Goal: Task Accomplishment & Management: Complete application form

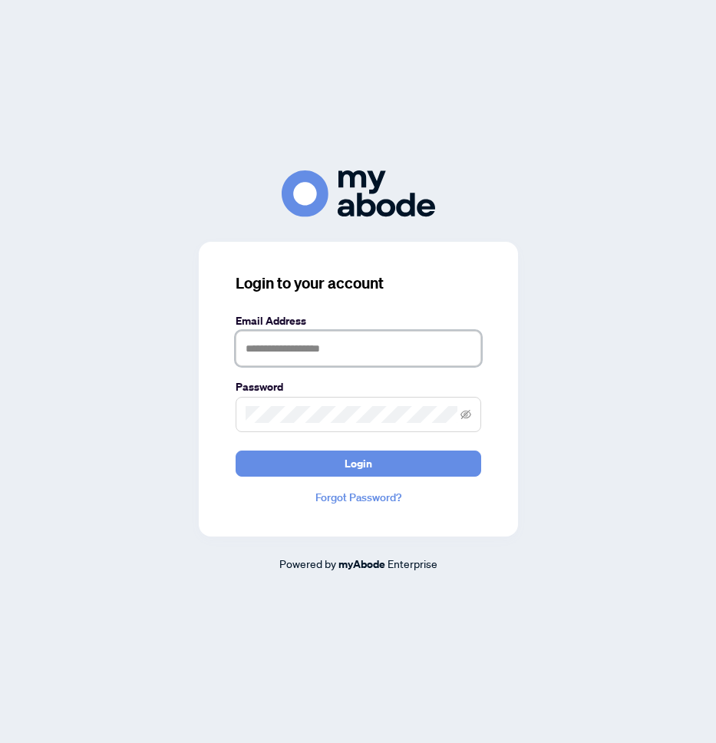
click at [381, 344] on input "text" at bounding box center [359, 348] width 246 height 35
type input "**********"
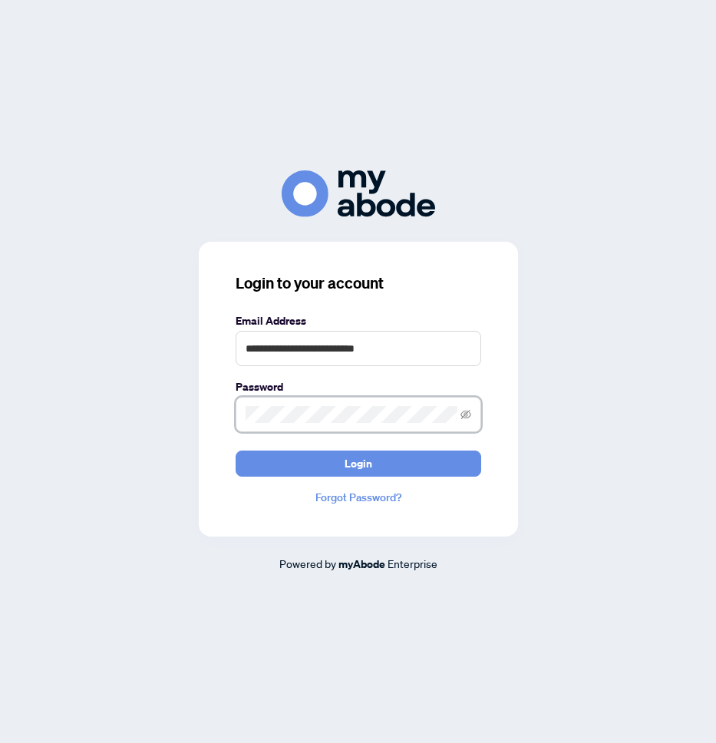
click at [335, 422] on span at bounding box center [359, 414] width 246 height 35
click at [236, 450] on button "Login" at bounding box center [359, 463] width 246 height 26
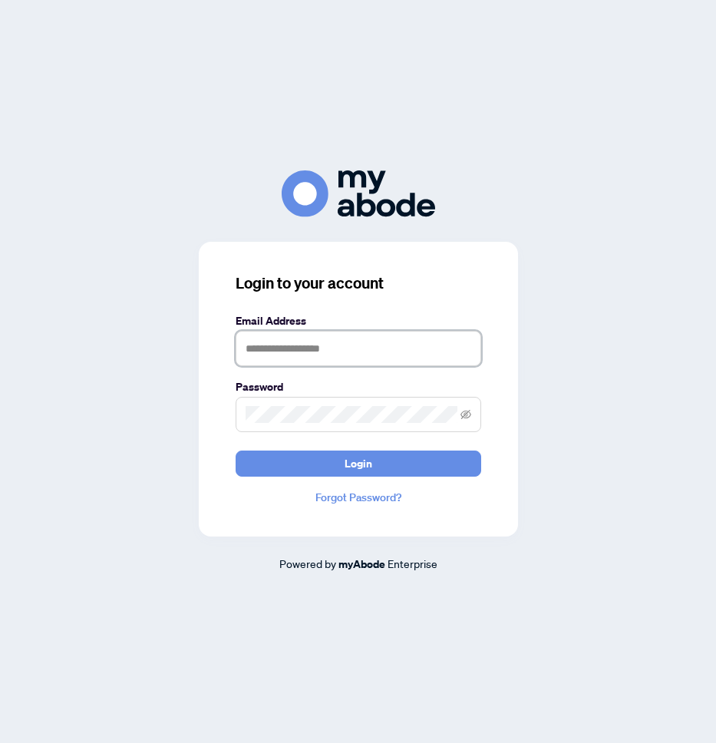
click at [358, 357] on input "text" at bounding box center [359, 348] width 246 height 35
type input "**********"
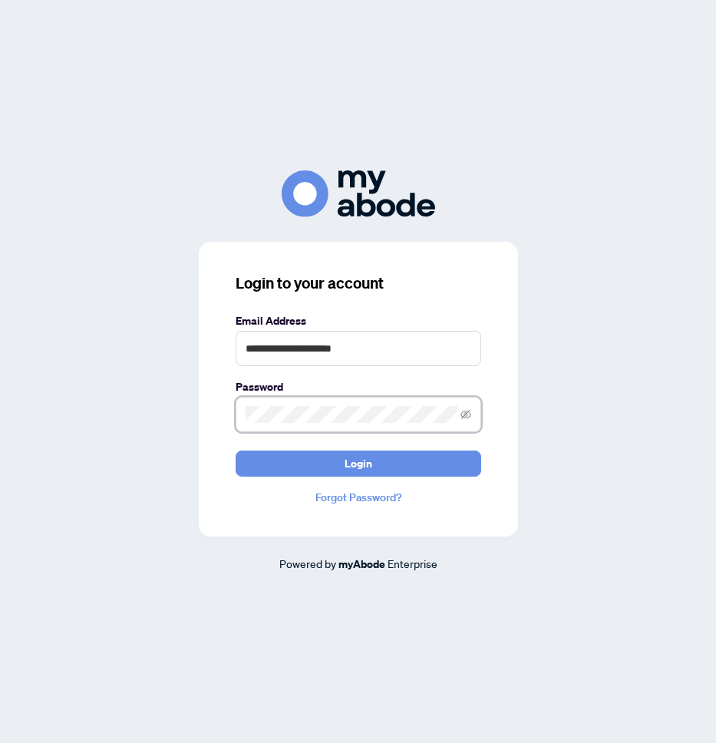
click at [236, 450] on button "Login" at bounding box center [359, 463] width 246 height 26
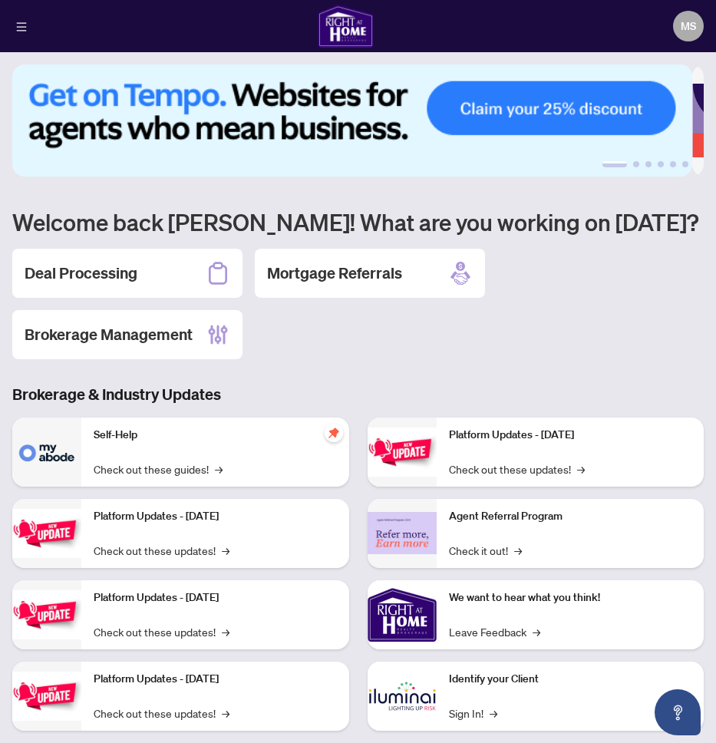
click at [10, 31] on div "[PERSON_NAME]" at bounding box center [358, 26] width 716 height 52
click at [25, 28] on icon "menu" at bounding box center [21, 26] width 11 height 11
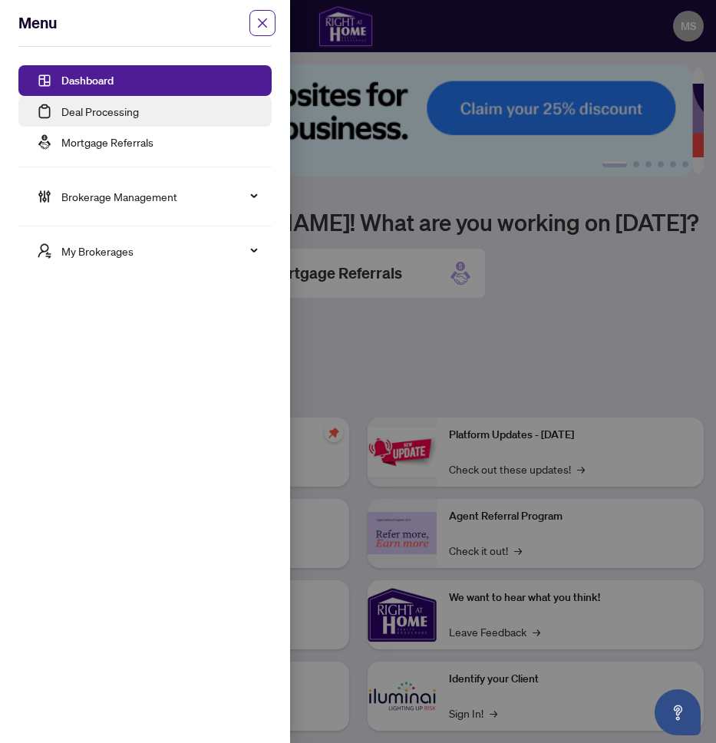
click at [61, 106] on link "Deal Processing" at bounding box center [99, 111] width 77 height 14
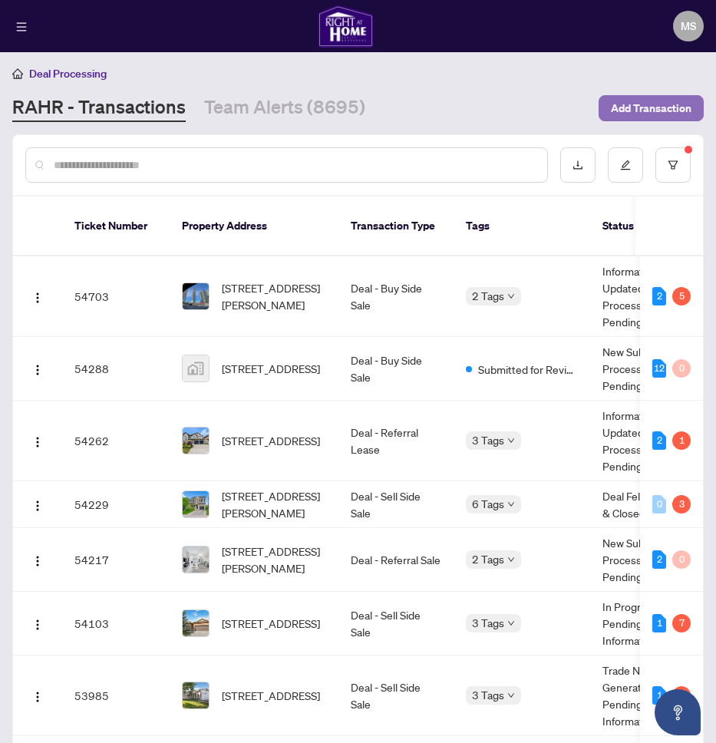
click at [633, 106] on span "Add Transaction" at bounding box center [651, 108] width 81 height 25
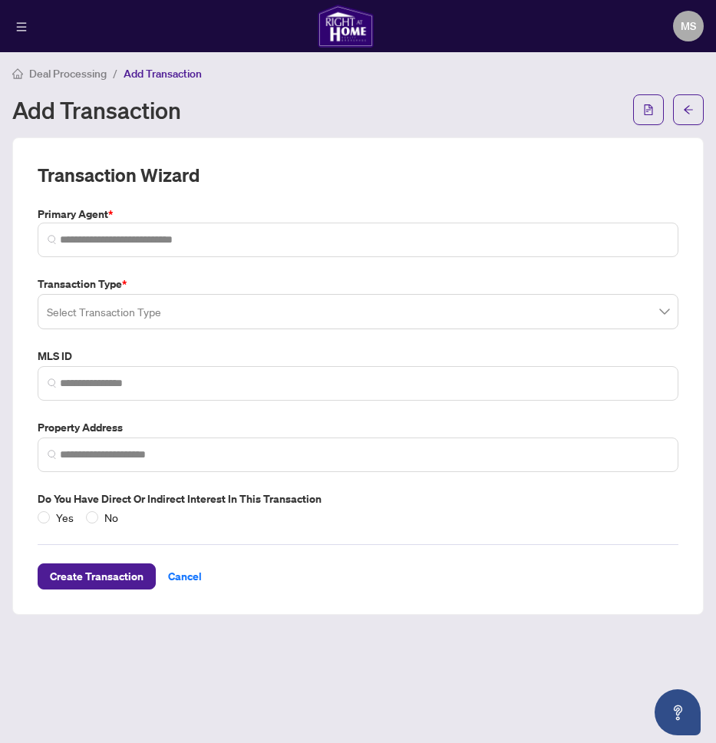
click at [134, 315] on input "search" at bounding box center [351, 314] width 608 height 34
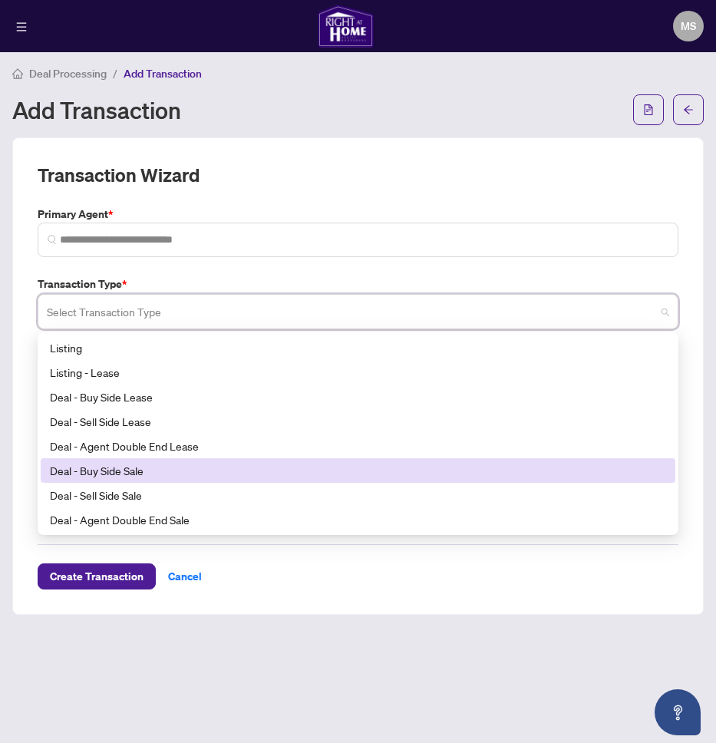
click at [130, 476] on div "Deal - Buy Side Sale" at bounding box center [358, 470] width 616 height 17
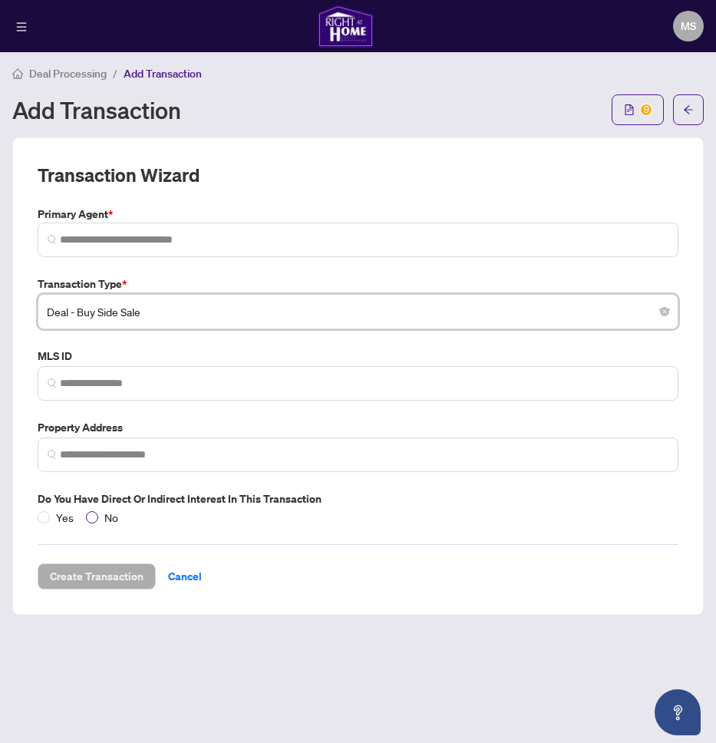
click at [101, 518] on span "No" at bounding box center [111, 517] width 26 height 17
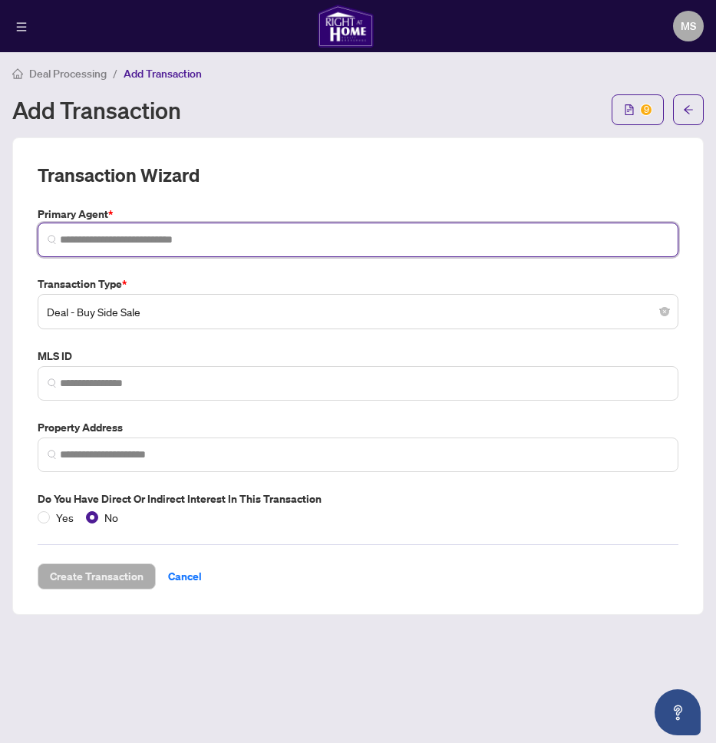
click at [141, 241] on input "search" at bounding box center [364, 240] width 608 height 16
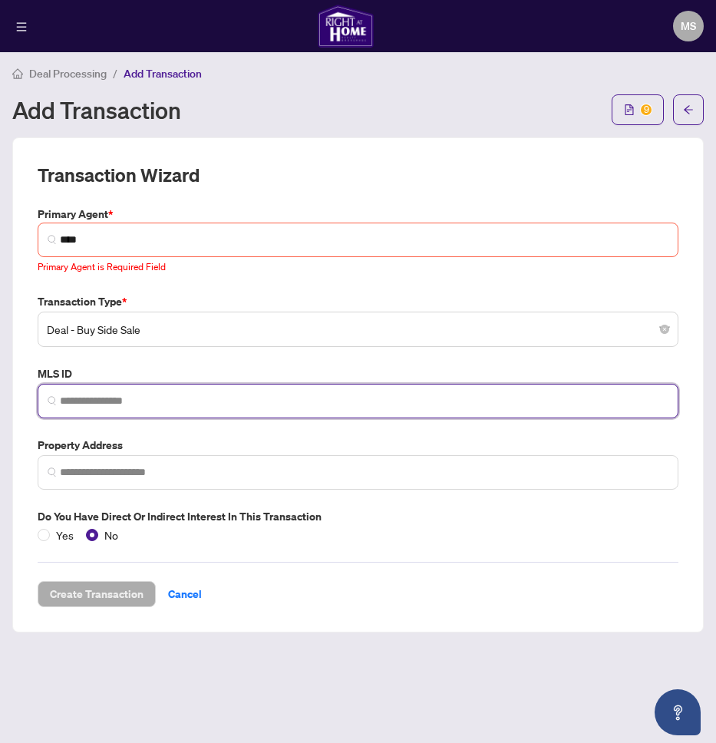
click at [149, 252] on span "****" at bounding box center [358, 240] width 641 height 35
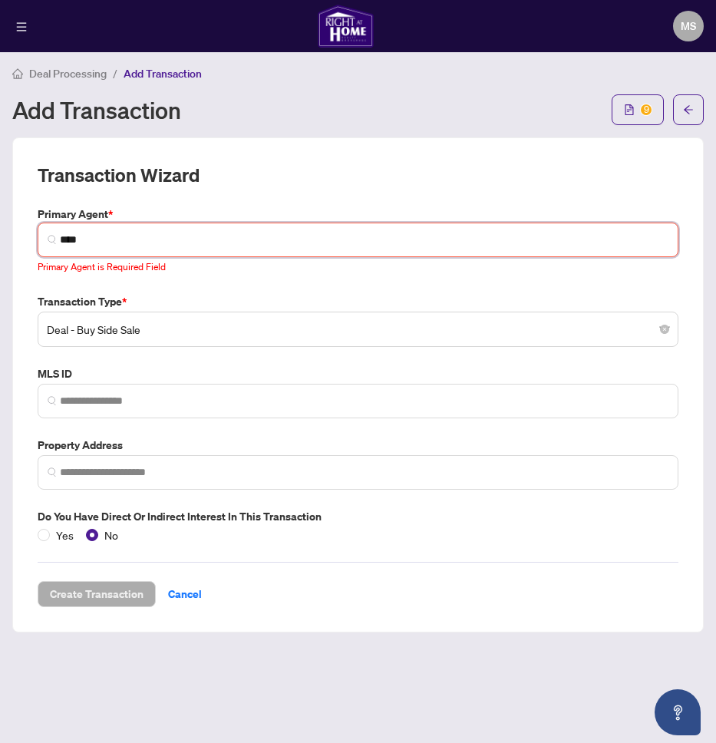
drag, startPoint x: 148, startPoint y: 232, endPoint x: 157, endPoint y: 244, distance: 15.3
click at [157, 244] on input "****" at bounding box center [364, 240] width 608 height 16
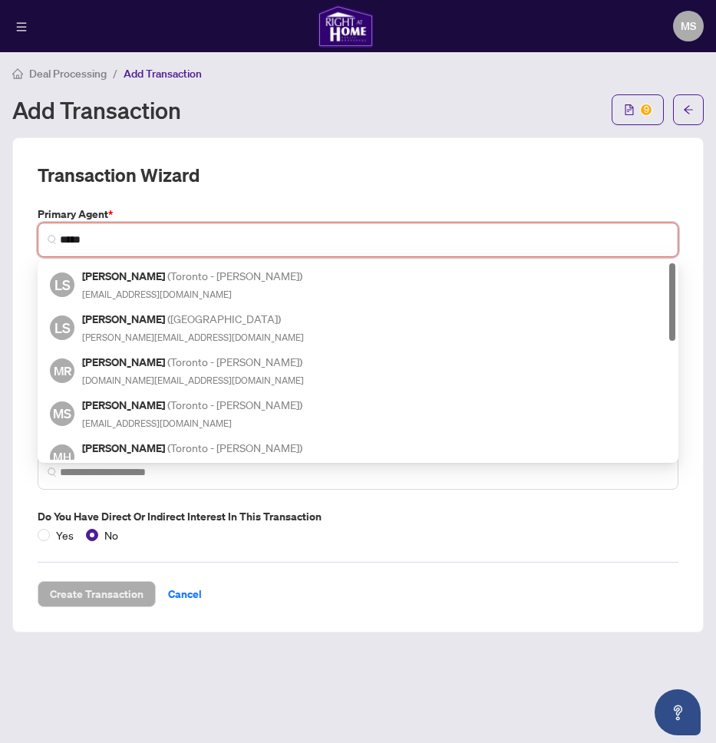
click at [150, 283] on h5 "Liudmila Sidorova ( Toronto - Don Mills )" at bounding box center [193, 276] width 223 height 18
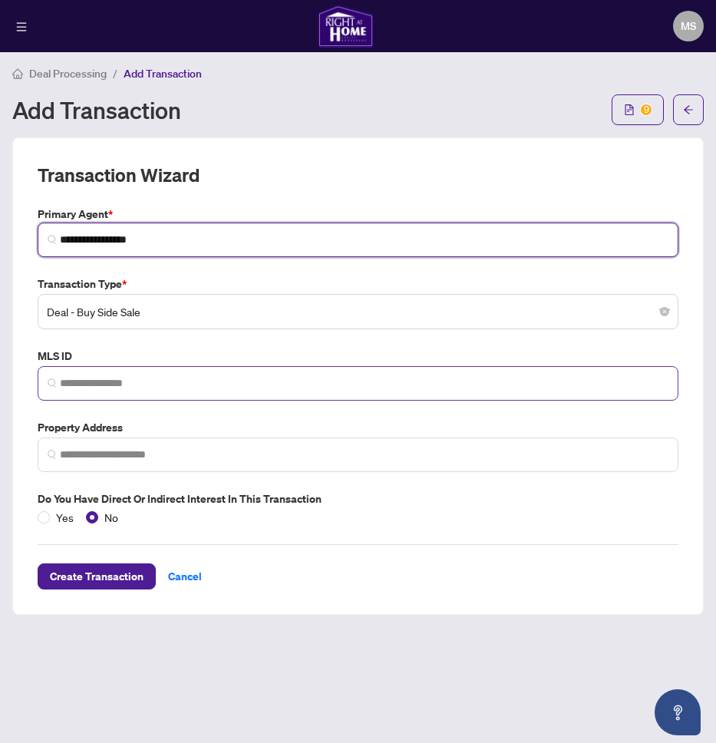
type input "**********"
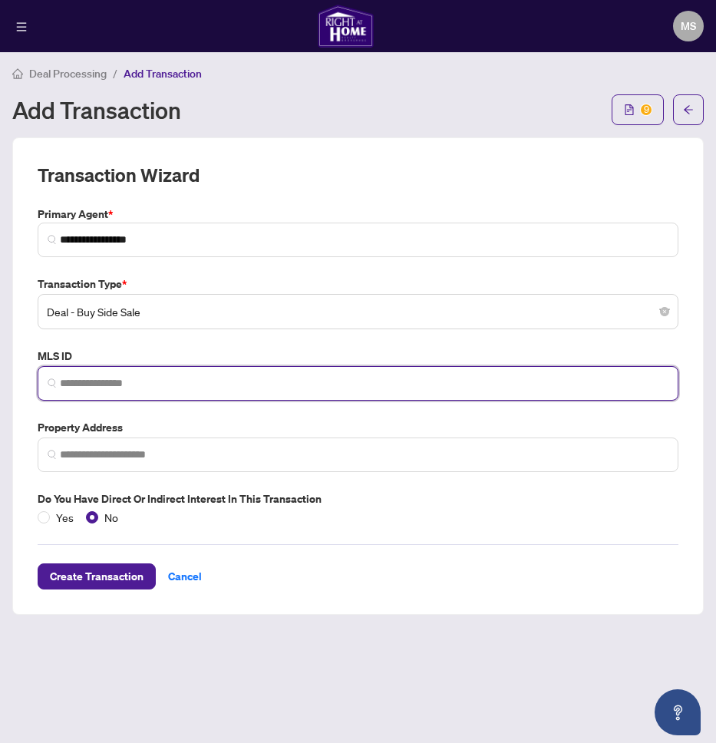
click at [119, 384] on input "search" at bounding box center [364, 383] width 608 height 16
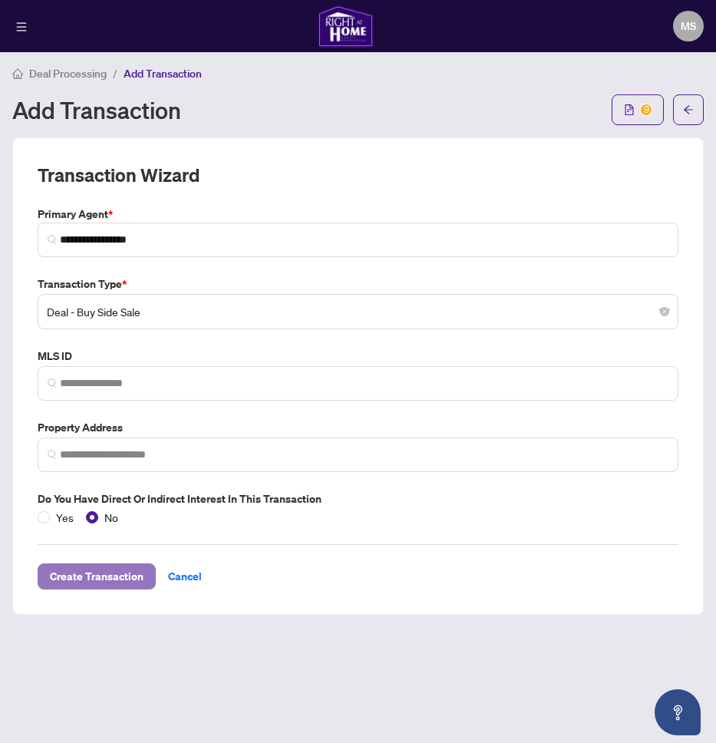
click at [136, 565] on span "Create Transaction" at bounding box center [97, 576] width 94 height 25
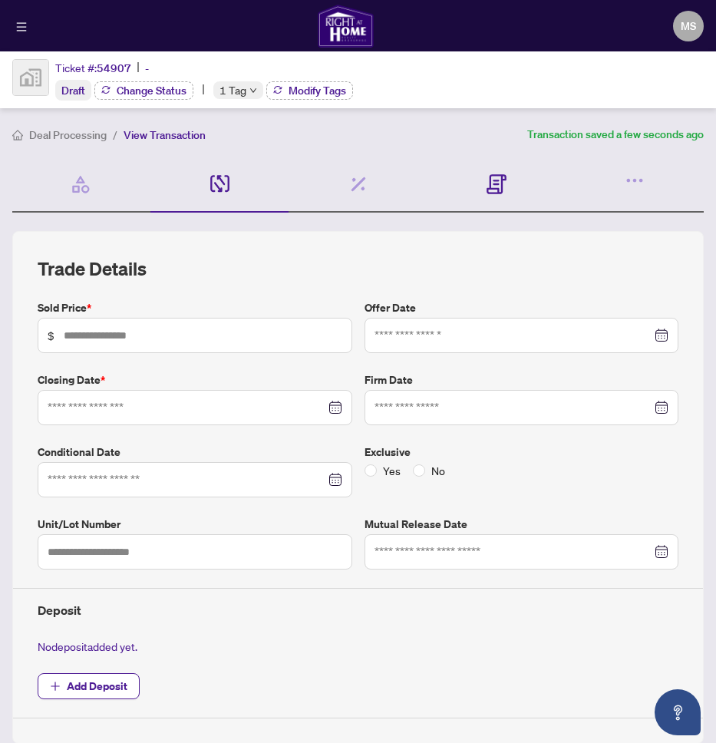
click at [475, 181] on div "Documents Required" at bounding box center [496, 185] width 138 height 56
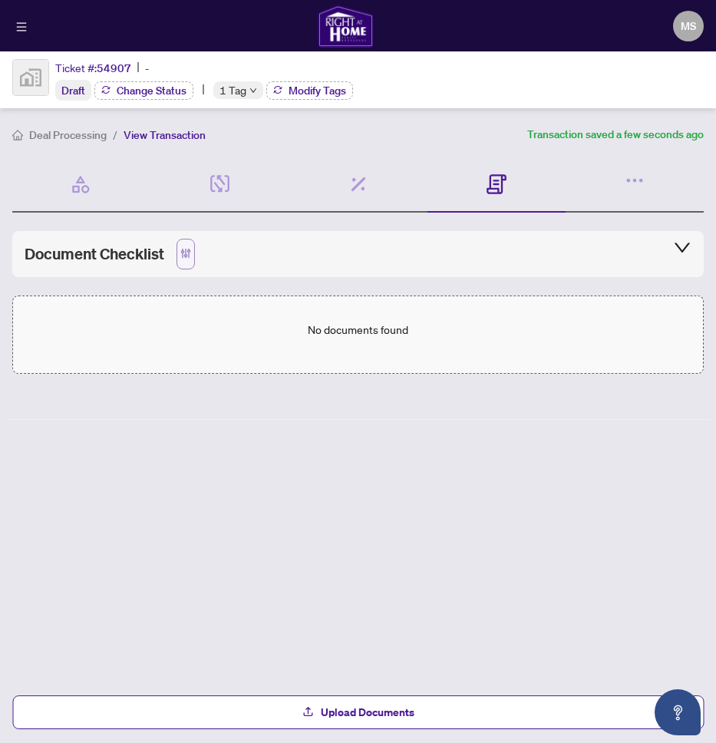
click at [183, 258] on icon "button" at bounding box center [186, 253] width 12 height 12
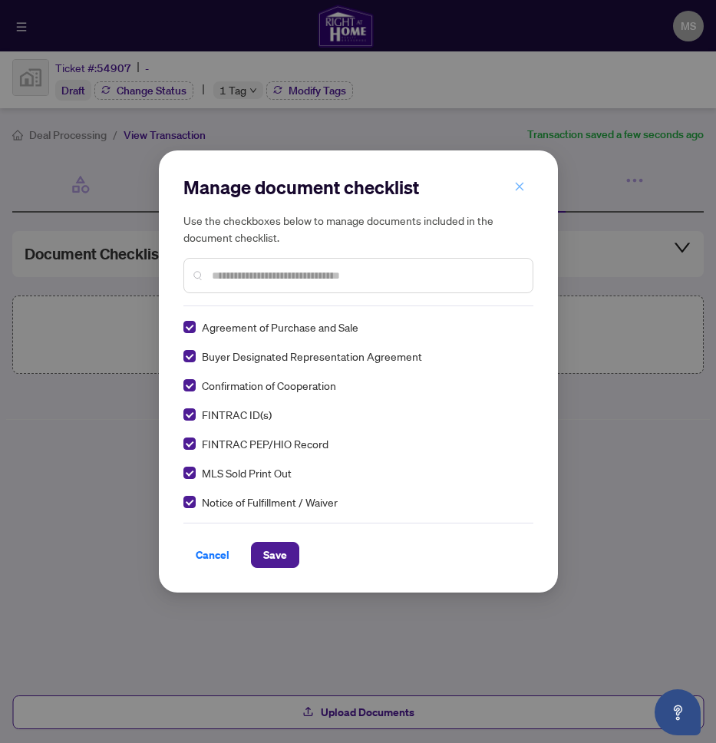
click at [506, 186] on button "button" at bounding box center [519, 186] width 31 height 26
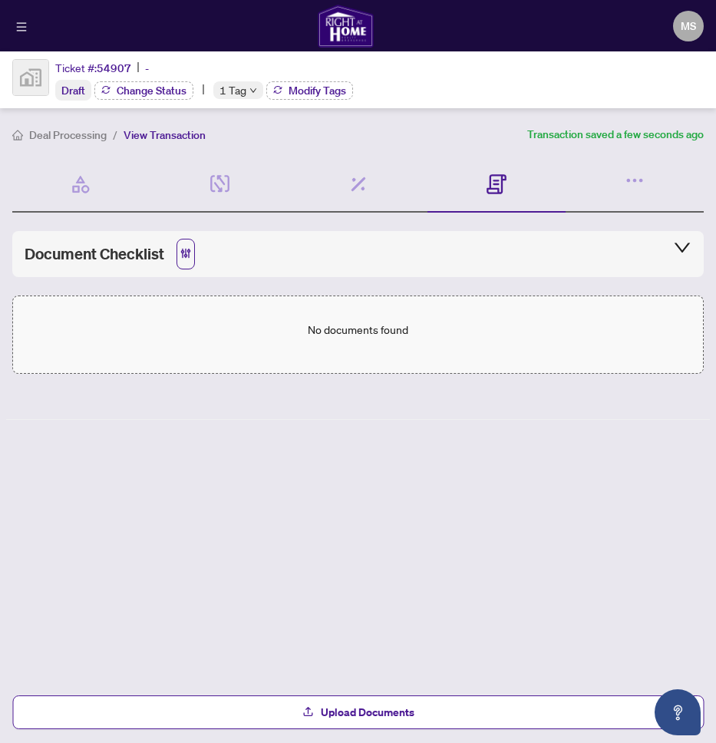
click at [326, 262] on div "Document Checklist" at bounding box center [358, 254] width 667 height 31
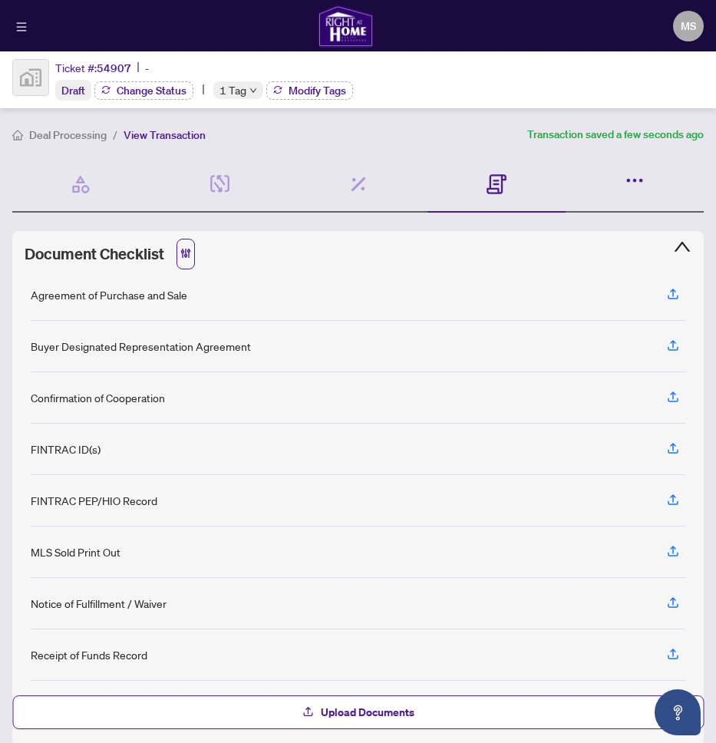
click at [654, 176] on div at bounding box center [634, 185] width 138 height 56
click at [631, 183] on icon "button" at bounding box center [634, 180] width 21 height 21
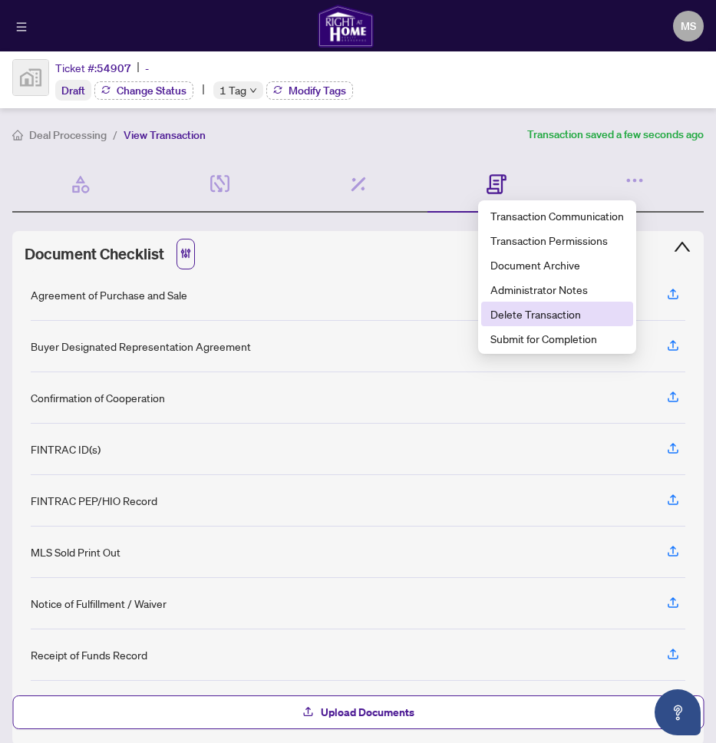
click at [548, 321] on span "Delete Transaction" at bounding box center [557, 313] width 134 height 17
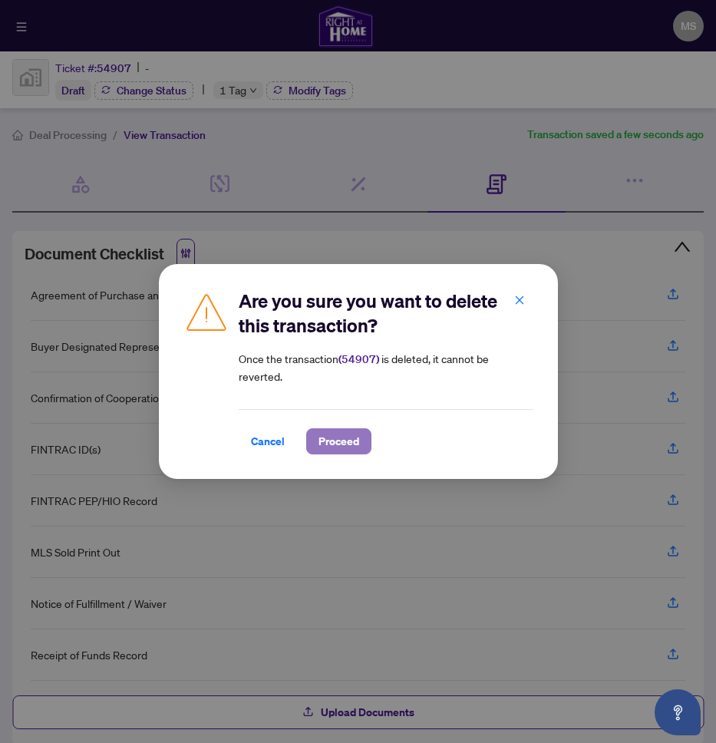
click at [329, 442] on span "Proceed" at bounding box center [338, 441] width 41 height 25
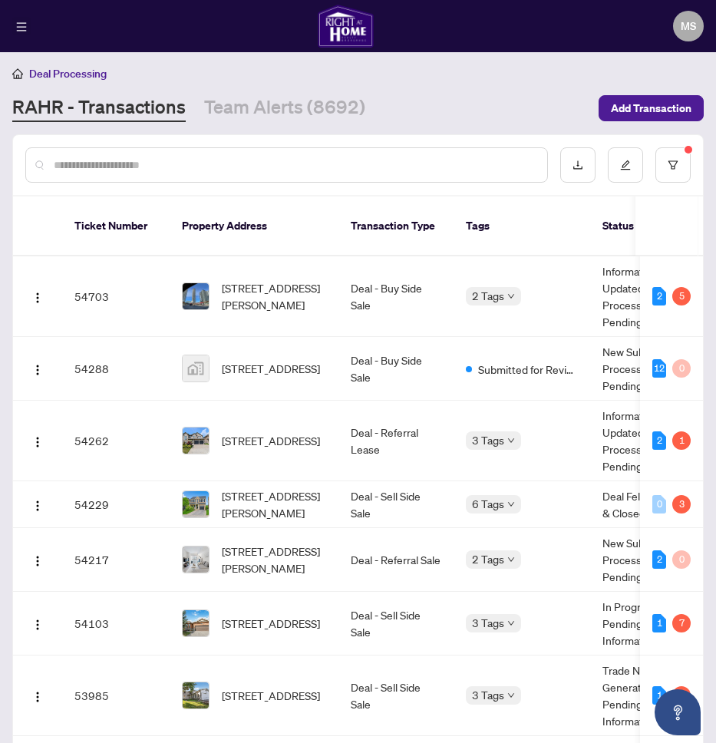
click at [17, 34] on button "button" at bounding box center [21, 26] width 18 height 18
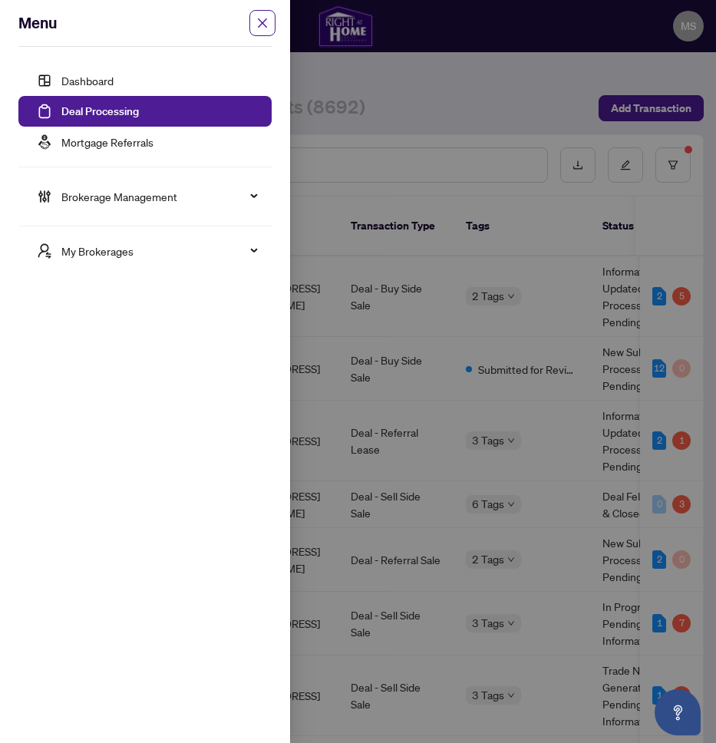
click at [507, 322] on div at bounding box center [358, 371] width 716 height 743
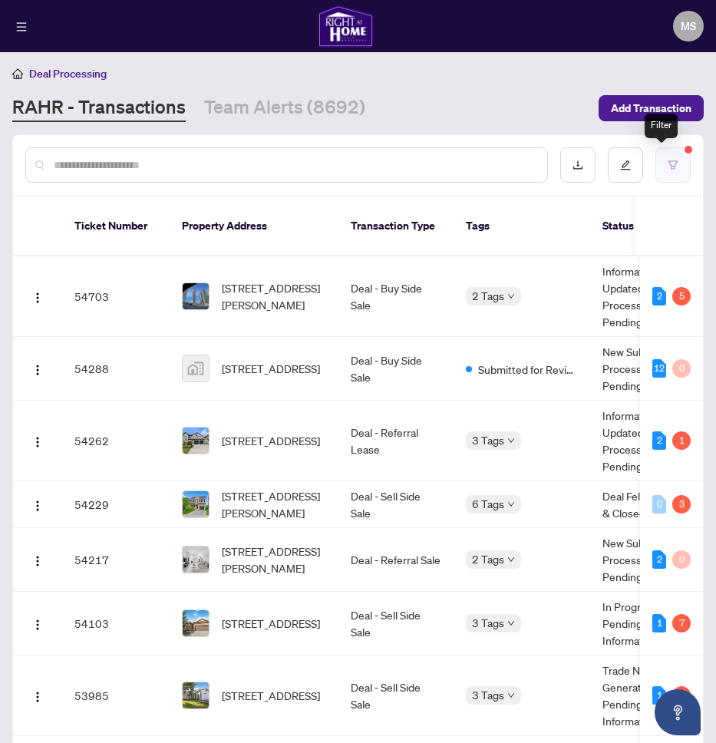
click at [668, 163] on icon "filter" at bounding box center [673, 165] width 11 height 11
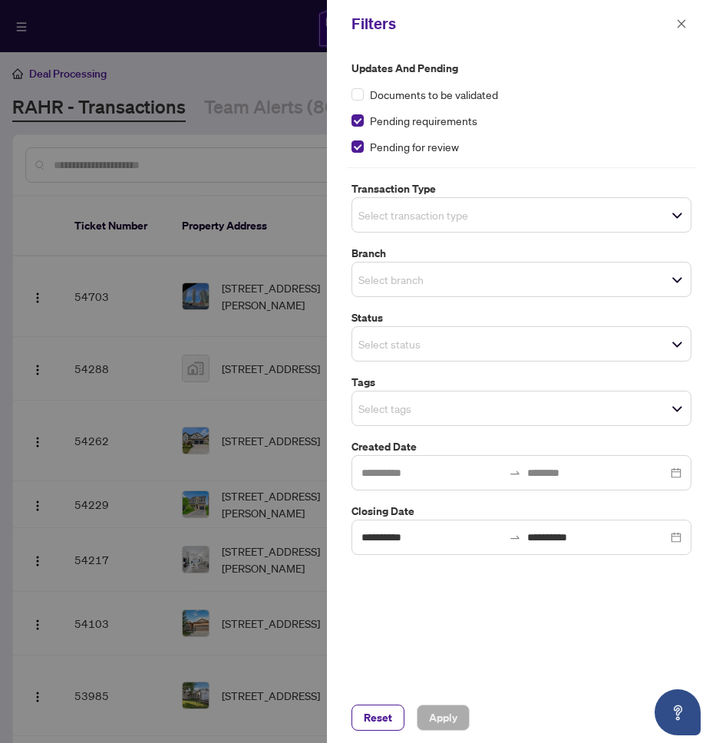
click at [550, 232] on div "**********" at bounding box center [521, 307] width 349 height 495
click at [551, 208] on span "Select transaction type" at bounding box center [521, 214] width 338 height 21
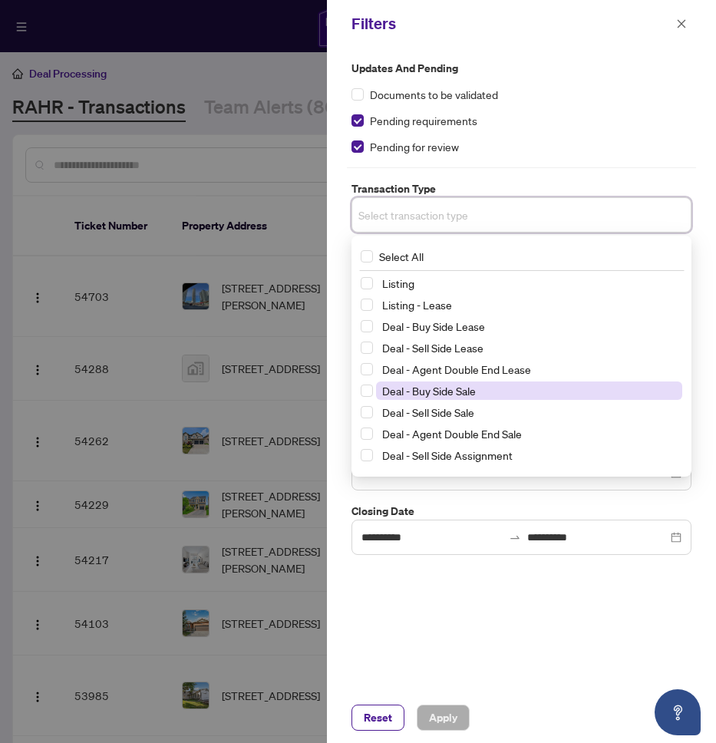
click at [377, 387] on span "Deal - Buy Side Sale" at bounding box center [529, 390] width 306 height 18
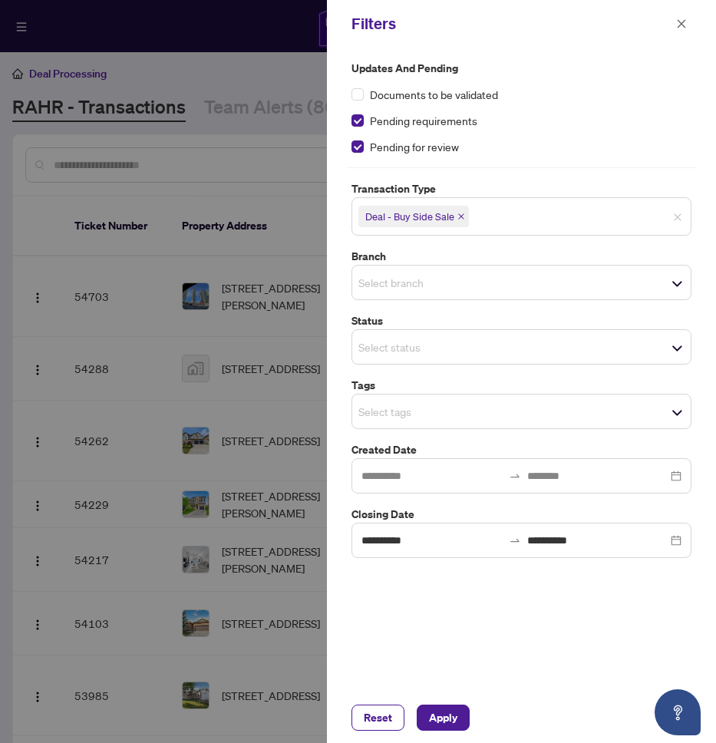
click at [701, 242] on div "**********" at bounding box center [521, 370] width 389 height 645
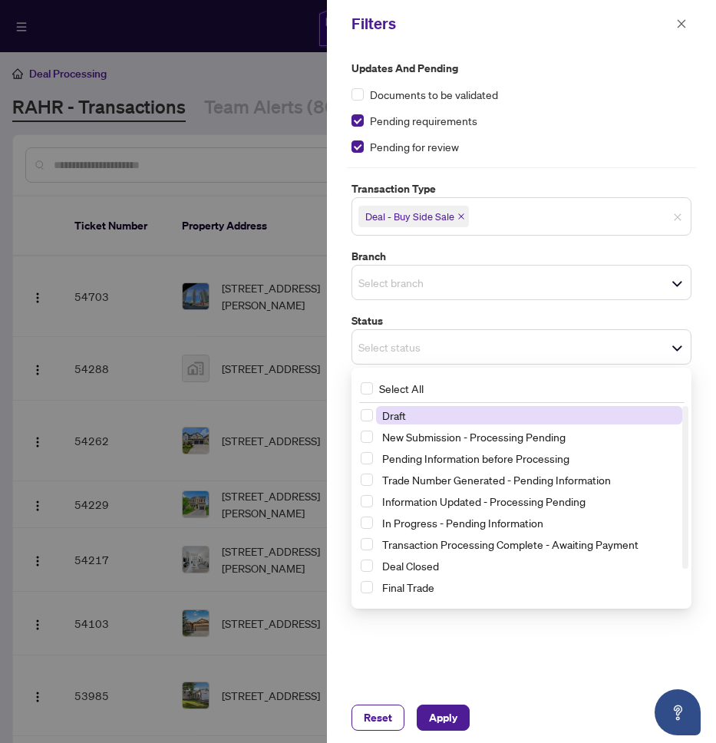
click at [513, 351] on span "Select status" at bounding box center [521, 346] width 338 height 21
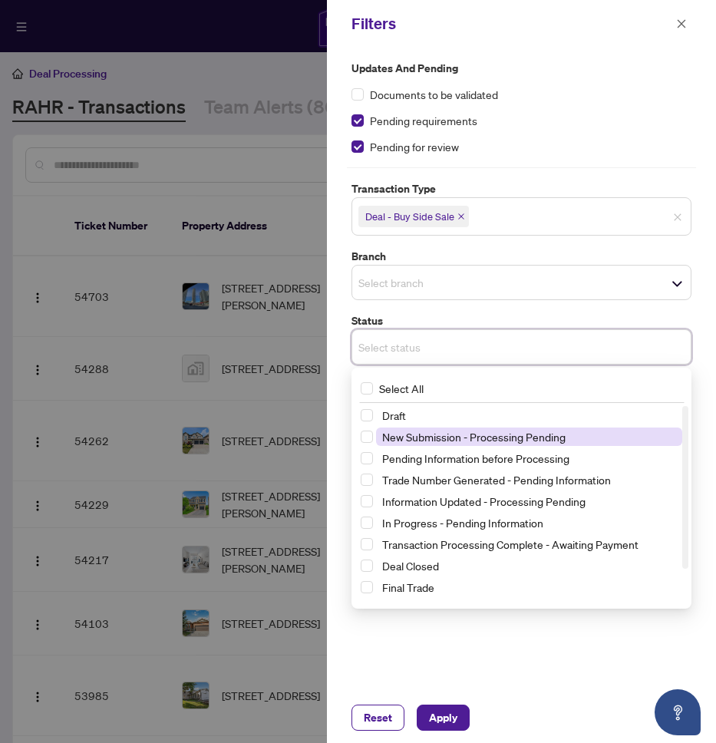
click at [434, 438] on span "New Submission - Processing Pending" at bounding box center [473, 437] width 183 height 14
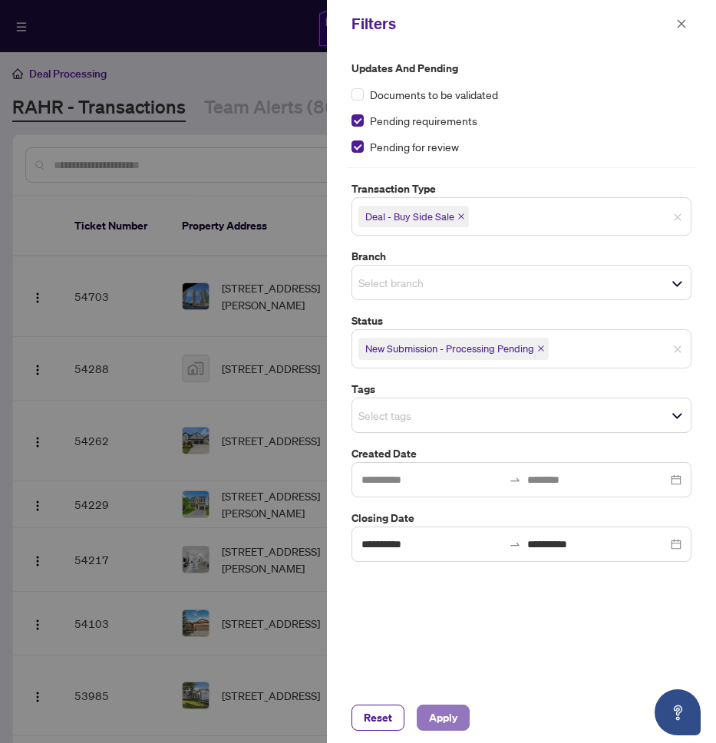
click at [447, 721] on span "Apply" at bounding box center [443, 717] width 28 height 25
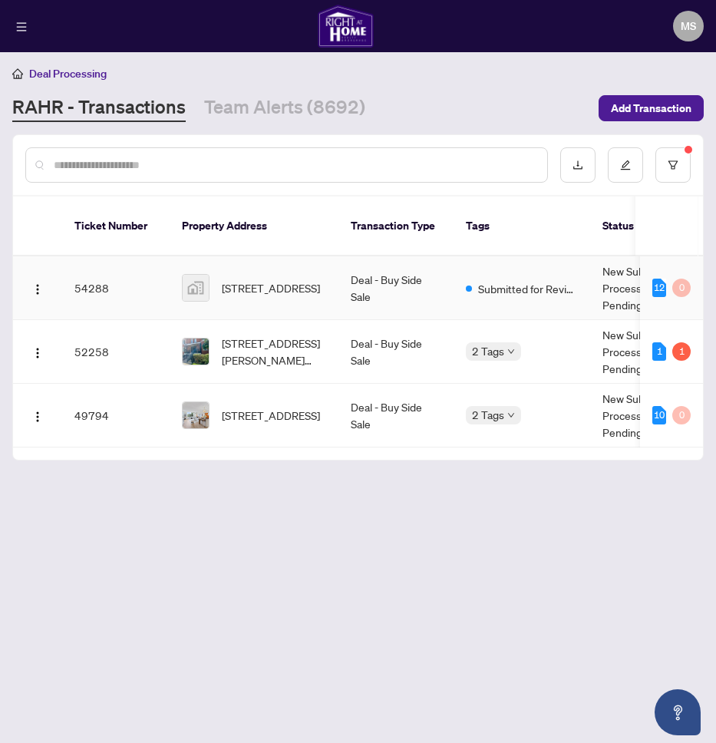
click at [424, 265] on td "Deal - Buy Side Sale" at bounding box center [395, 288] width 115 height 64
click at [161, 276] on td "54288" at bounding box center [115, 288] width 107 height 64
click at [625, 269] on td "New Submission - Processing Pending" at bounding box center [647, 288] width 115 height 64
click at [180, 275] on td "54 Portico Drive, Scarborough, ON M1G 3R6, Canada" at bounding box center [254, 288] width 169 height 64
click at [190, 275] on img at bounding box center [196, 288] width 26 height 26
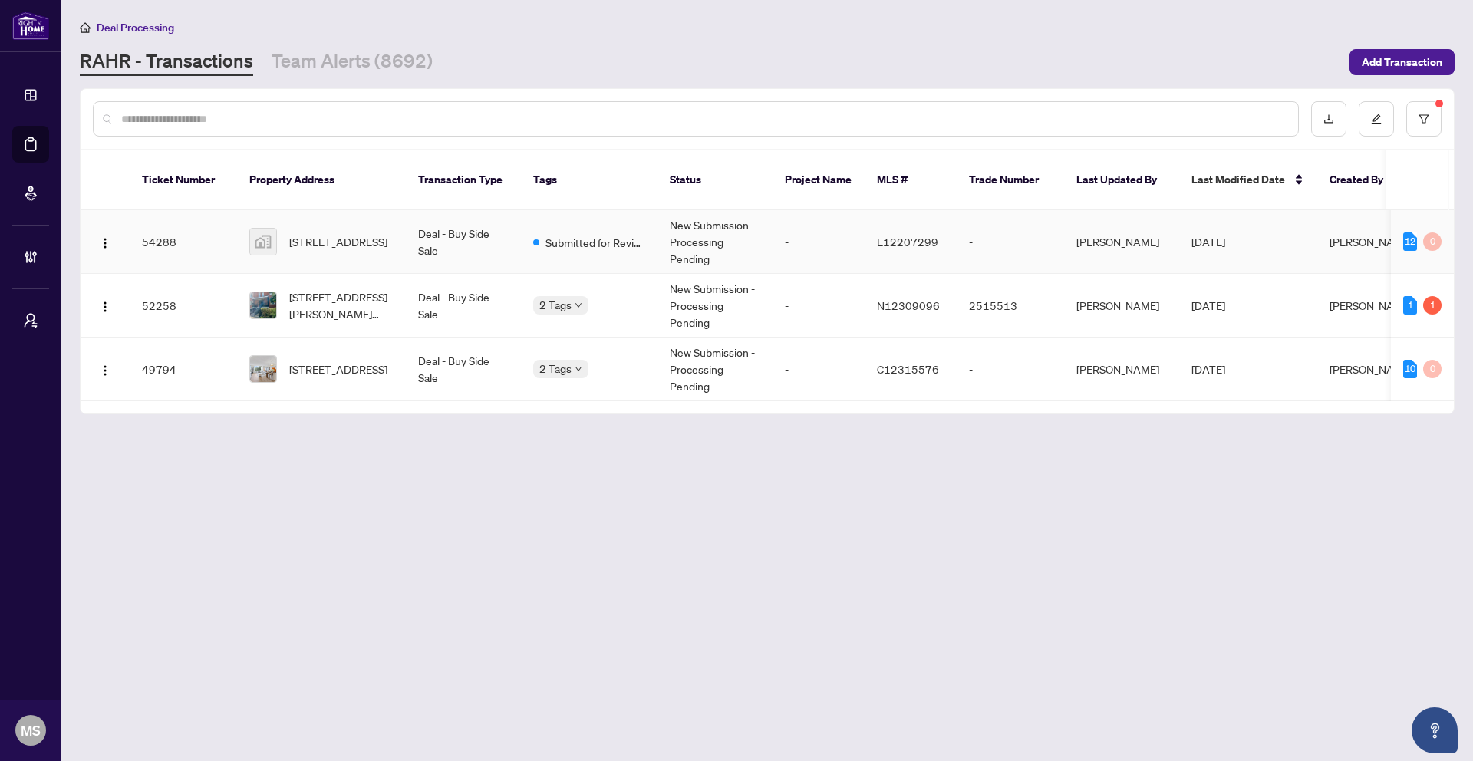
click at [660, 224] on td "New Submission - Processing Pending" at bounding box center [715, 242] width 115 height 64
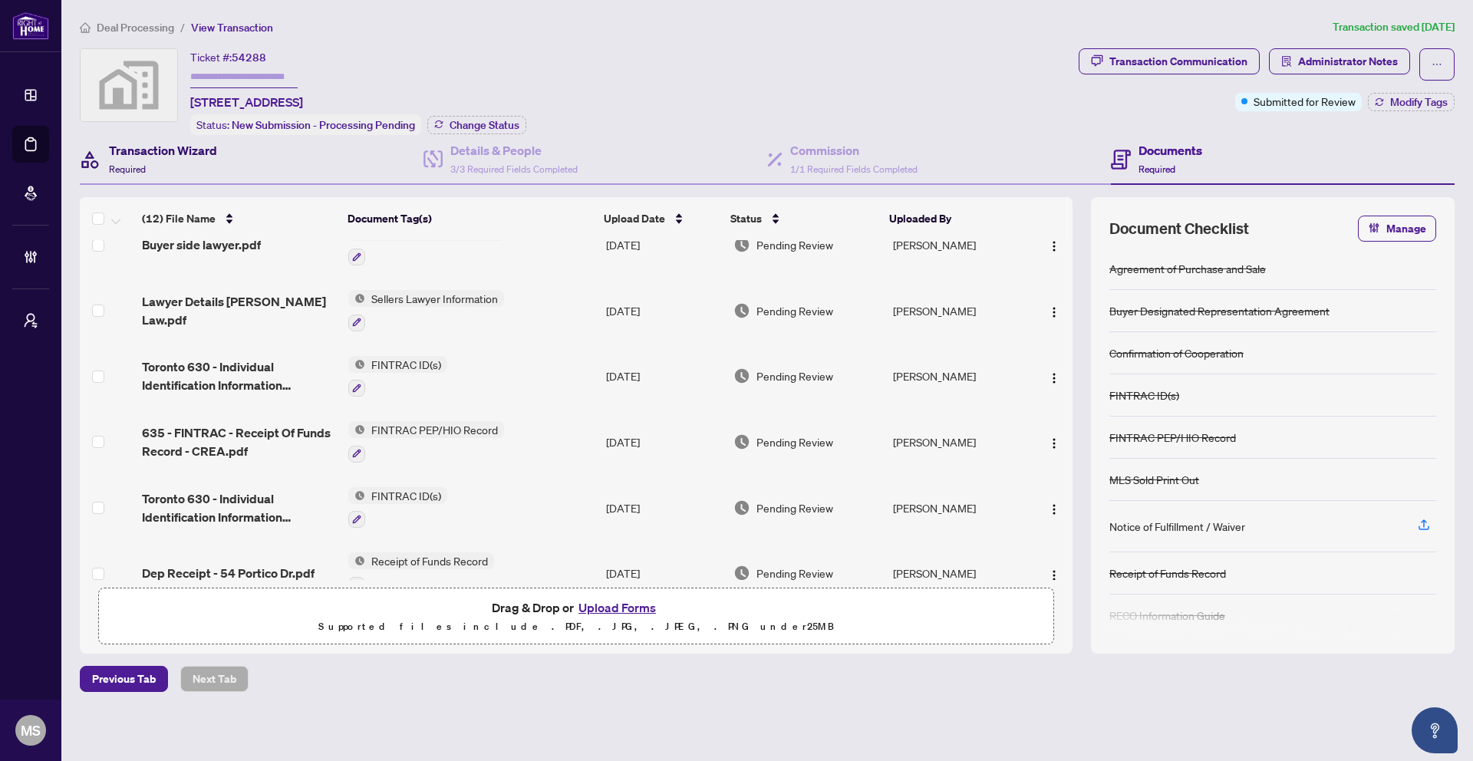
click at [196, 154] on h4 "Transaction Wizard" at bounding box center [163, 150] width 108 height 18
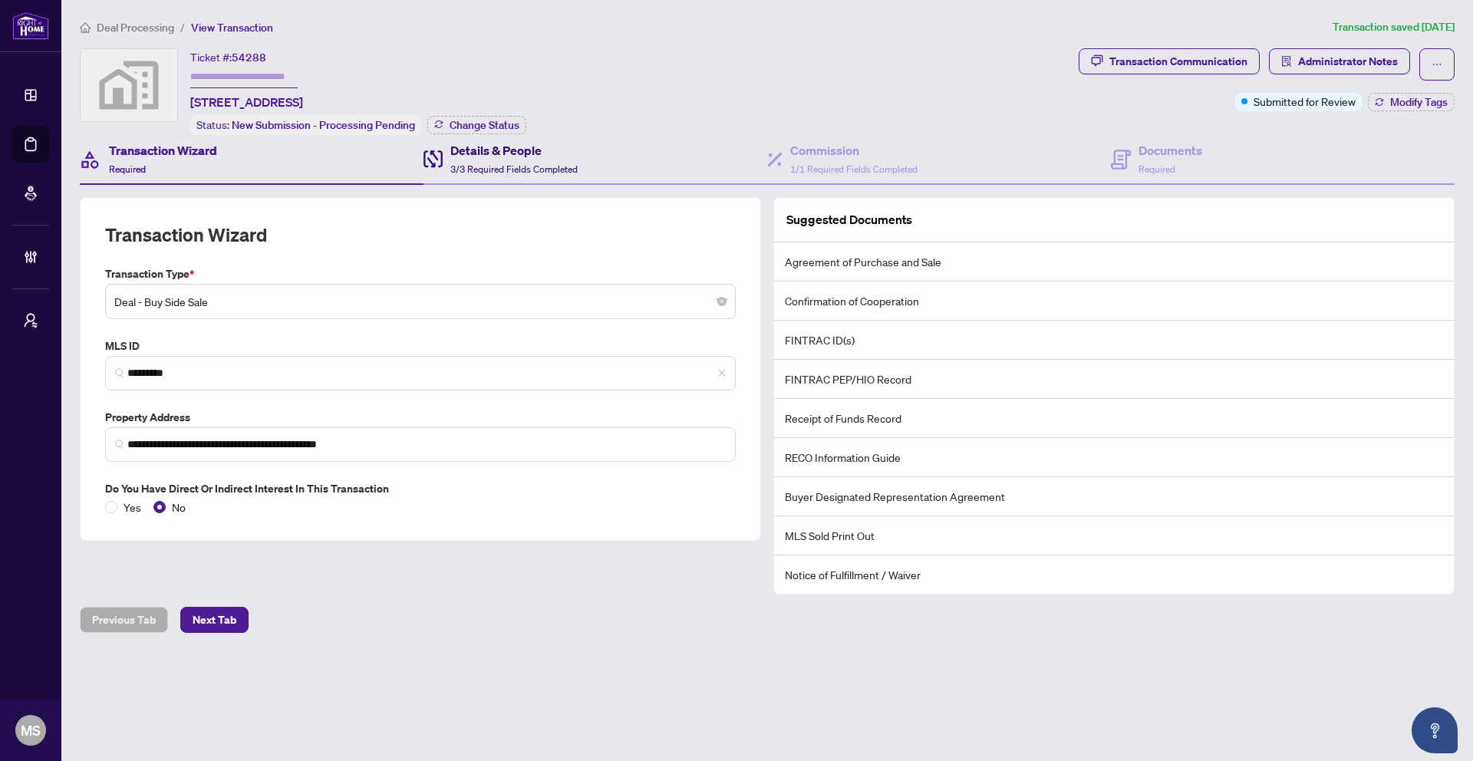
click at [464, 163] on span "3/3 Required Fields Completed" at bounding box center [513, 169] width 127 height 12
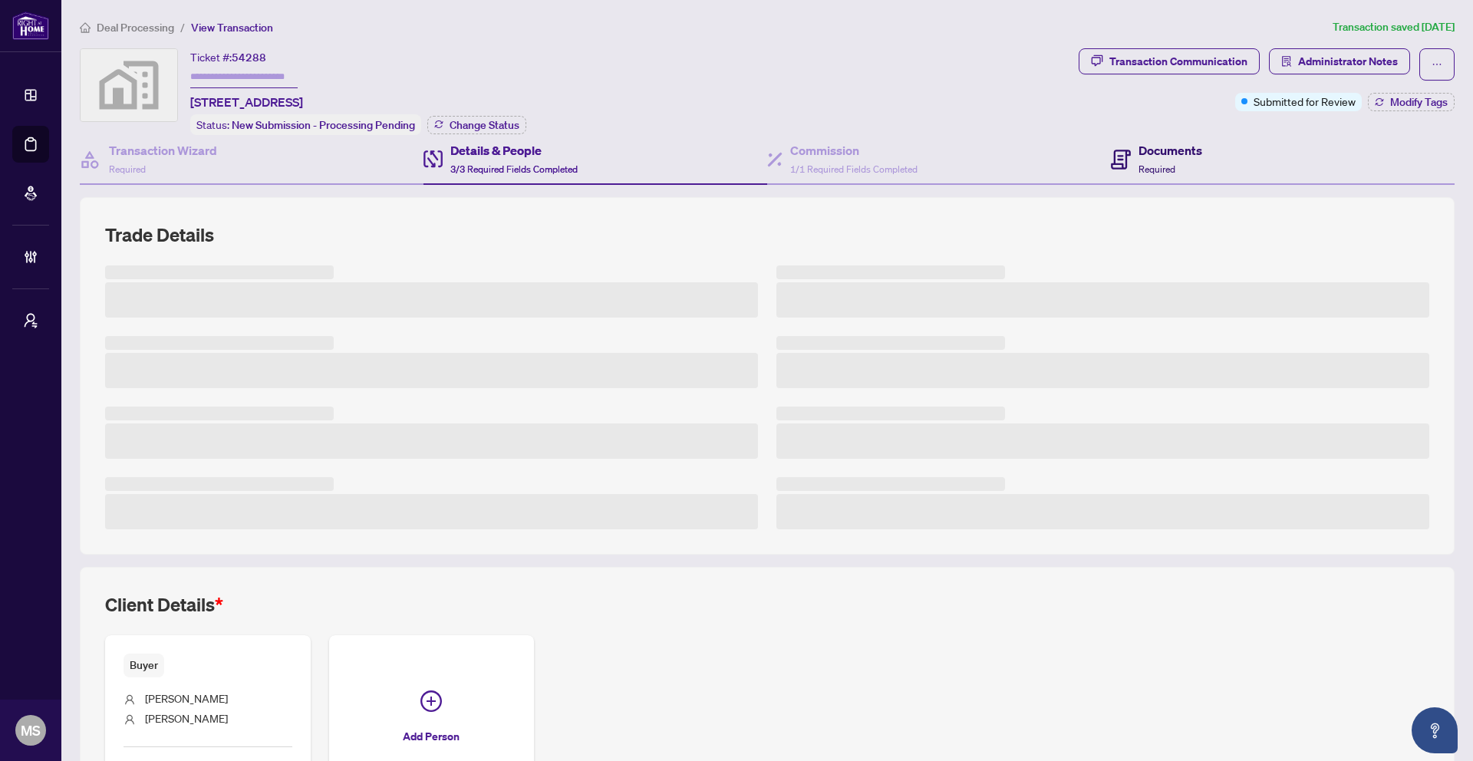
click at [715, 165] on div "Documents Required" at bounding box center [1171, 159] width 64 height 36
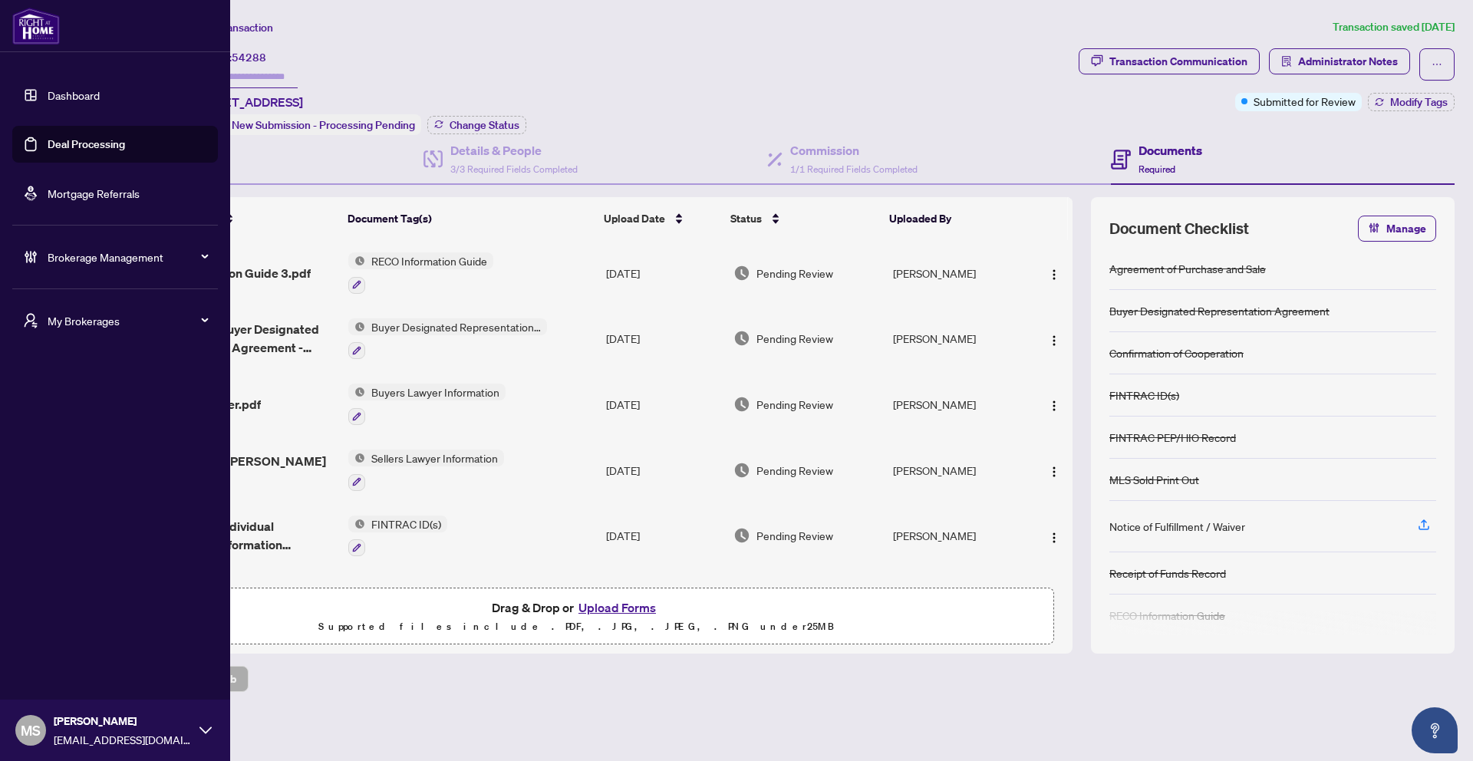
click at [48, 140] on link "Deal Processing" at bounding box center [86, 144] width 77 height 14
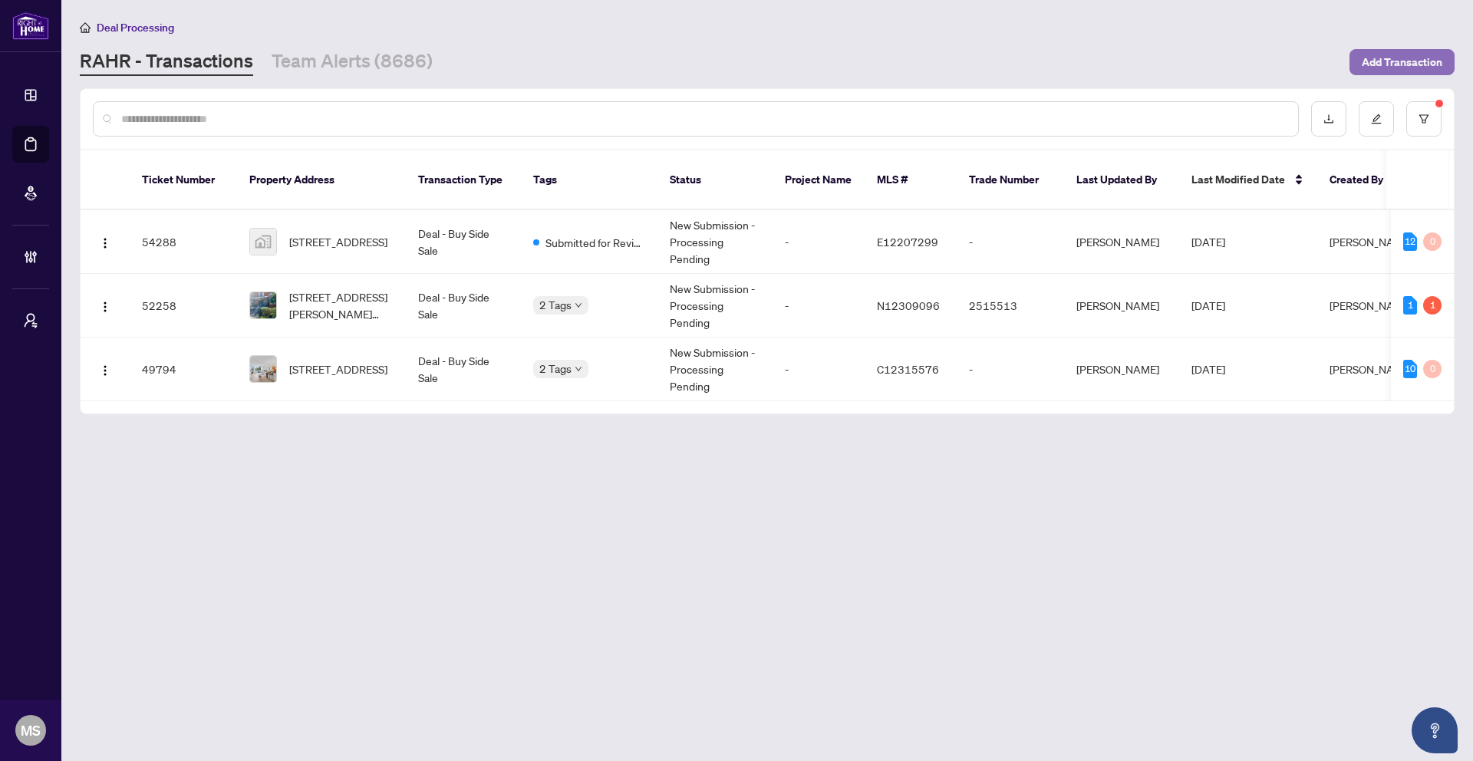
click at [715, 69] on span "Add Transaction" at bounding box center [1402, 62] width 81 height 25
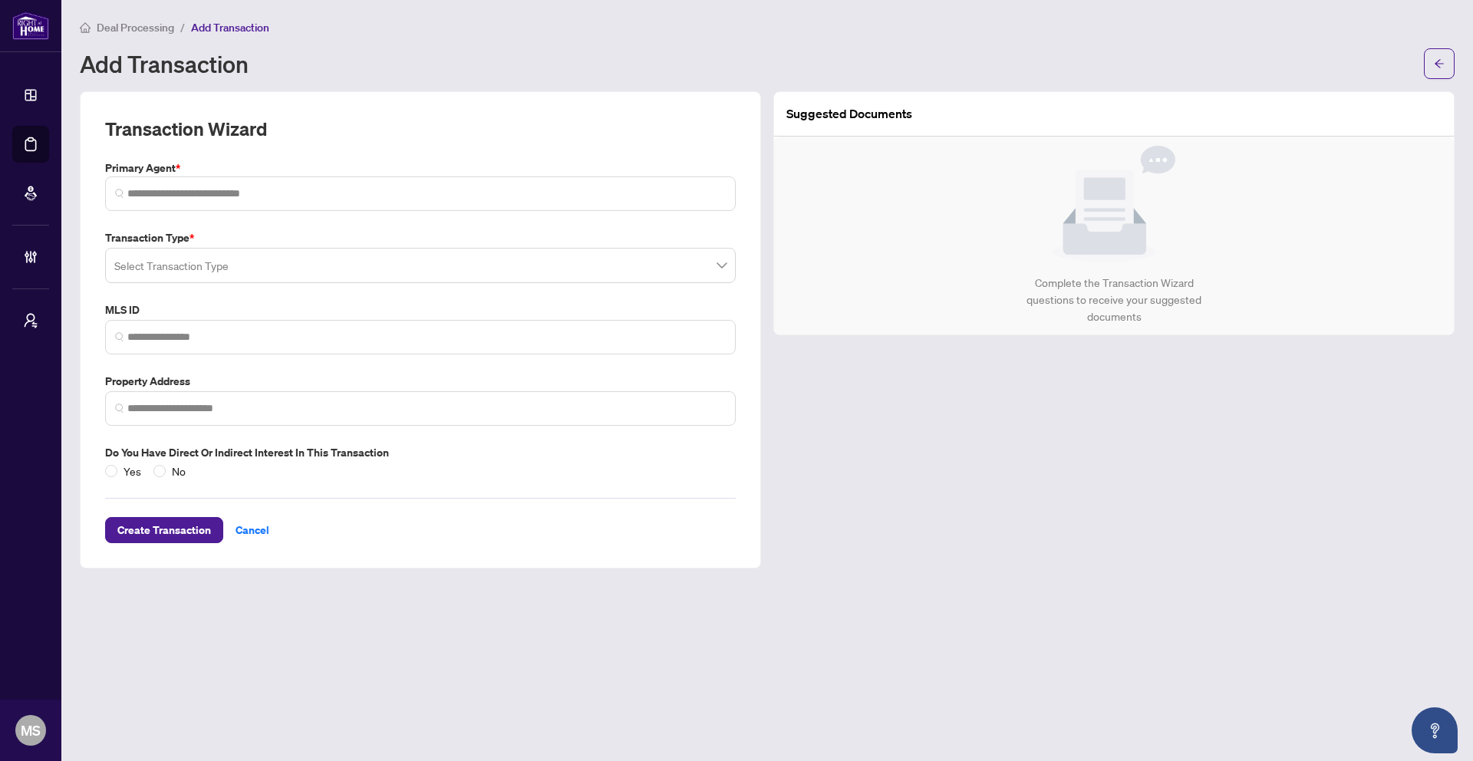
click at [715, 112] on article "Suggested Documents" at bounding box center [849, 113] width 126 height 19
click at [715, 287] on div "Complete the Transaction Wizard questions to receive your suggested documents" at bounding box center [1115, 300] width 208 height 51
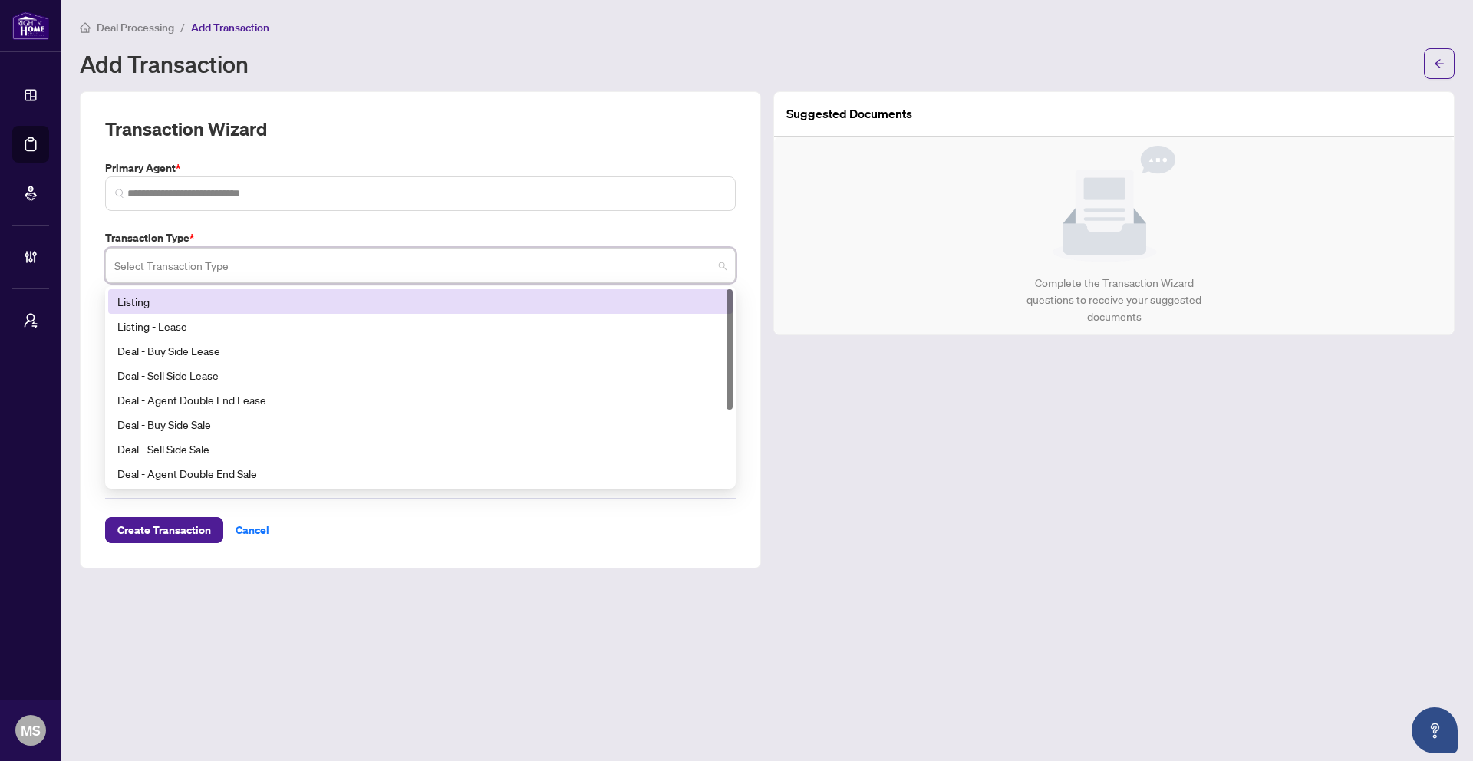
click at [317, 265] on input "search" at bounding box center [413, 268] width 598 height 34
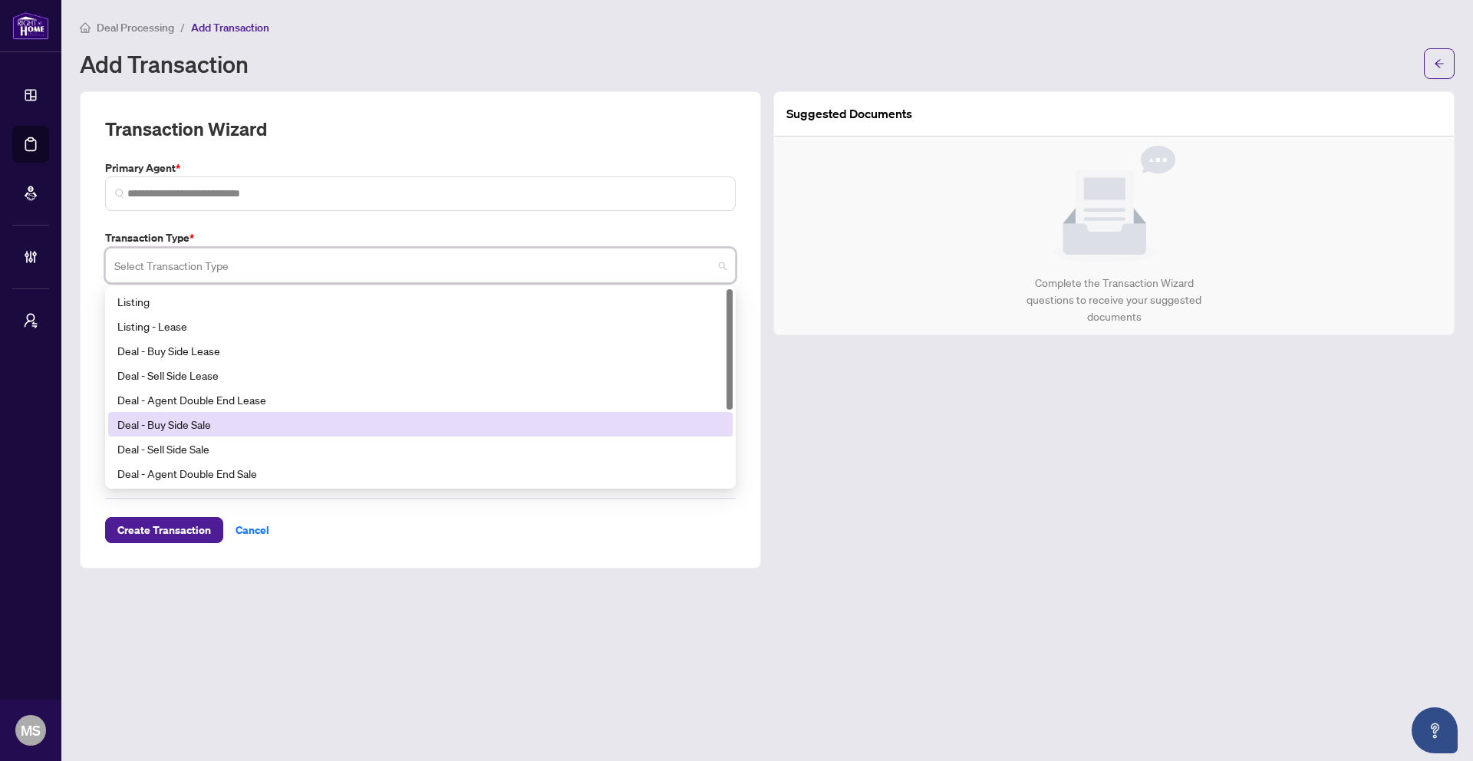
click at [169, 422] on div "Deal - Buy Side Sale" at bounding box center [420, 424] width 606 height 17
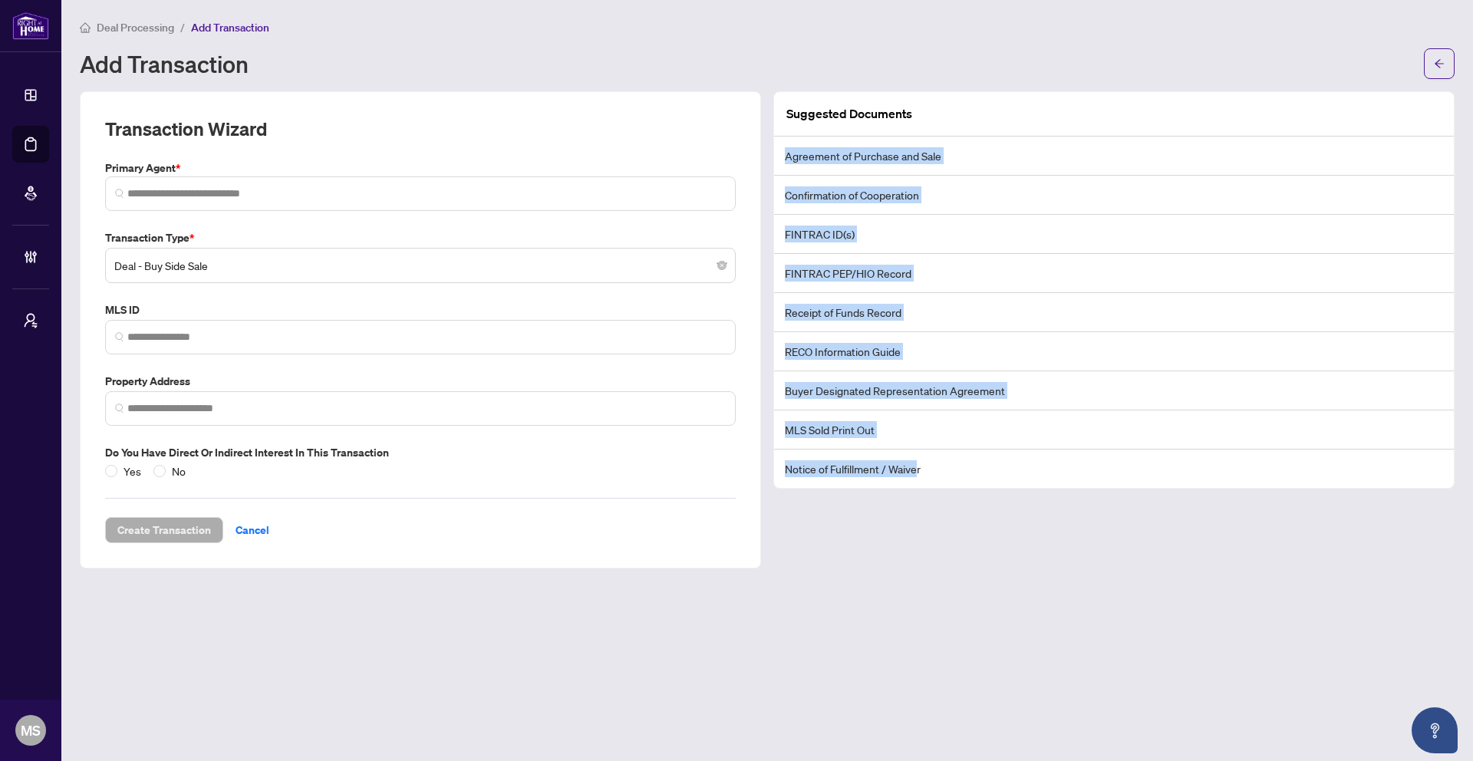
drag, startPoint x: 925, startPoint y: 135, endPoint x: 922, endPoint y: 472, distance: 336.9
click at [715, 472] on div "Suggested Documents Agreement of Purchase and Sale Confirmation of Cooperation …" at bounding box center [1114, 290] width 680 height 396
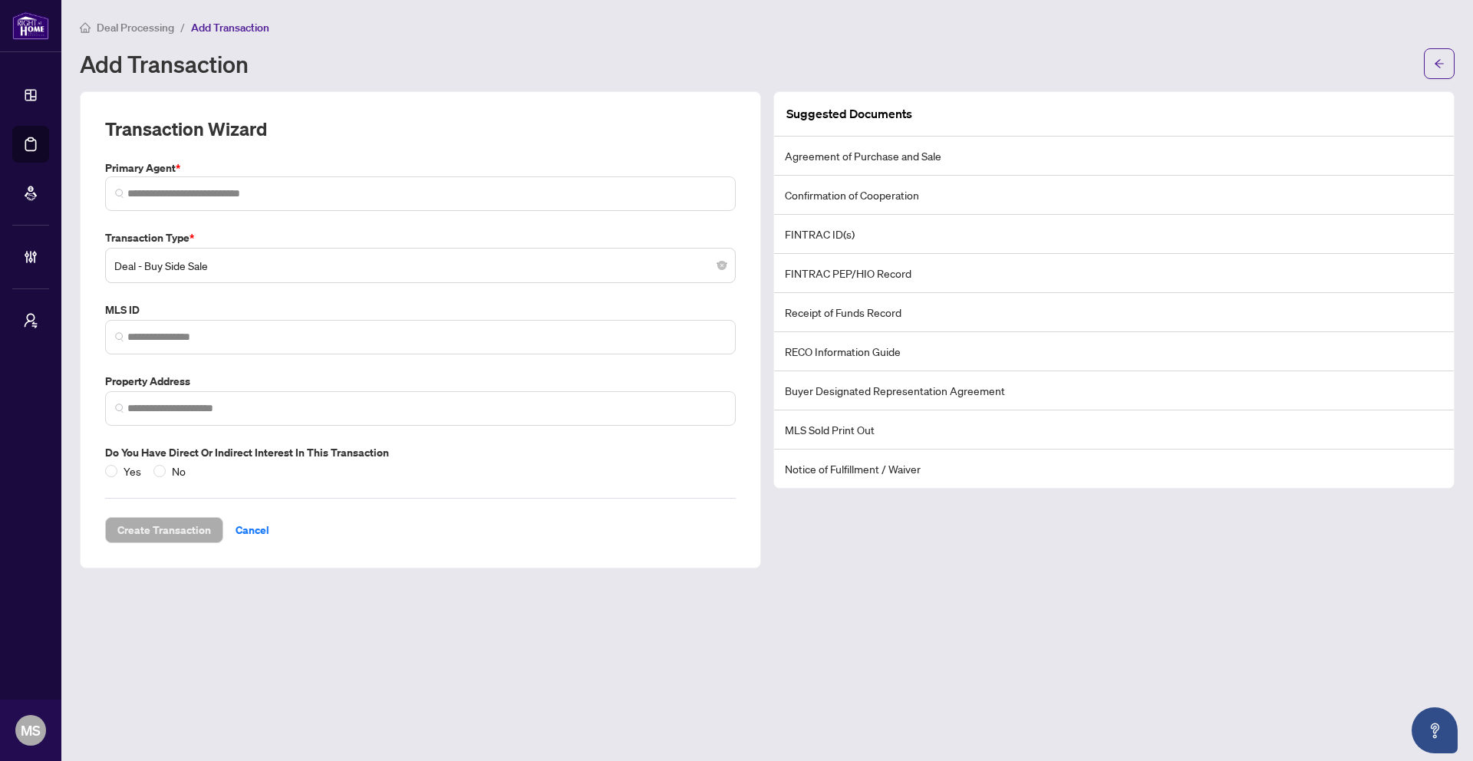
click at [715, 472] on li "Notice of Fulfillment / Waiver" at bounding box center [1114, 469] width 680 height 38
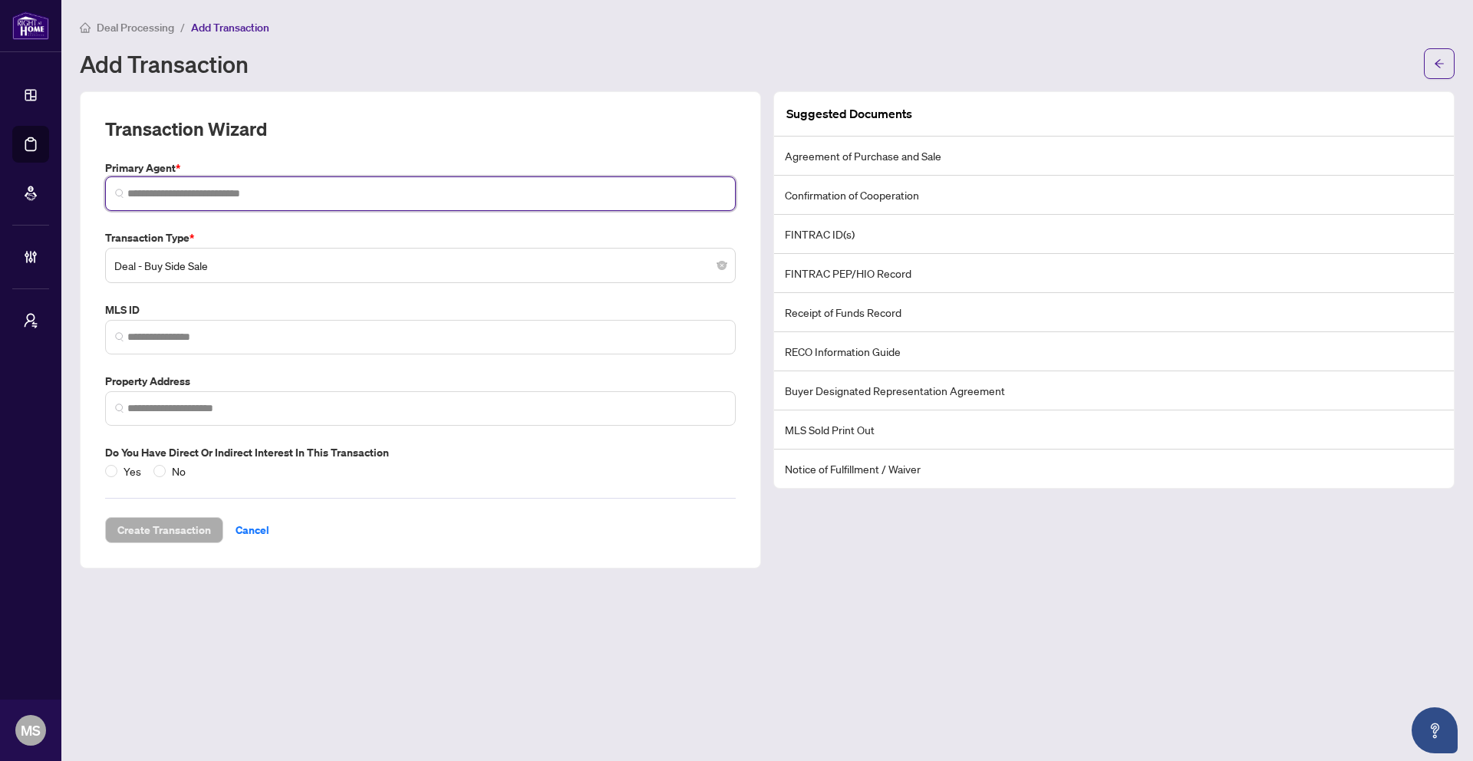
click at [263, 187] on input "search" at bounding box center [426, 194] width 598 height 16
type input "*"
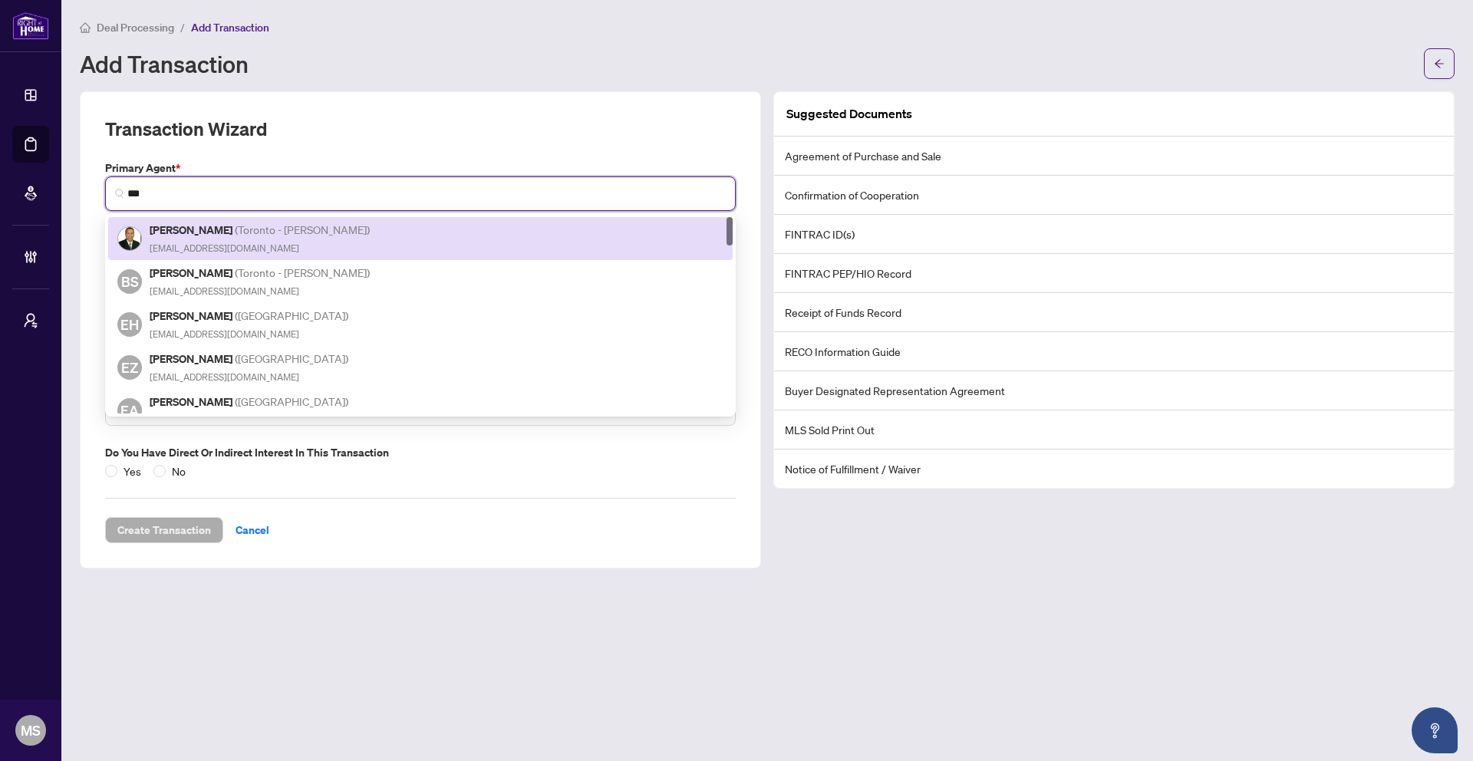
click at [411, 237] on div "Amar Jamil ( Toronto - Don Mills ) amar.jamil1@gmail.com" at bounding box center [420, 238] width 606 height 35
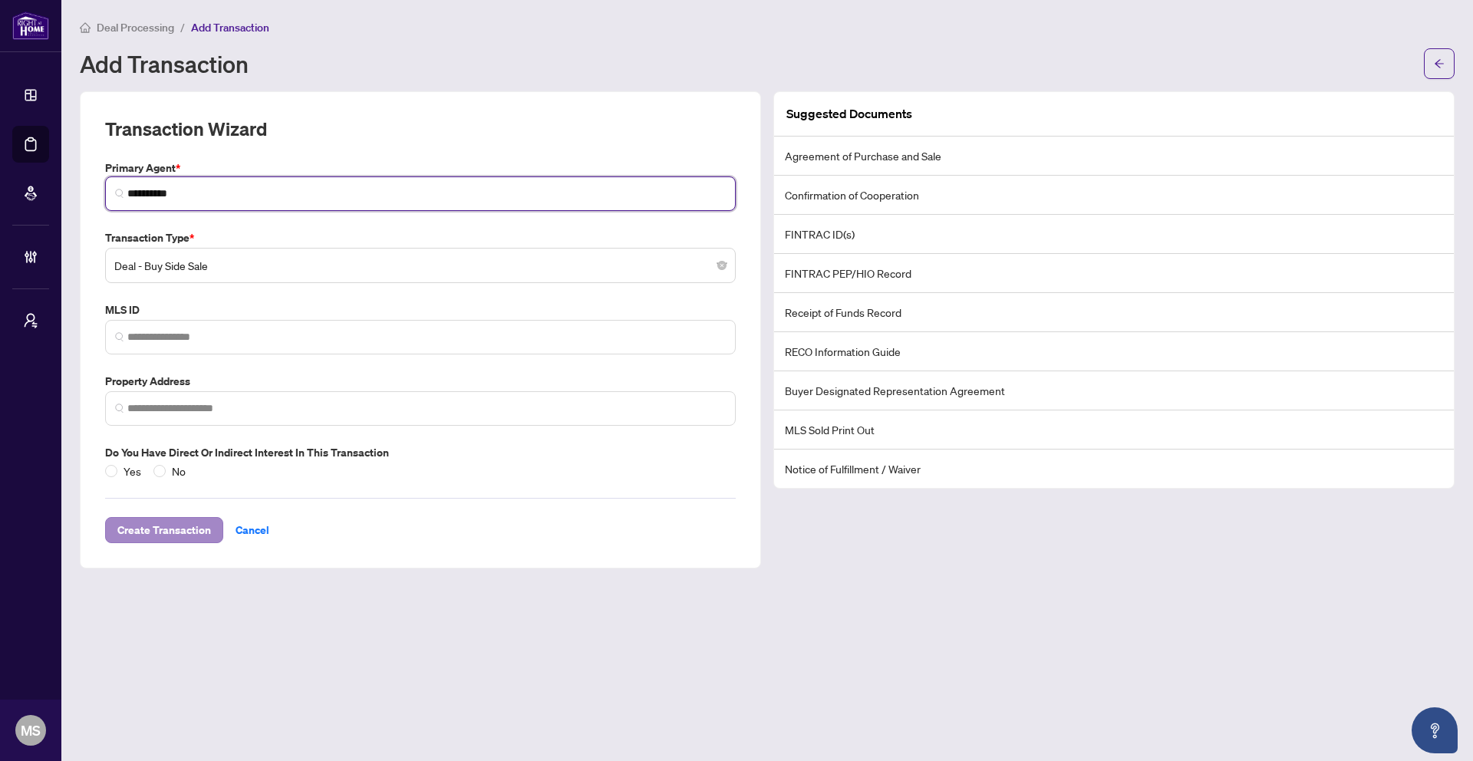
type input "**********"
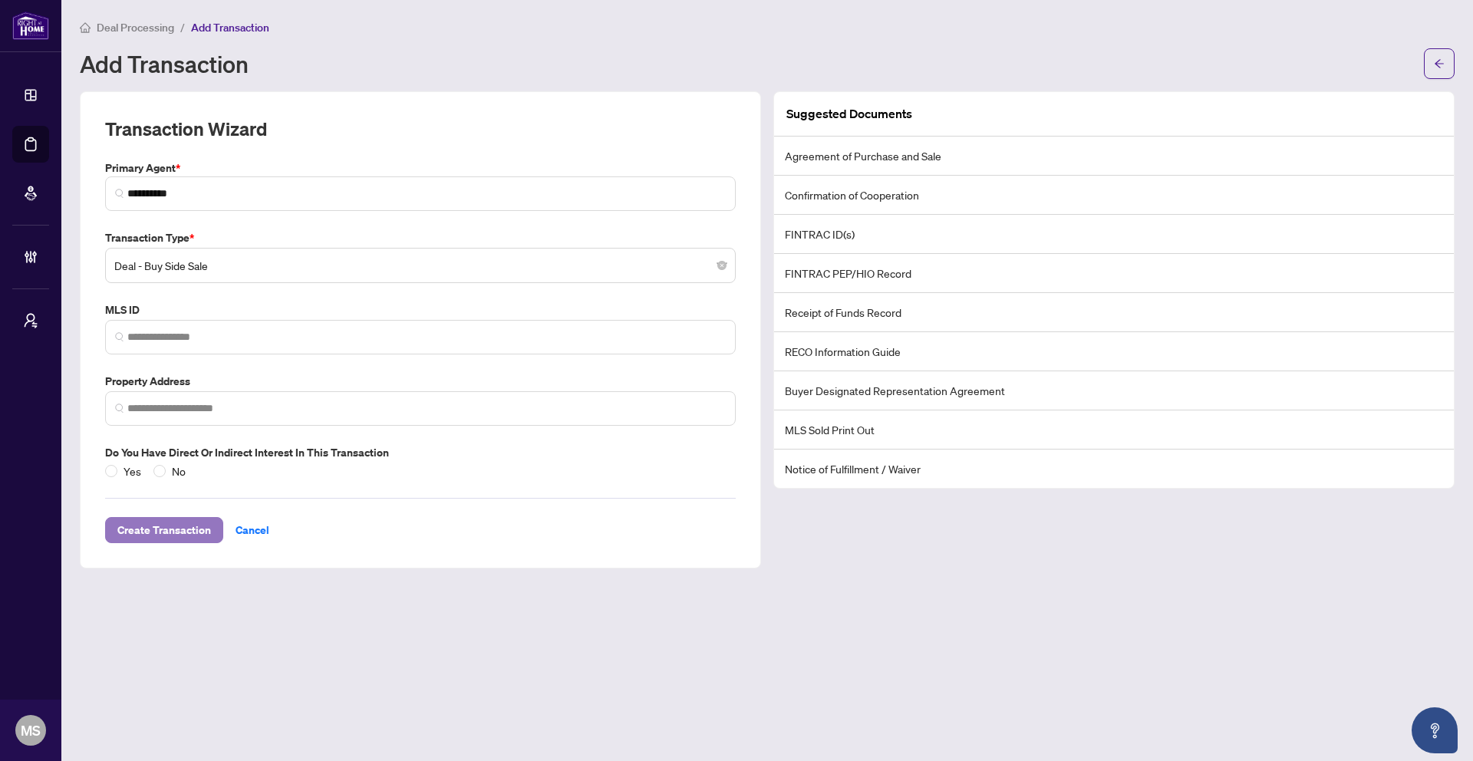
click at [173, 535] on span "Create Transaction" at bounding box center [164, 530] width 94 height 25
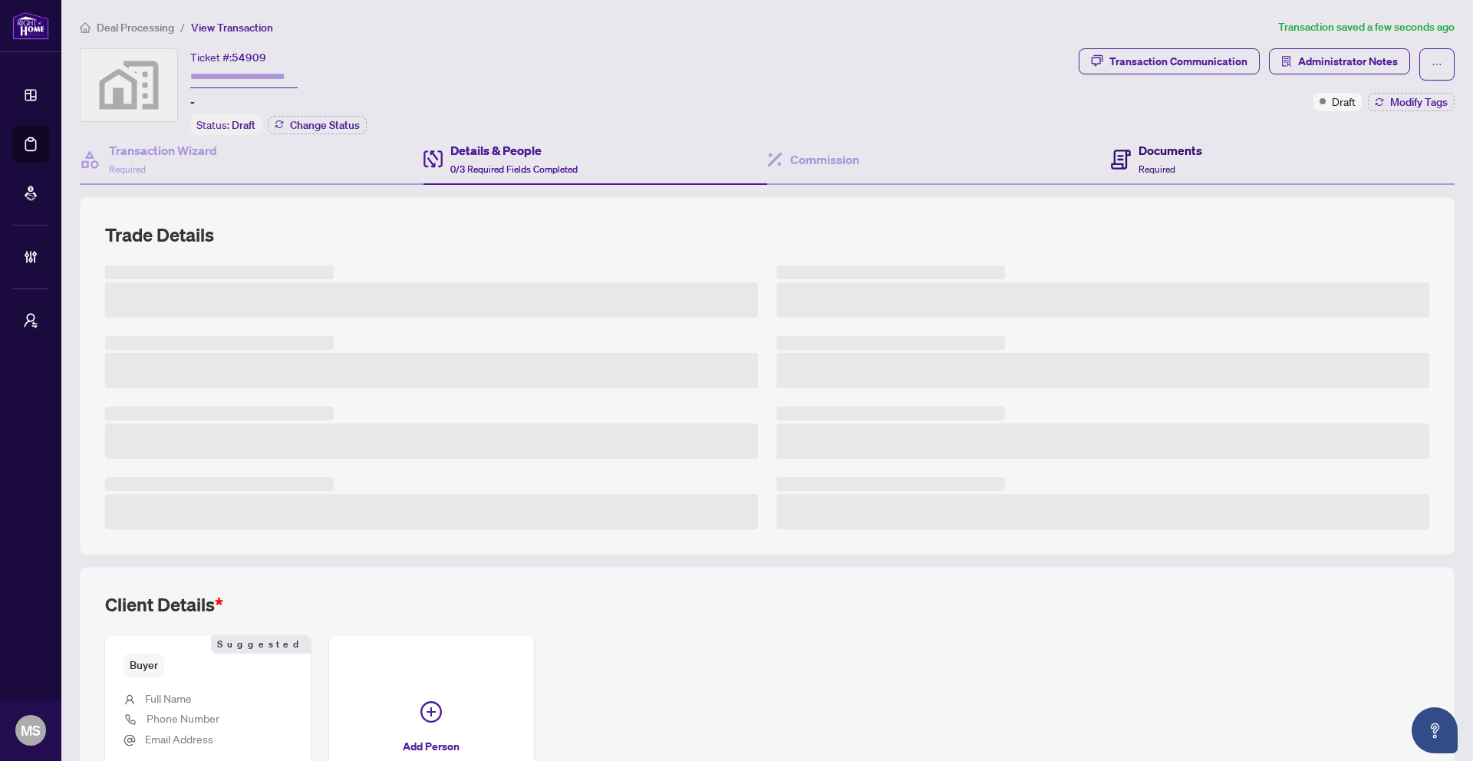
click at [715, 147] on h4 "Documents" at bounding box center [1171, 150] width 64 height 18
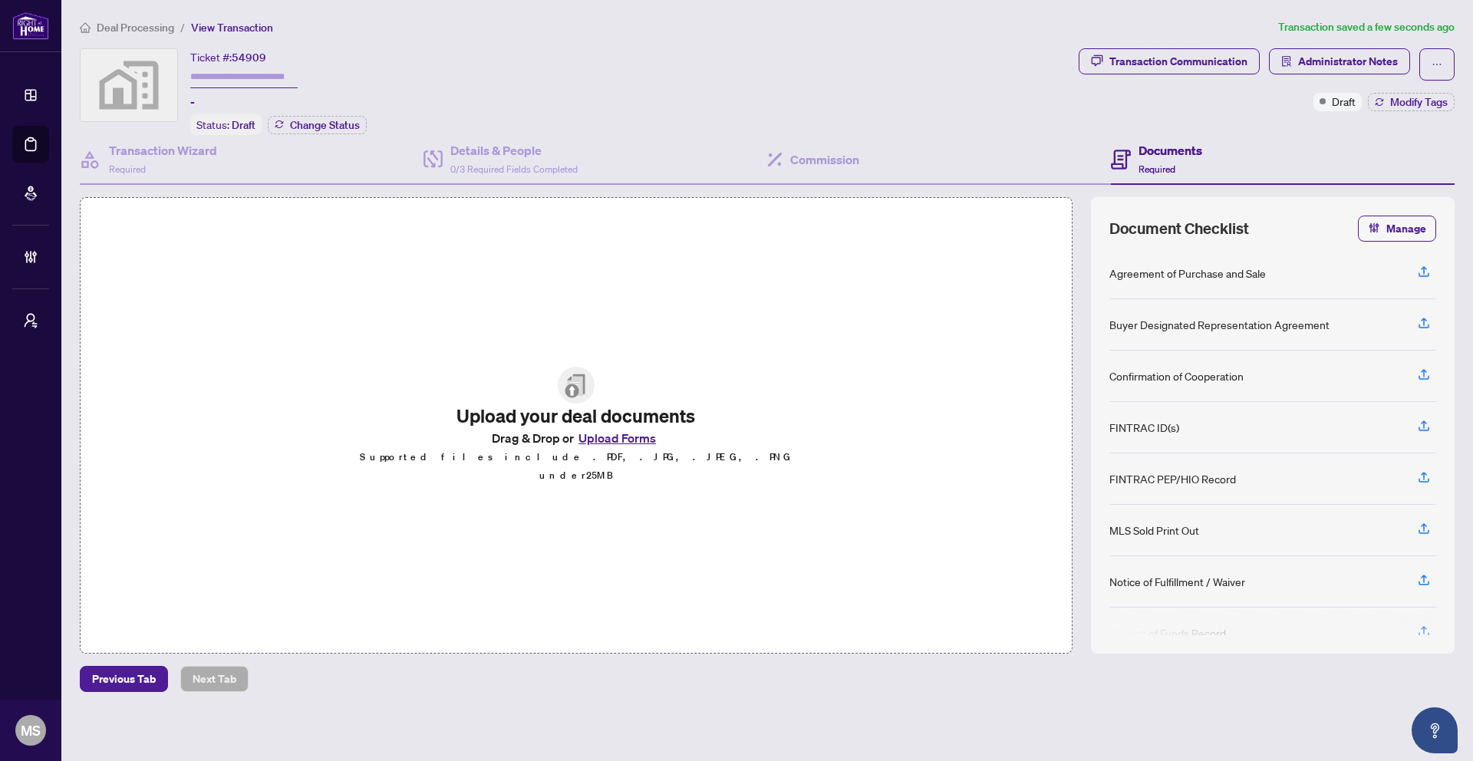
click at [715, 275] on div "Agreement of Purchase and Sale" at bounding box center [1188, 273] width 157 height 17
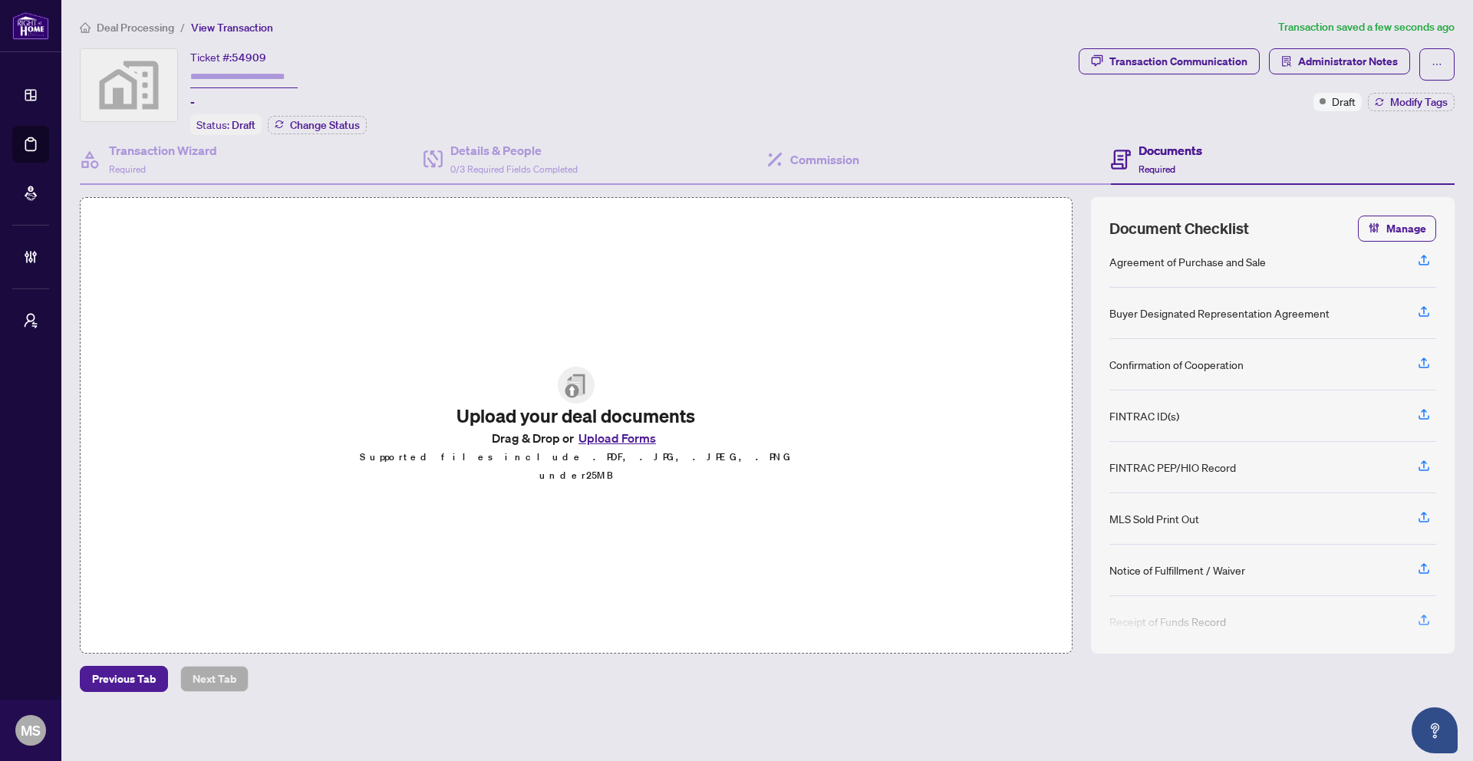
scroll to position [81, 0]
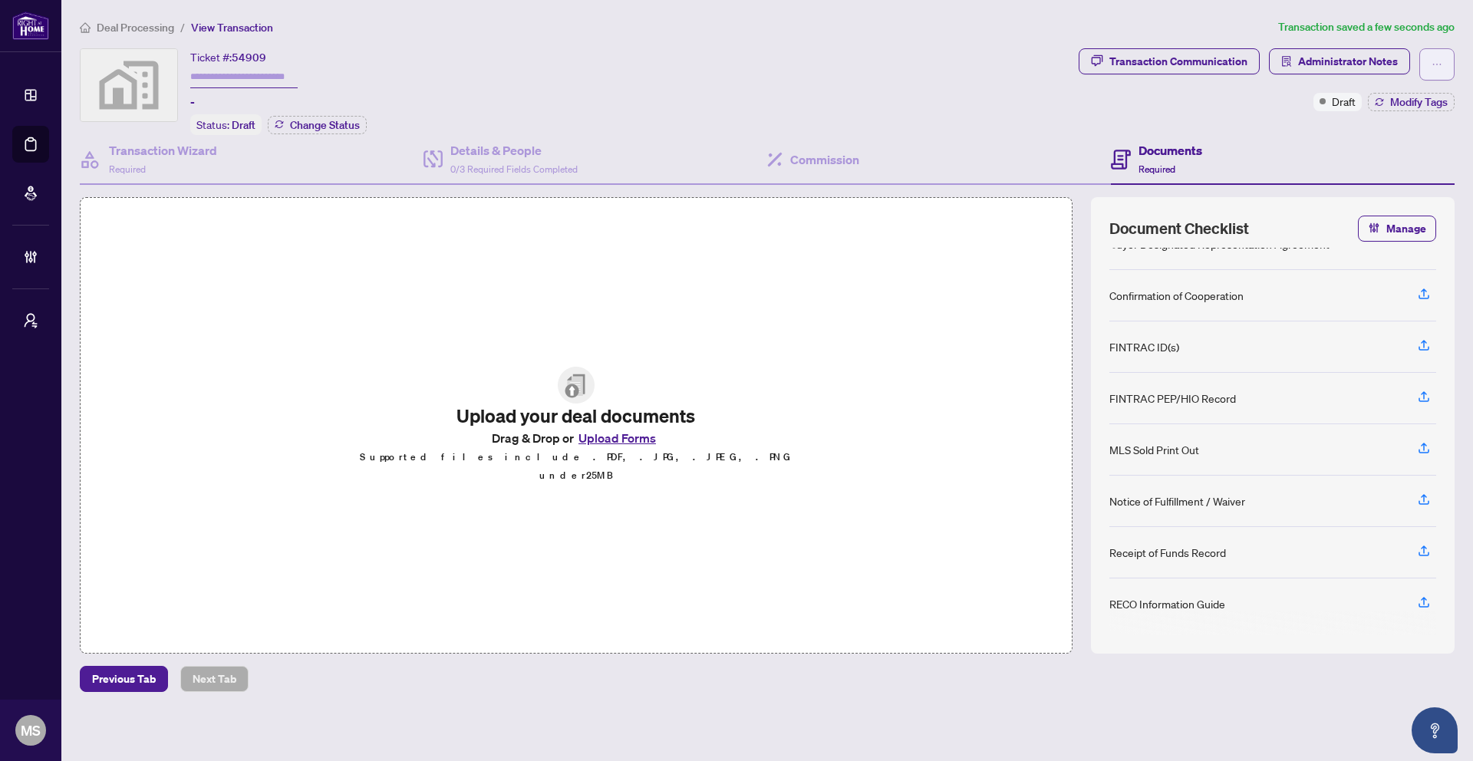
click at [715, 66] on icon "ellipsis" at bounding box center [1437, 64] width 11 height 11
click at [715, 146] on span "Delete Transaction" at bounding box center [1383, 148] width 117 height 17
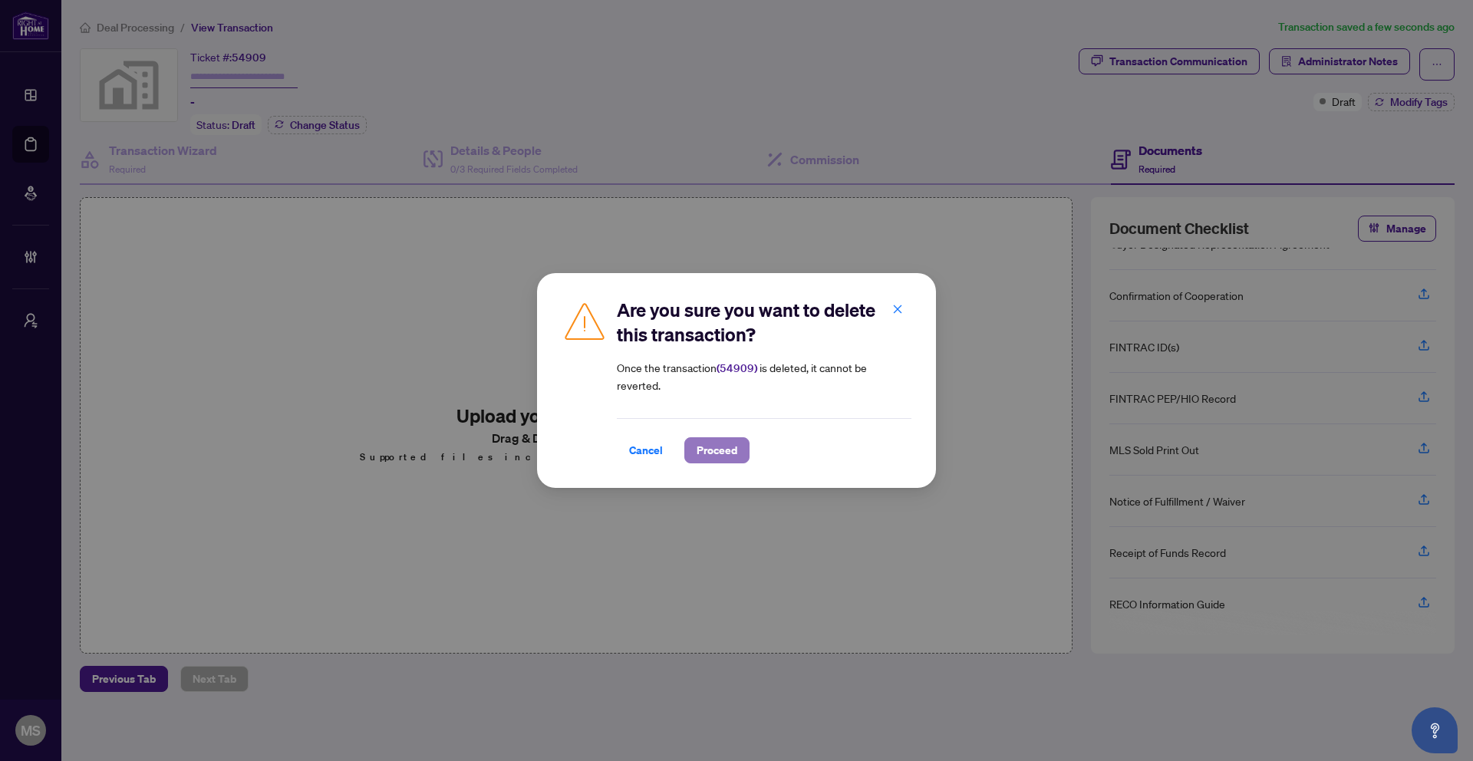
click at [707, 457] on span "Proceed" at bounding box center [717, 450] width 41 height 25
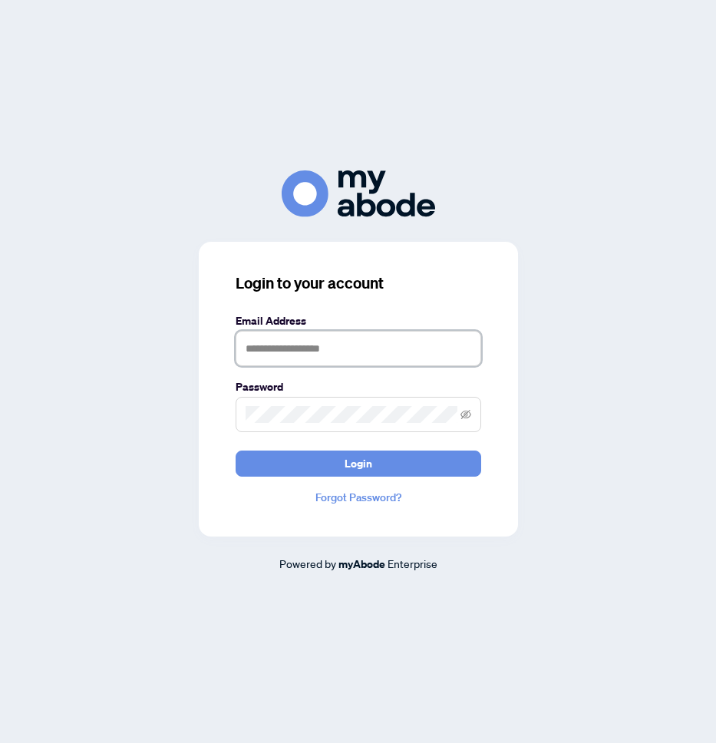
click at [420, 364] on input "text" at bounding box center [359, 348] width 246 height 35
type input "**********"
click at [385, 404] on span at bounding box center [359, 414] width 246 height 35
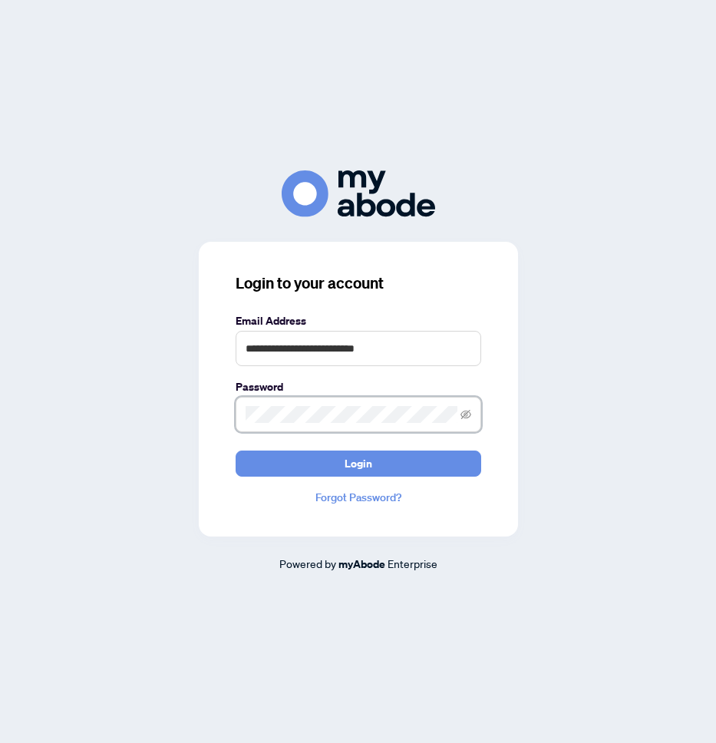
click at [236, 450] on button "Login" at bounding box center [359, 463] width 246 height 26
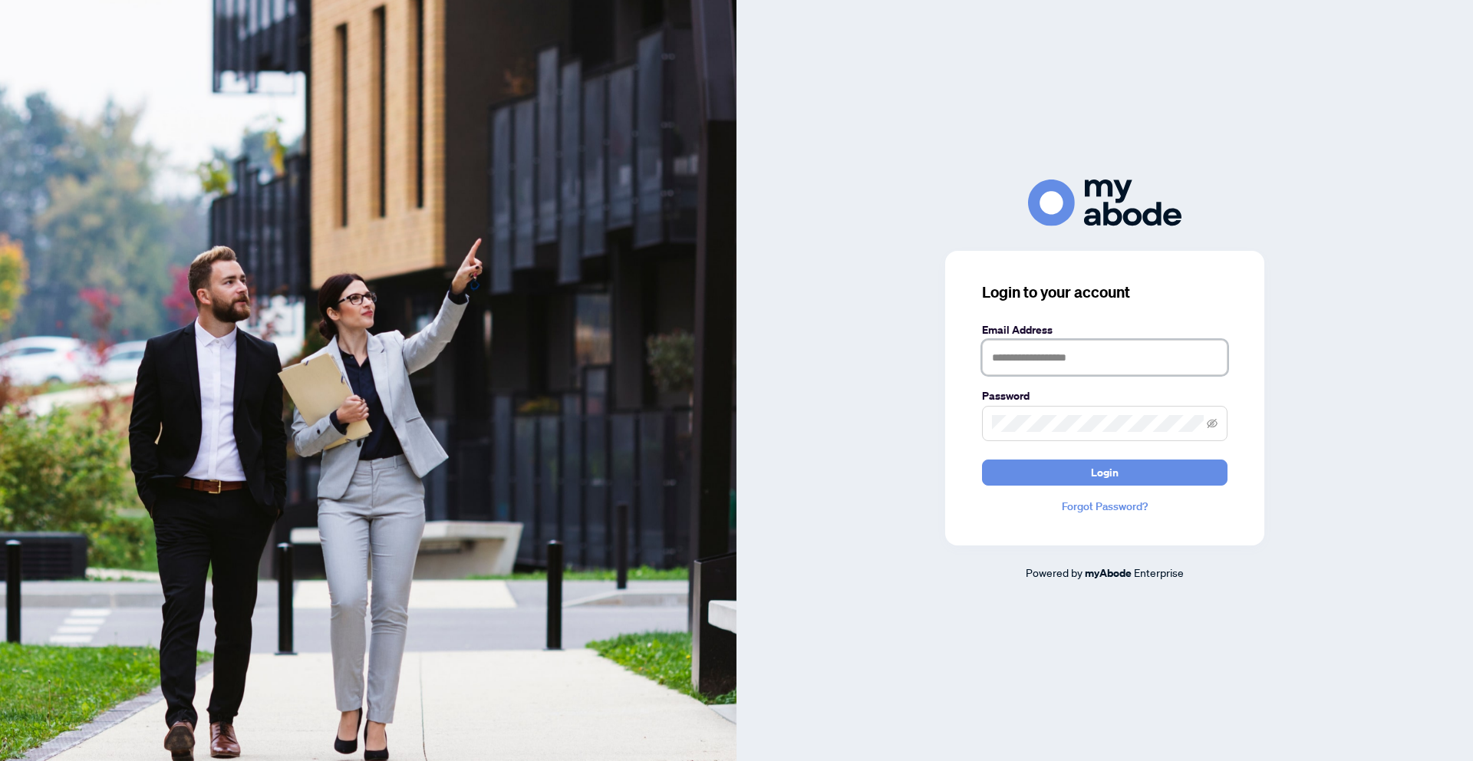
click at [1057, 351] on input "text" at bounding box center [1105, 357] width 246 height 35
type input "**********"
click at [982, 460] on button "Login" at bounding box center [1105, 473] width 246 height 26
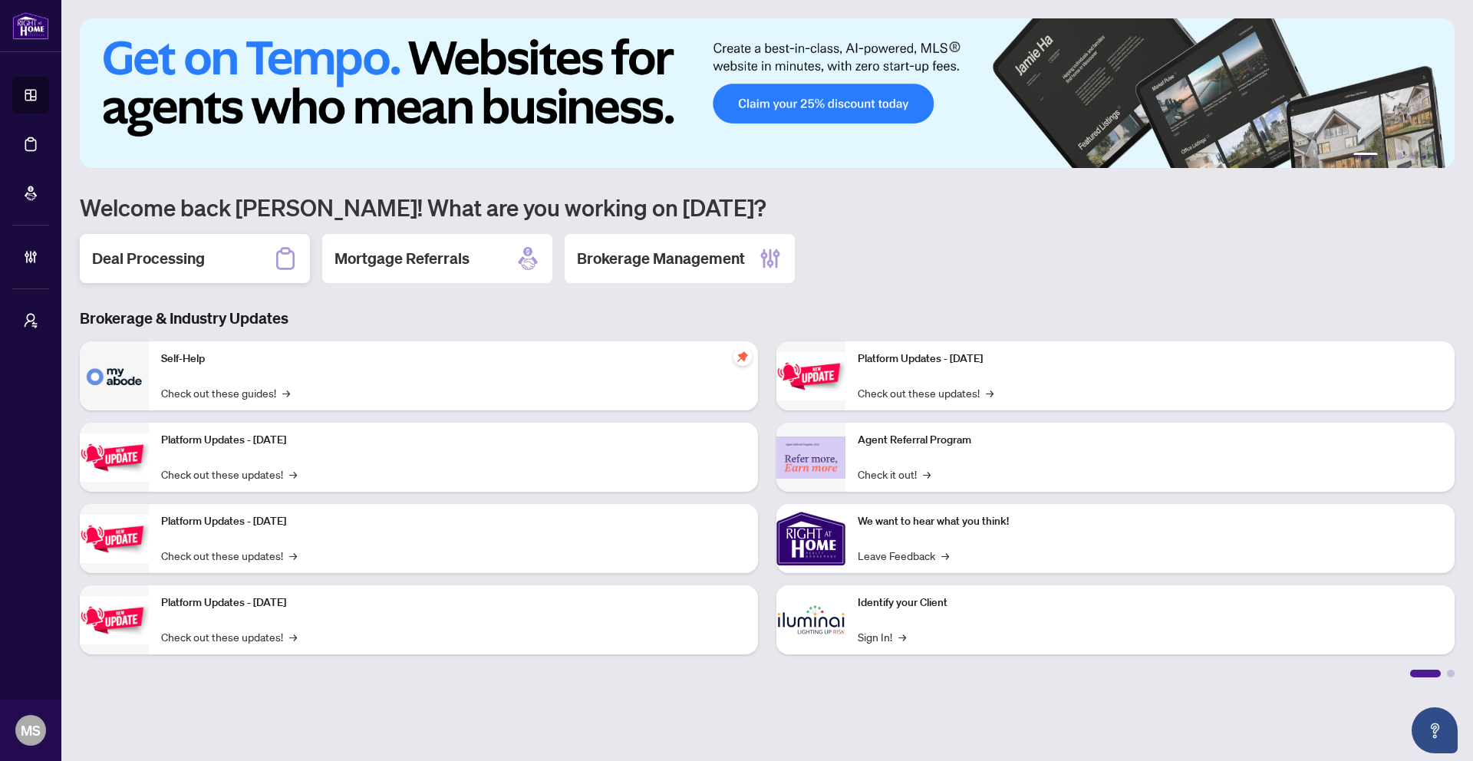
click at [275, 255] on icon at bounding box center [285, 258] width 25 height 25
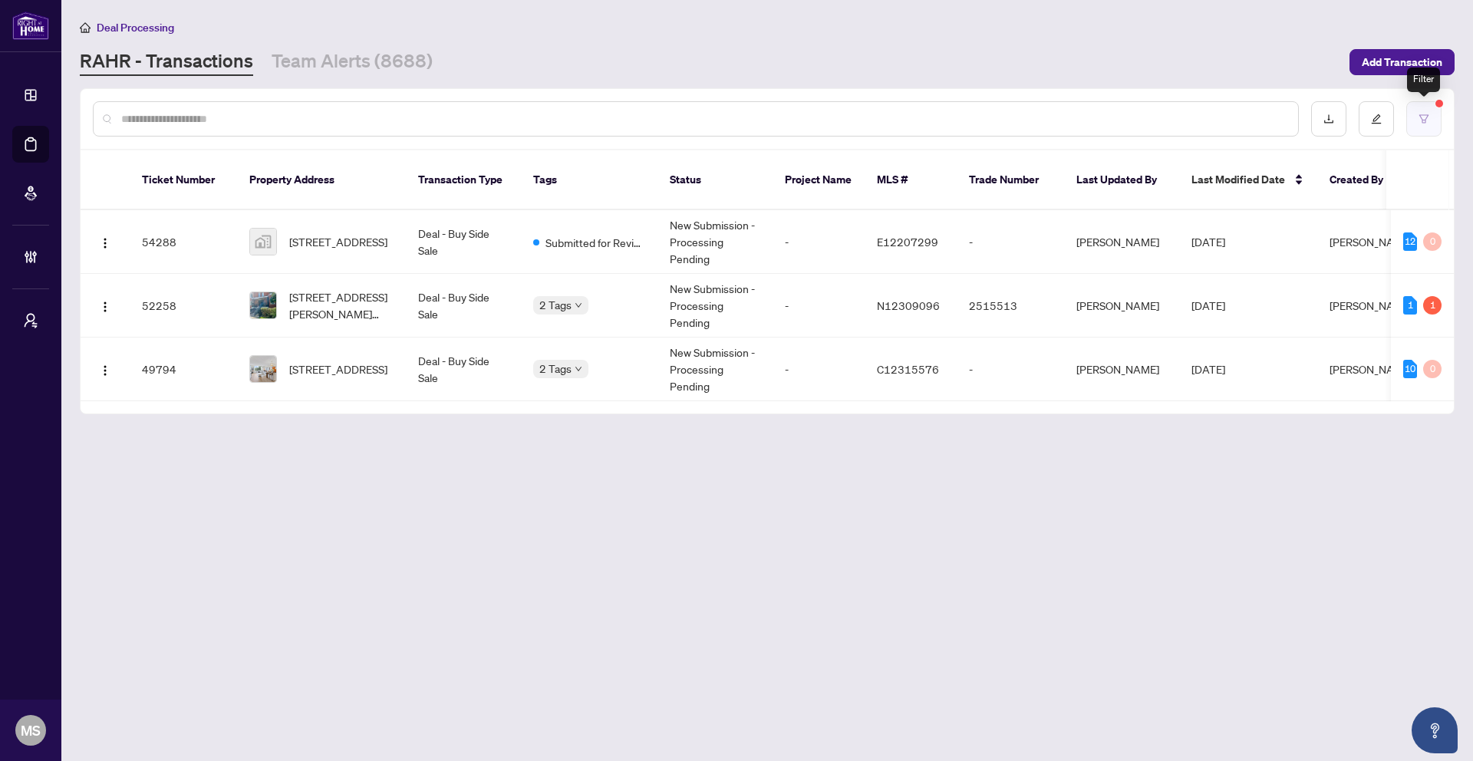
click at [1420, 120] on icon "filter" at bounding box center [1424, 119] width 11 height 11
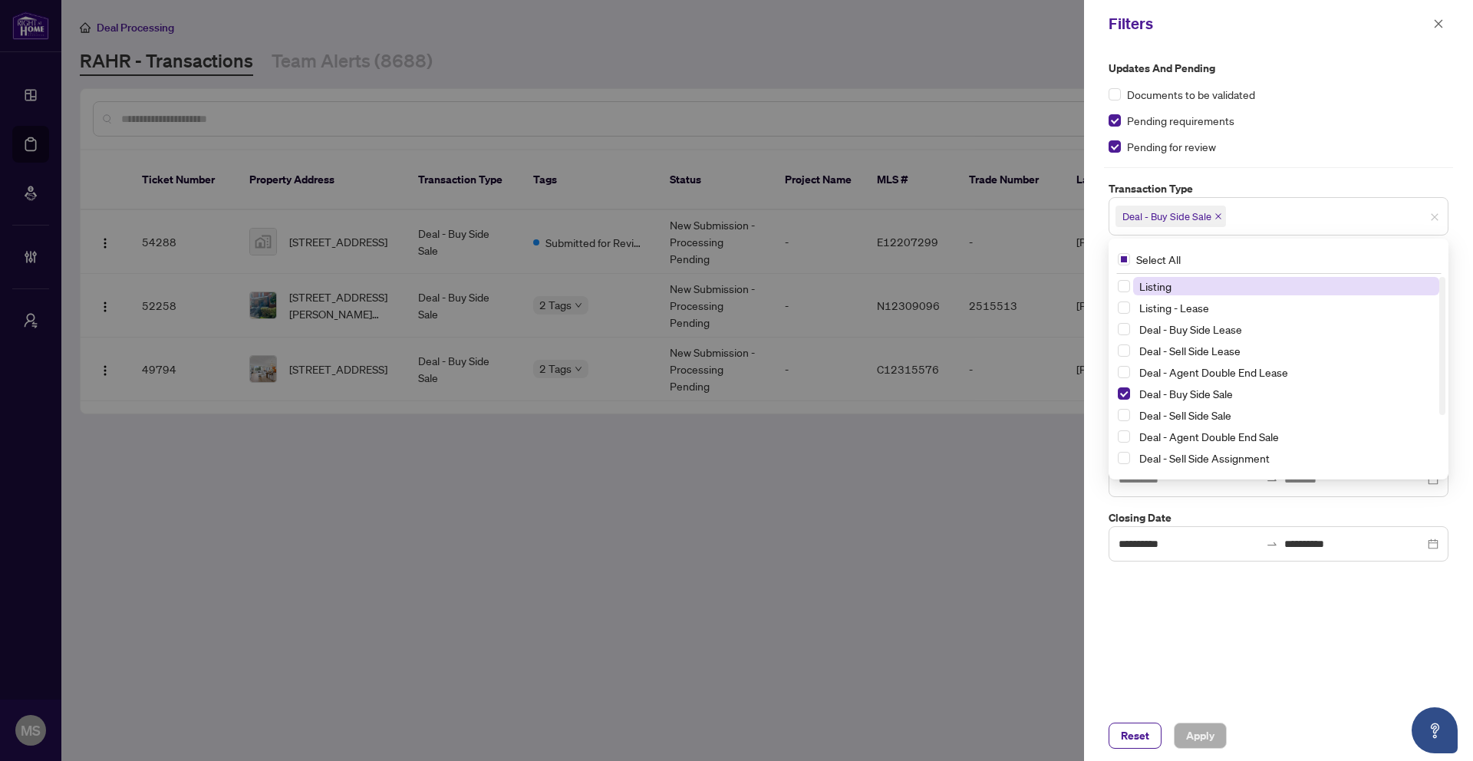
click at [1218, 219] on span "Deal - Buy Side Sale" at bounding box center [1171, 216] width 110 height 21
click at [1222, 216] on icon "close" at bounding box center [1218, 216] width 6 height 6
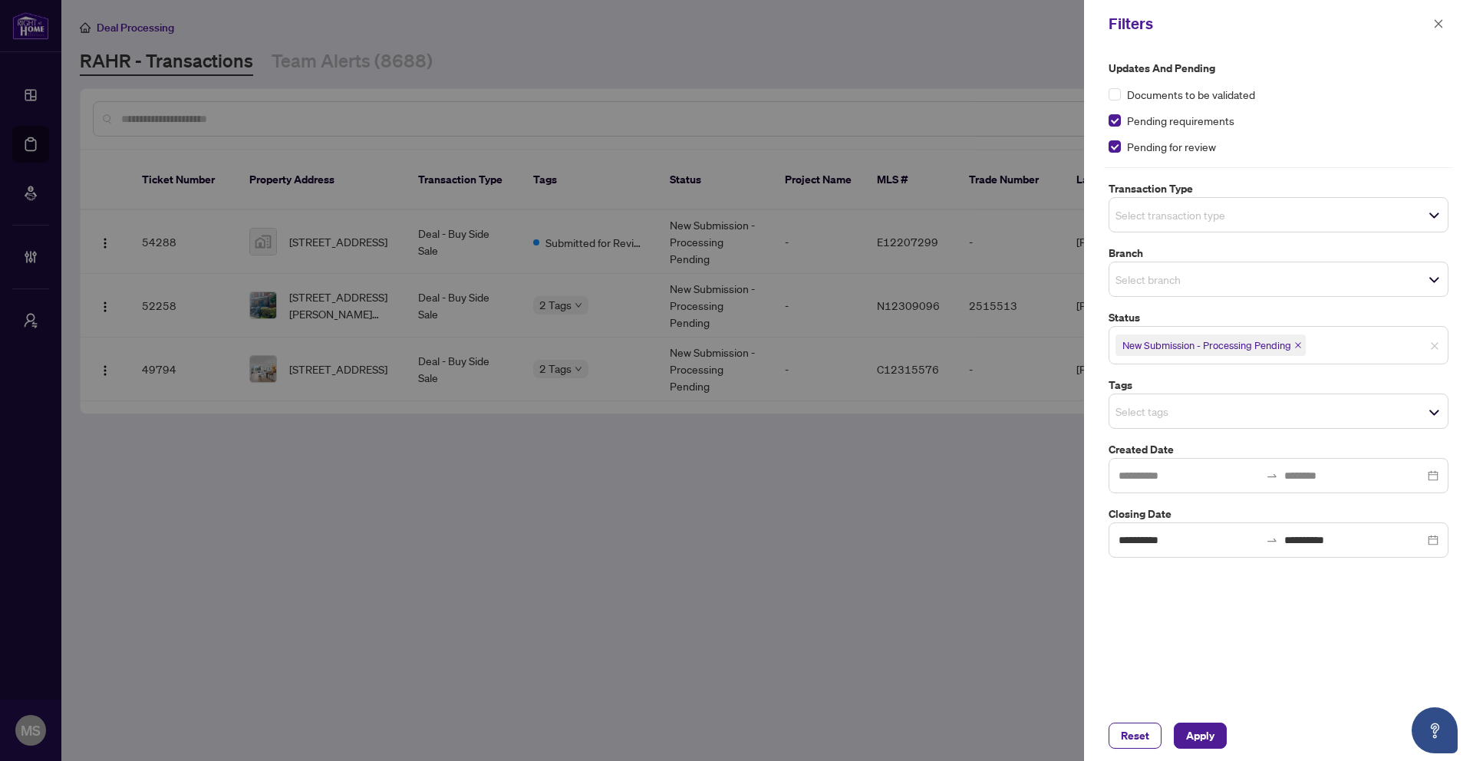
click at [1104, 421] on div "Tags Select tags" at bounding box center [1278, 403] width 349 height 52
click at [1302, 346] on icon "close" at bounding box center [1298, 345] width 8 height 8
click at [1258, 222] on span "Select transaction type" at bounding box center [1279, 214] width 338 height 21
click at [1395, 158] on div "**********" at bounding box center [1278, 307] width 349 height 495
click at [1197, 341] on input "search" at bounding box center [1169, 344] width 107 height 18
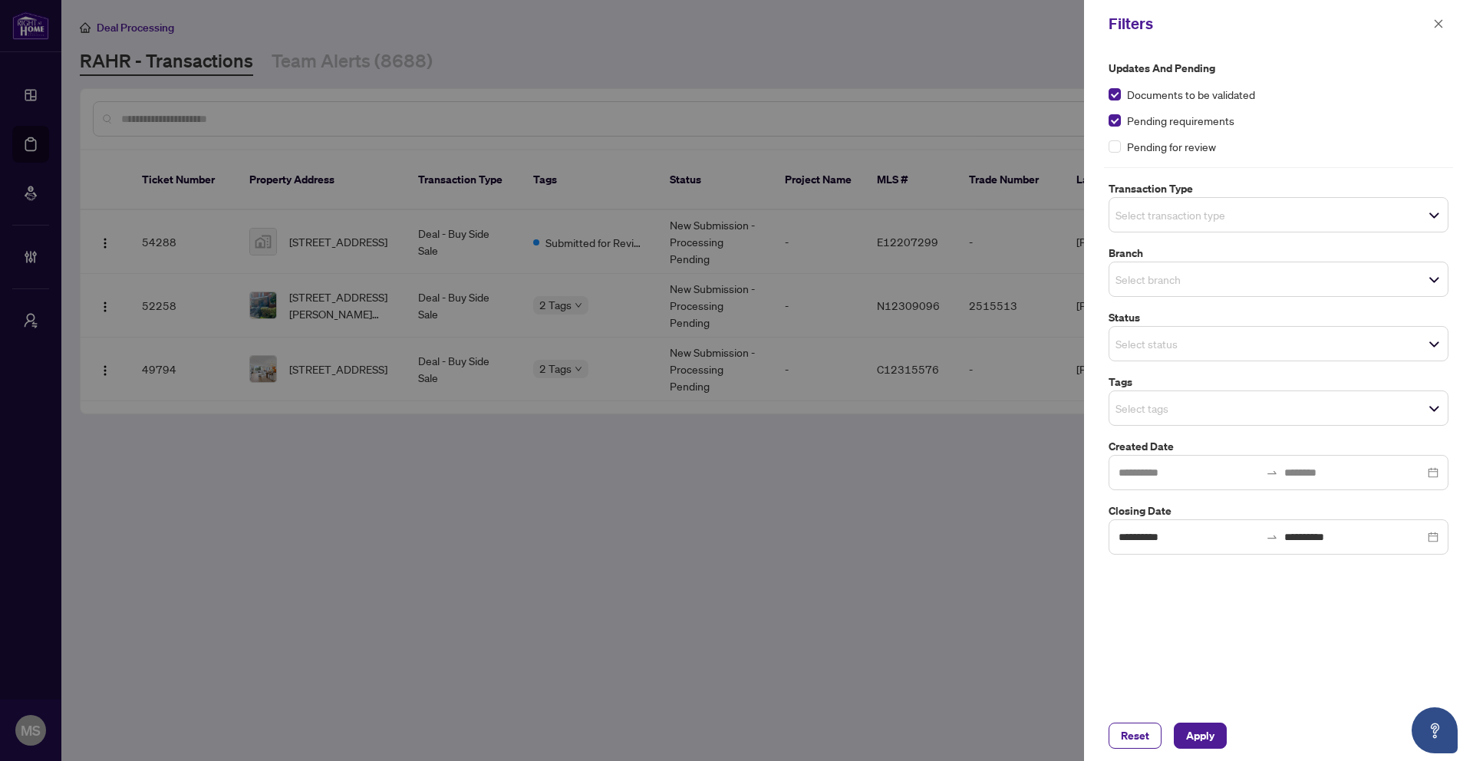
click at [1206, 315] on label "Status" at bounding box center [1279, 317] width 340 height 17
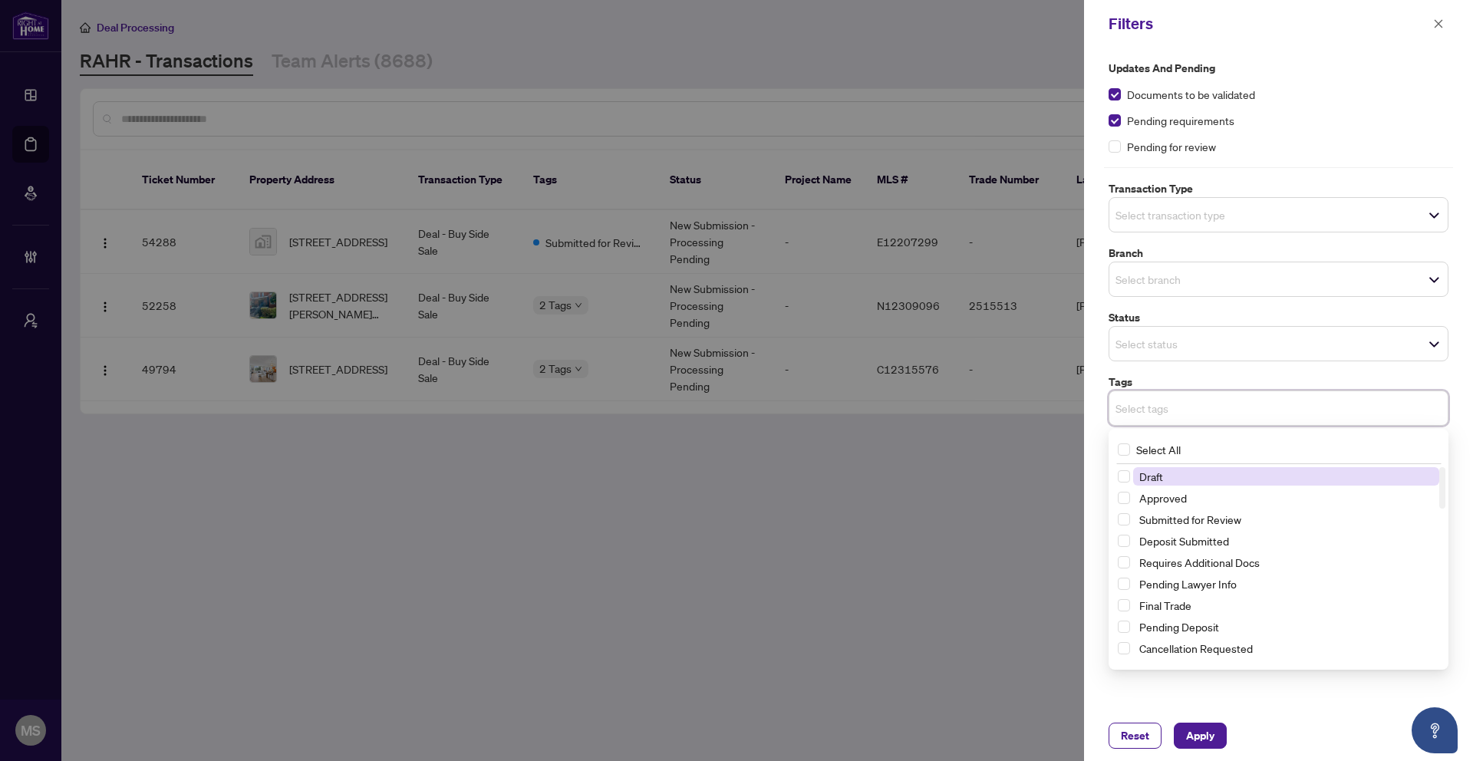
click at [1193, 400] on input "search" at bounding box center [1169, 408] width 107 height 18
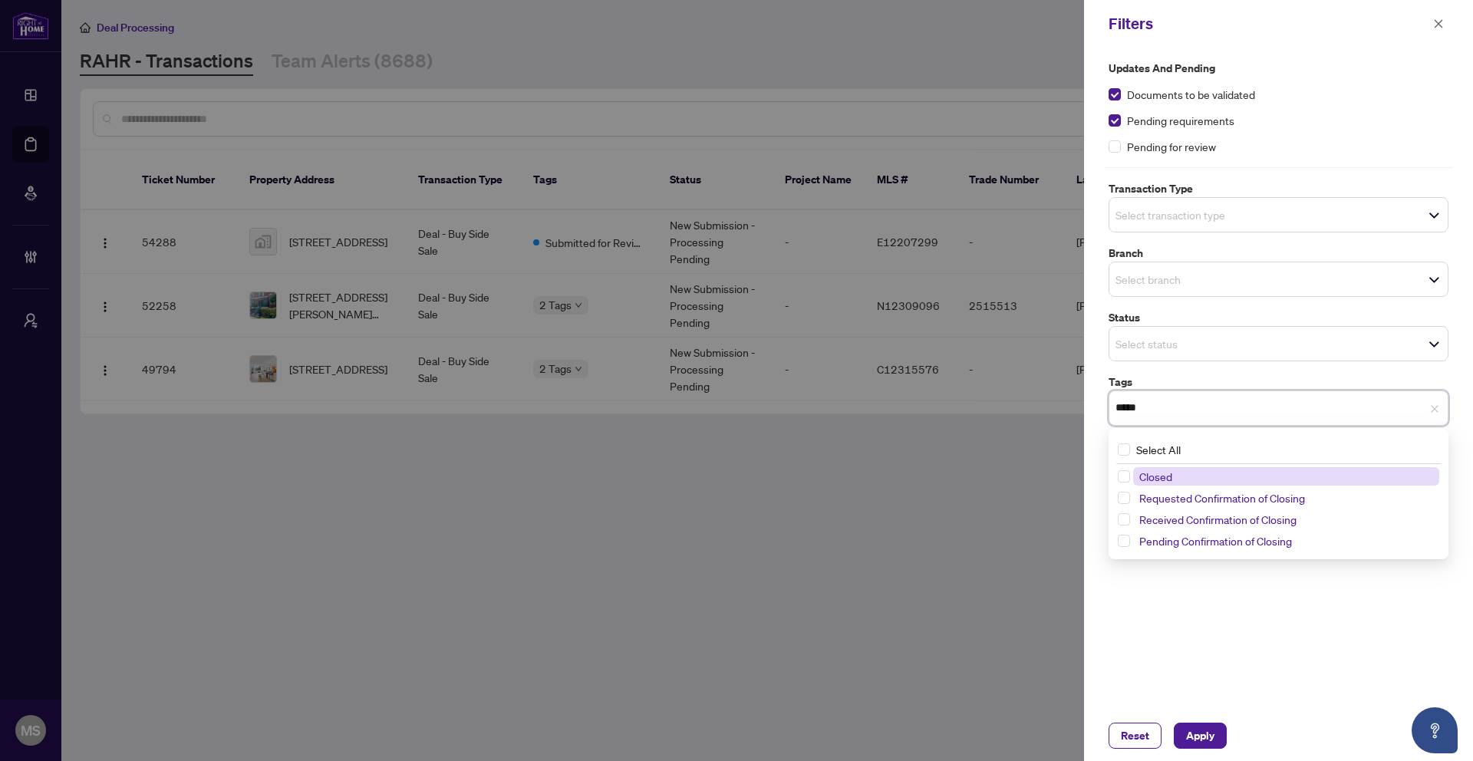
type input "******"
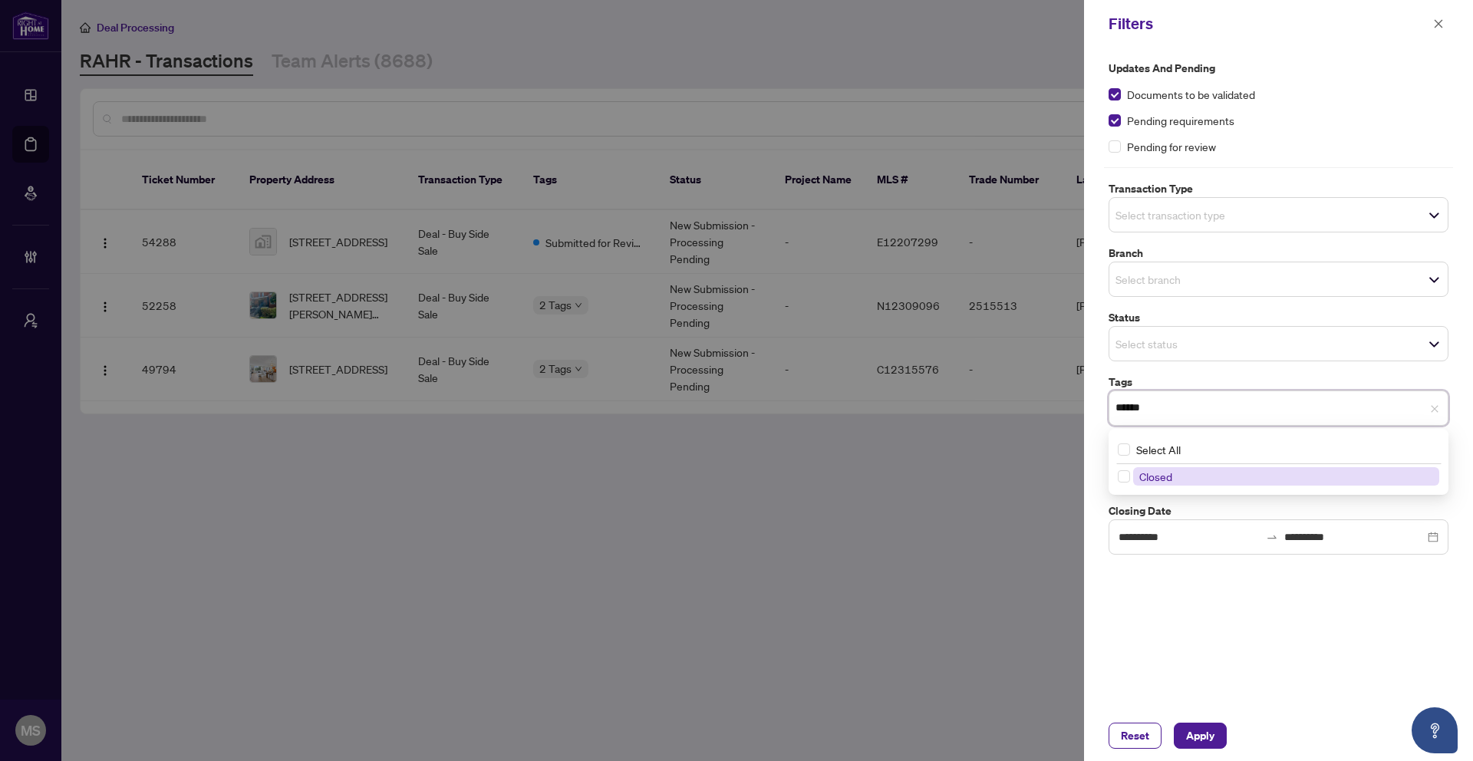
click at [1162, 470] on span "Closed" at bounding box center [1155, 477] width 33 height 14
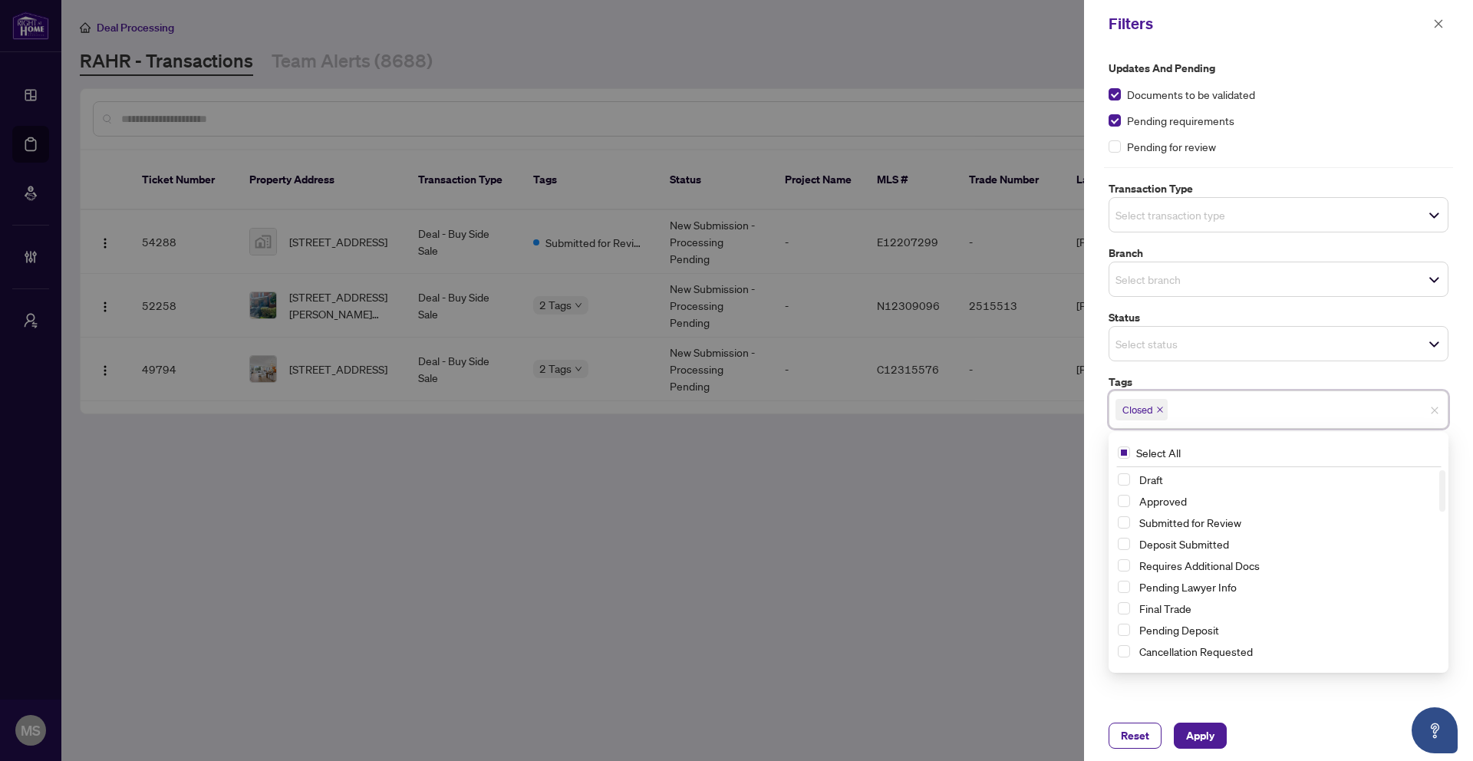
click at [1471, 562] on div "**********" at bounding box center [1278, 379] width 389 height 663
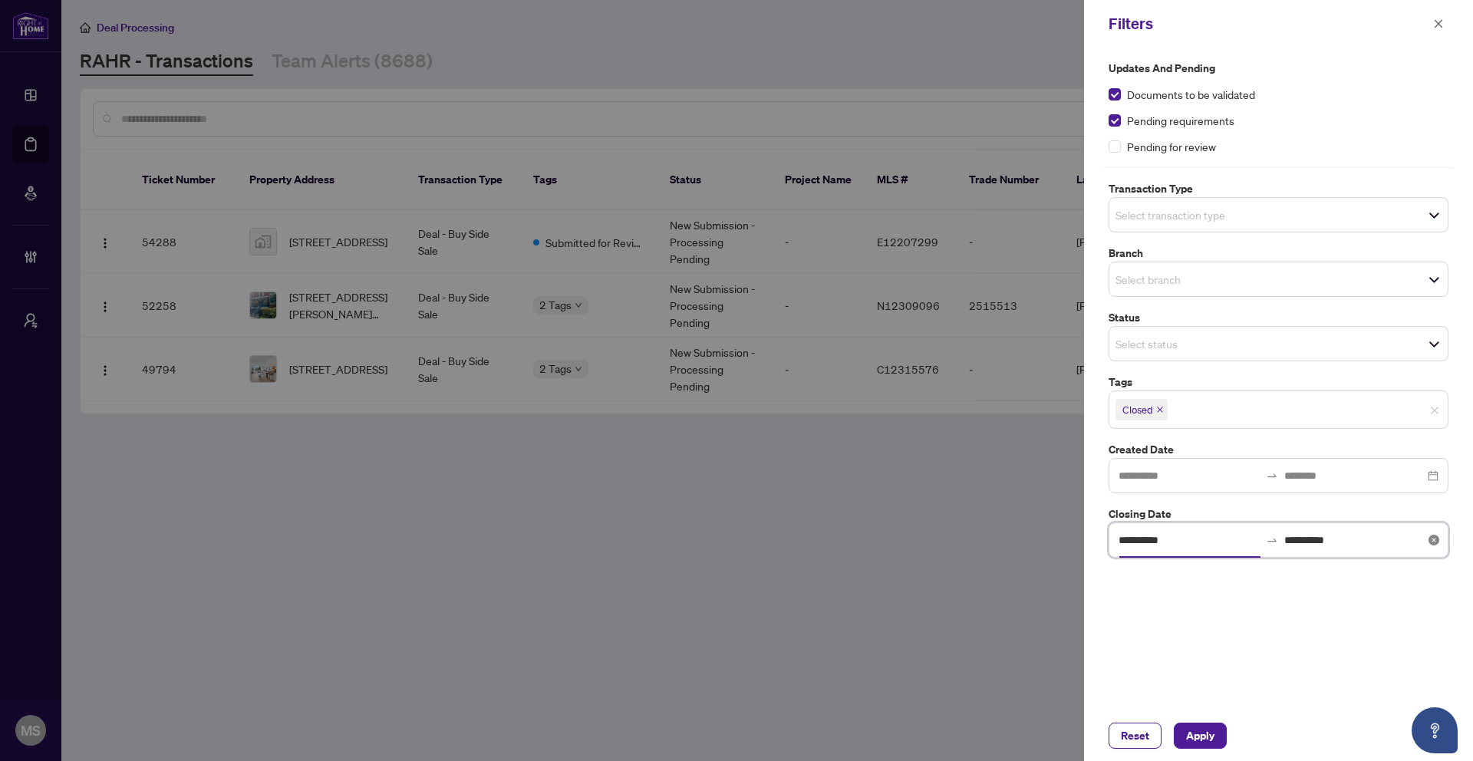
click at [1165, 545] on input "**********" at bounding box center [1189, 540] width 141 height 17
click at [1225, 589] on div "**********" at bounding box center [1278, 379] width 389 height 663
click at [1168, 544] on input "**********" at bounding box center [1189, 540] width 141 height 17
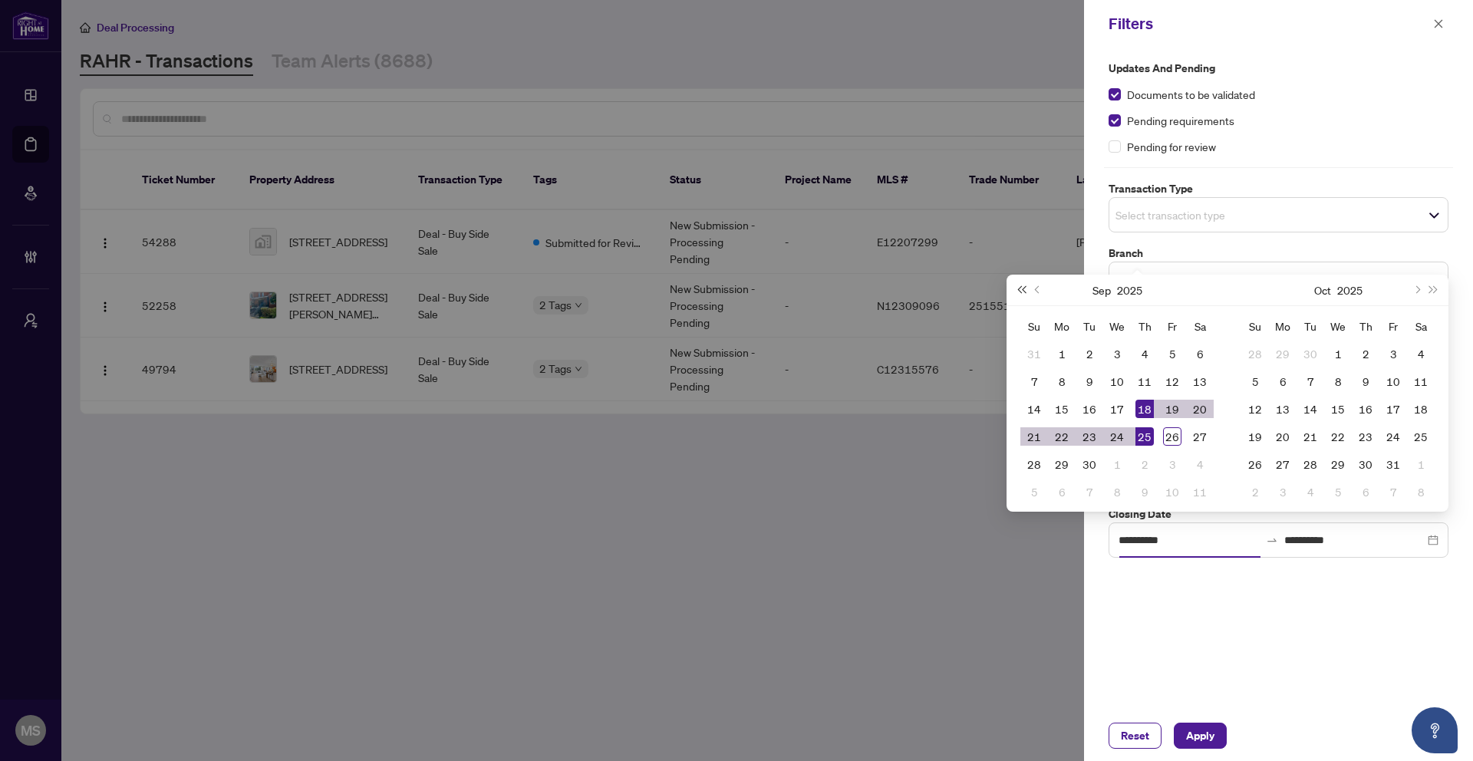
click at [1021, 294] on button "Last year (Control + left)" at bounding box center [1021, 290] width 17 height 31
type input "**********"
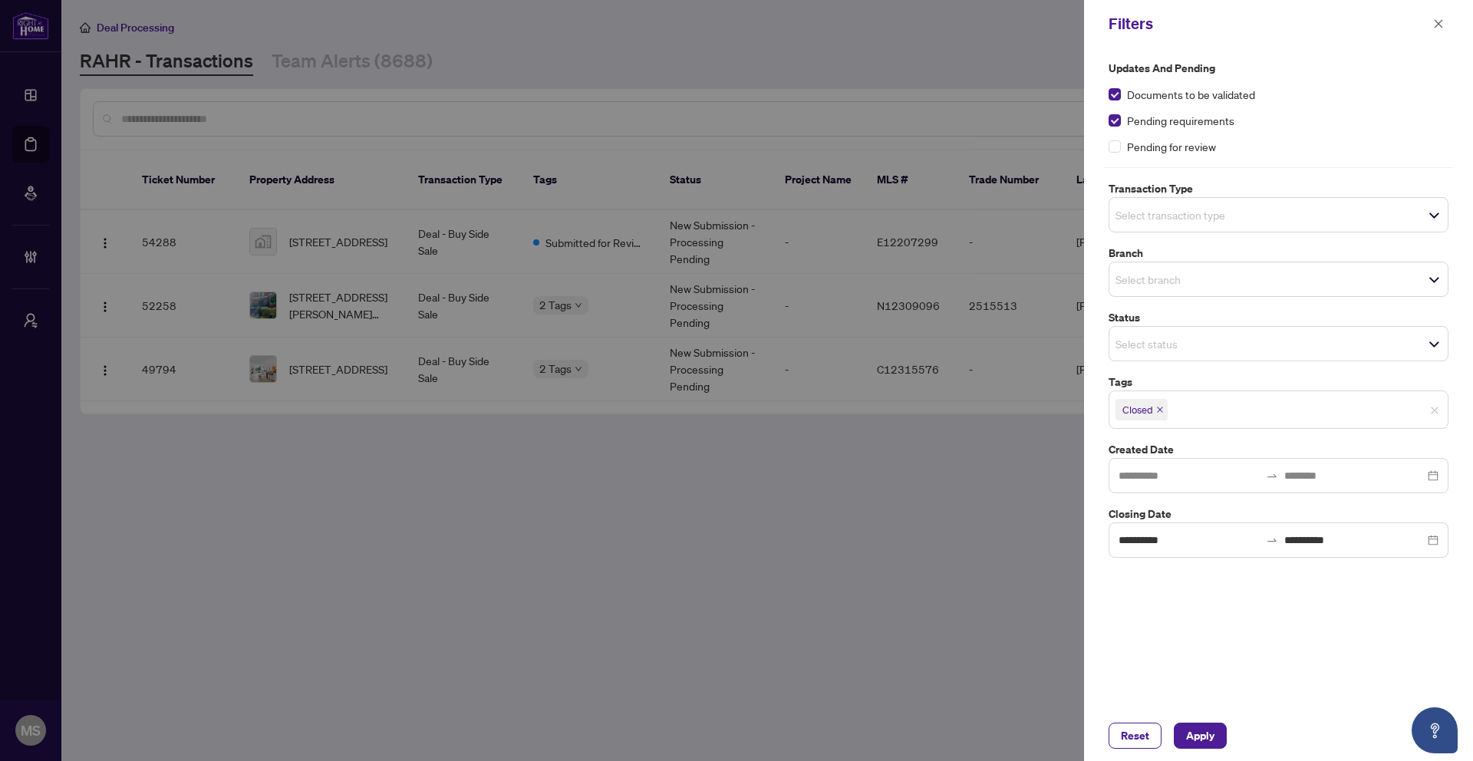
click at [1281, 631] on div "**********" at bounding box center [1278, 379] width 389 height 663
click at [1431, 546] on div "**********" at bounding box center [1279, 540] width 340 height 35
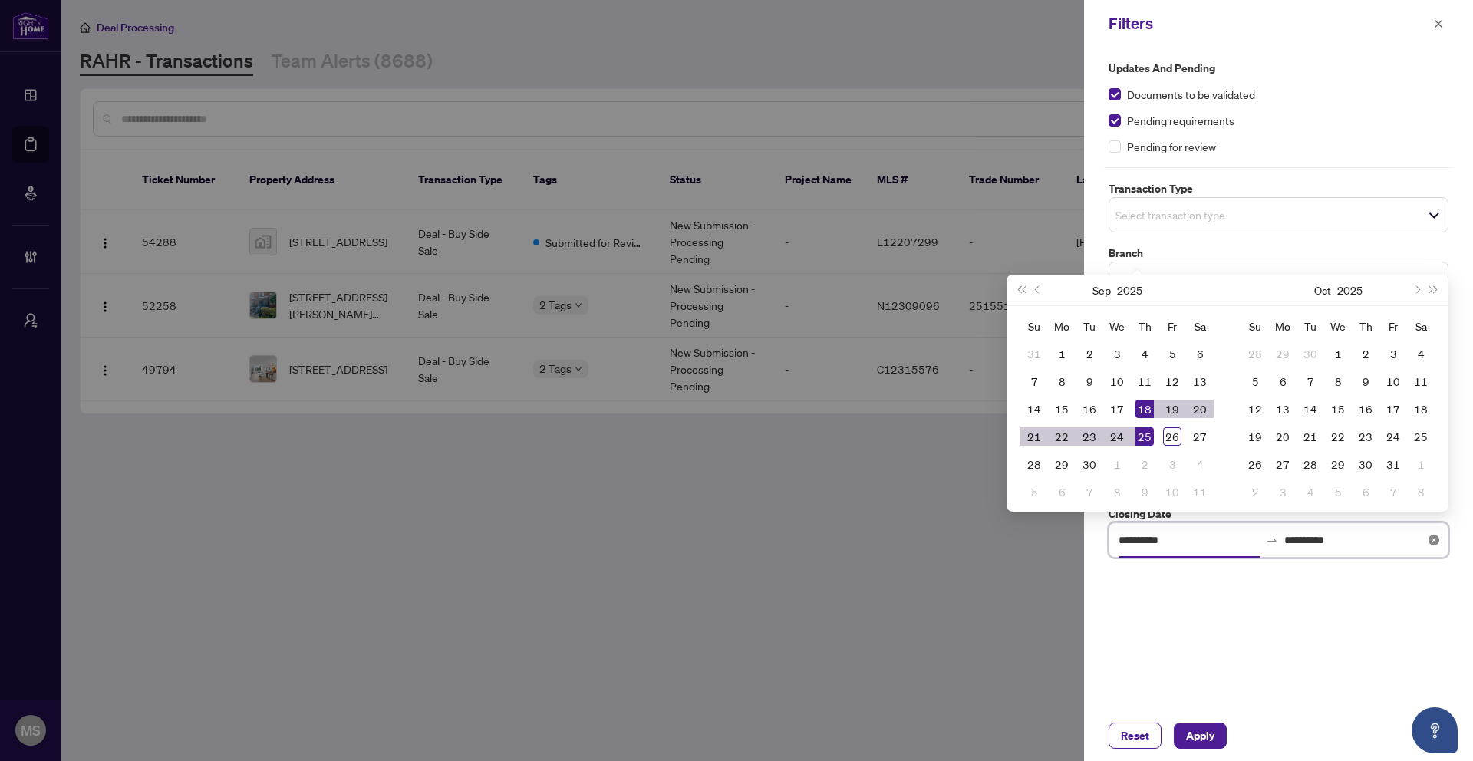
click at [1436, 542] on icon "close-circle" at bounding box center [1434, 540] width 11 height 11
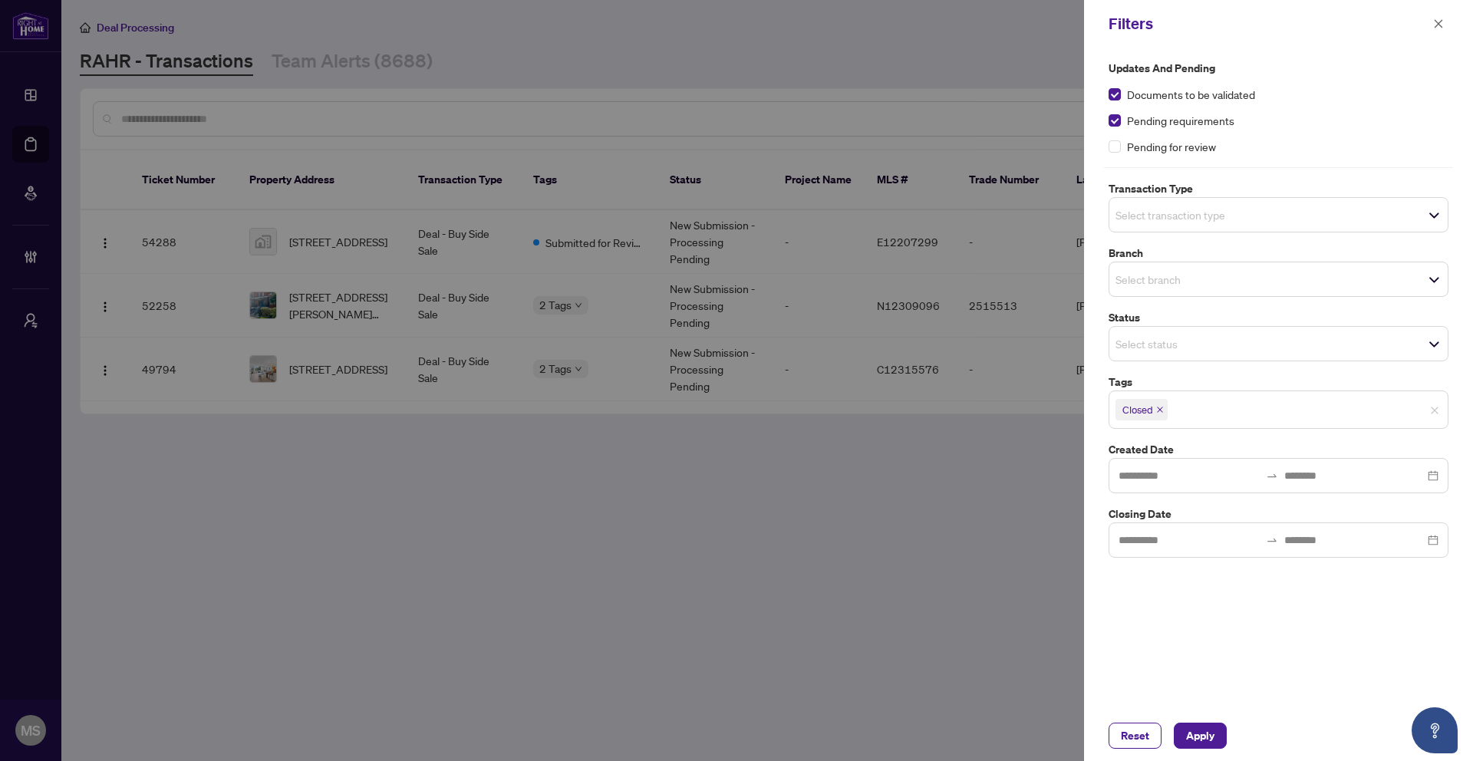
click at [1256, 680] on div "Updates and Pending Documents to be validated Pending requirements Pending for …" at bounding box center [1278, 379] width 389 height 663
click at [1206, 735] on span "Apply" at bounding box center [1200, 736] width 28 height 25
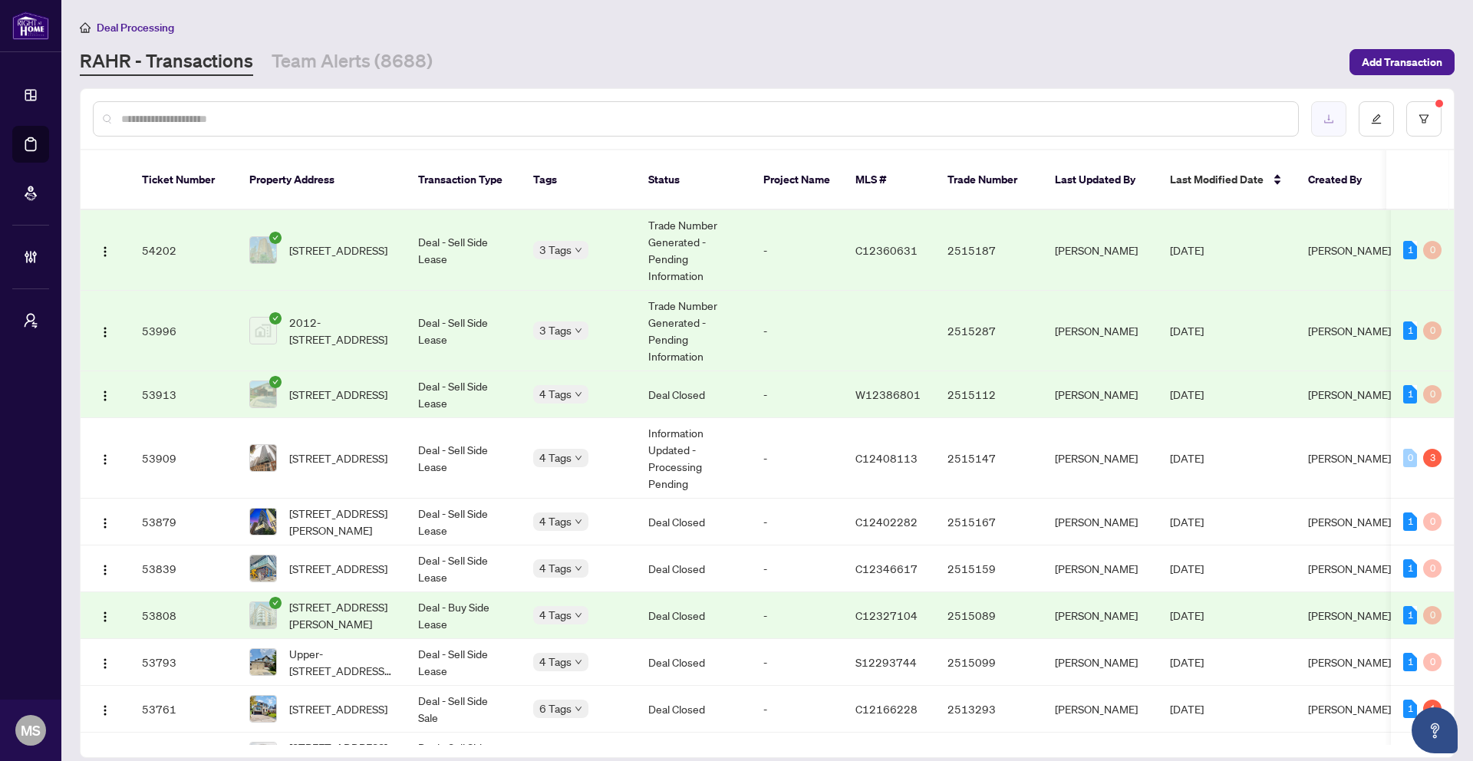
click at [1327, 127] on button "button" at bounding box center [1328, 118] width 35 height 35
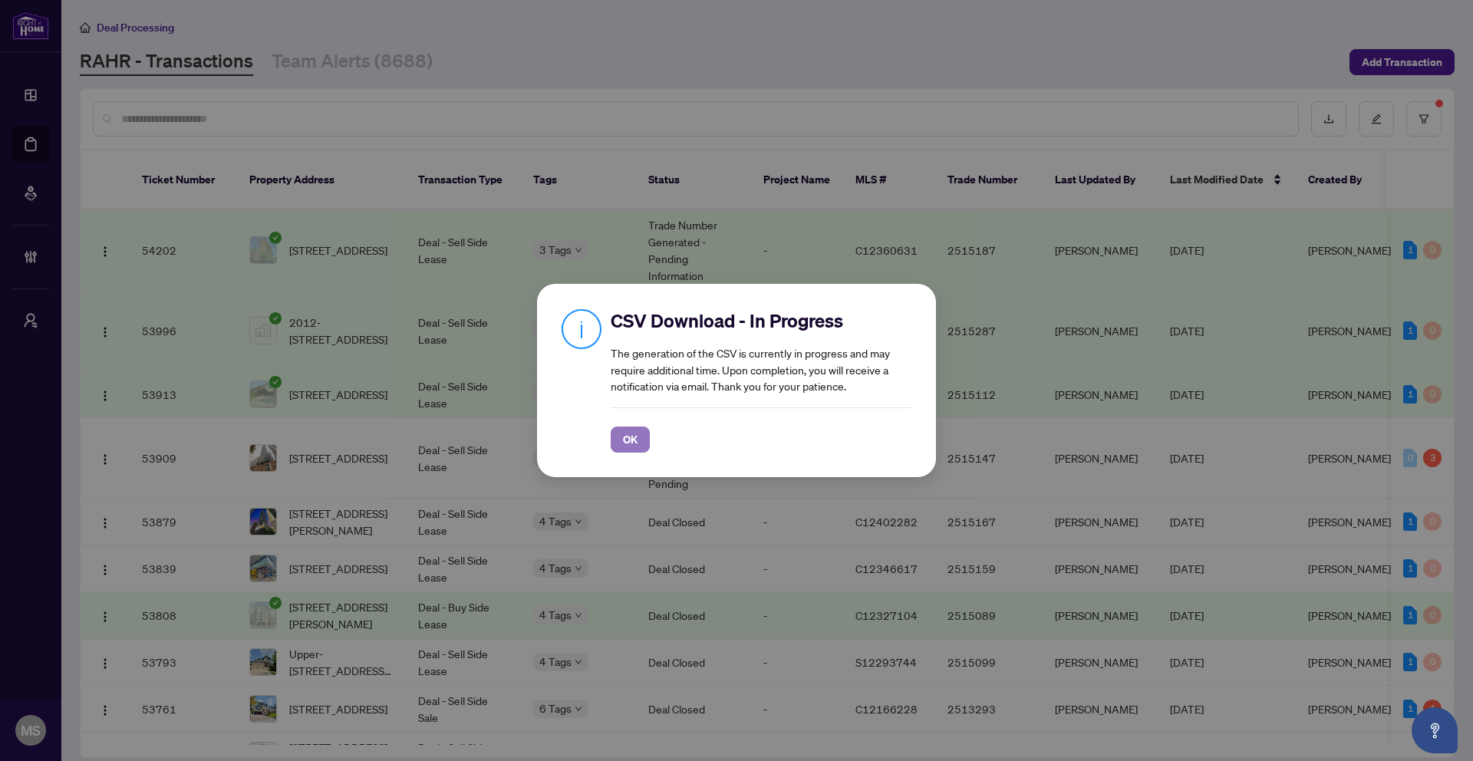
click at [621, 445] on button "OK" at bounding box center [630, 440] width 39 height 26
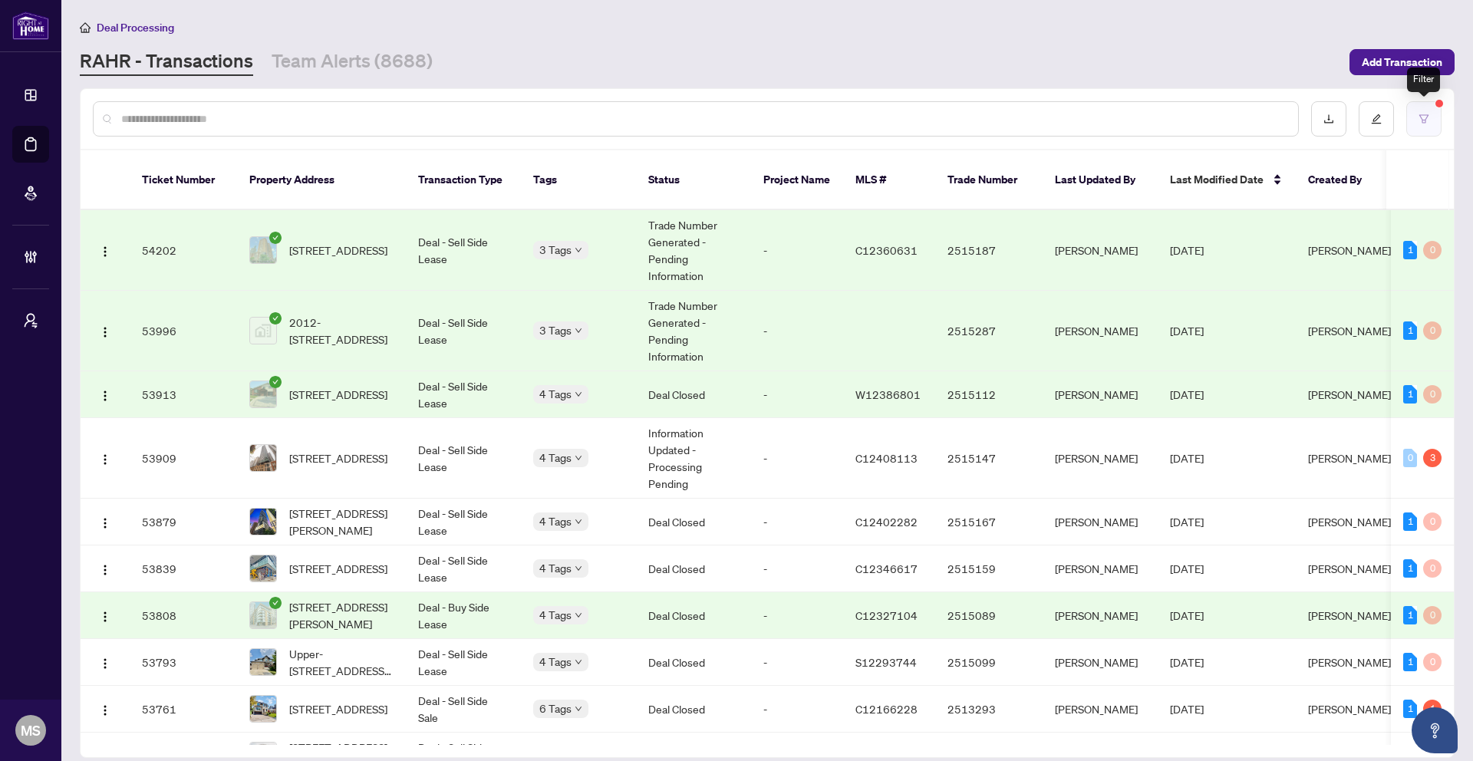
click at [1423, 127] on button "button" at bounding box center [1423, 118] width 35 height 35
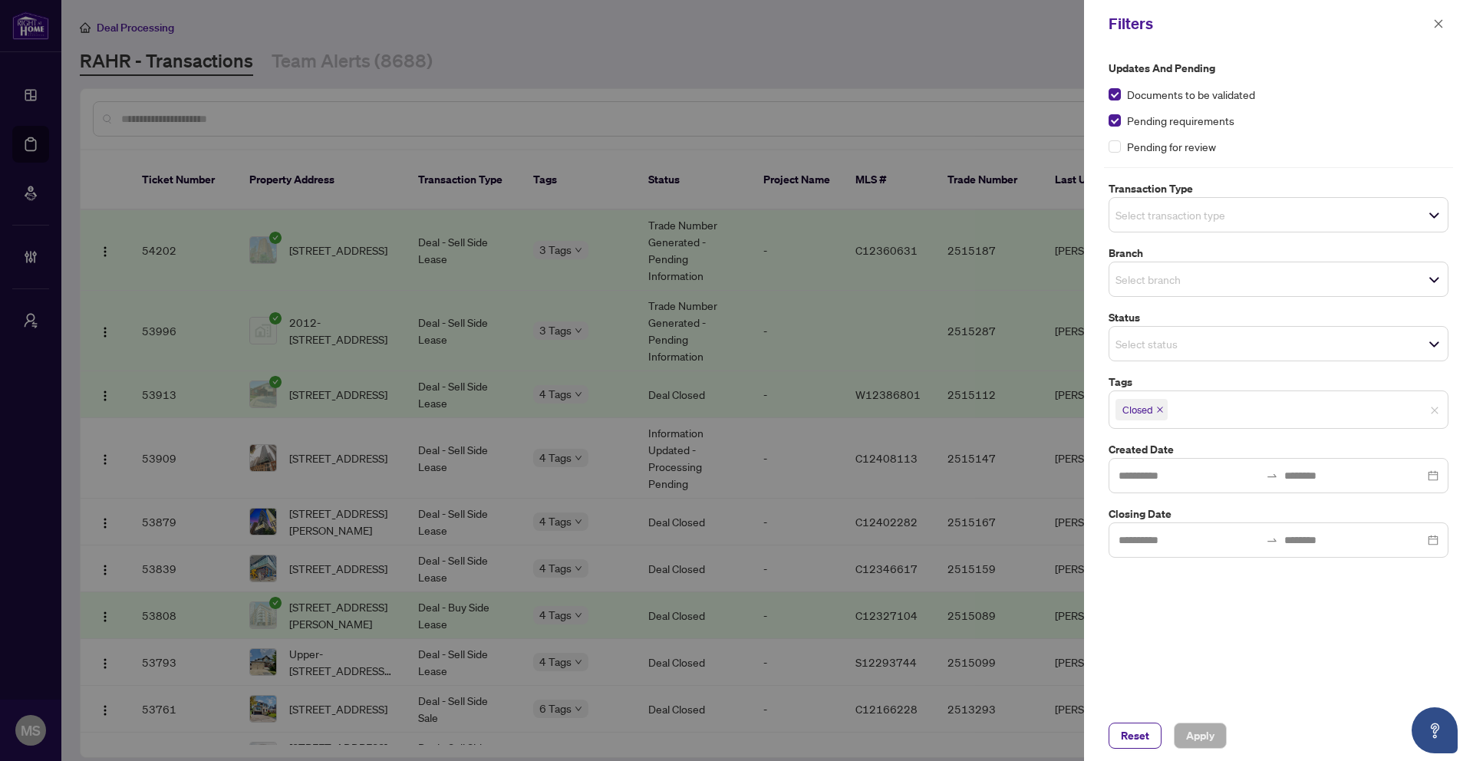
click at [1172, 550] on div at bounding box center [1279, 540] width 340 height 35
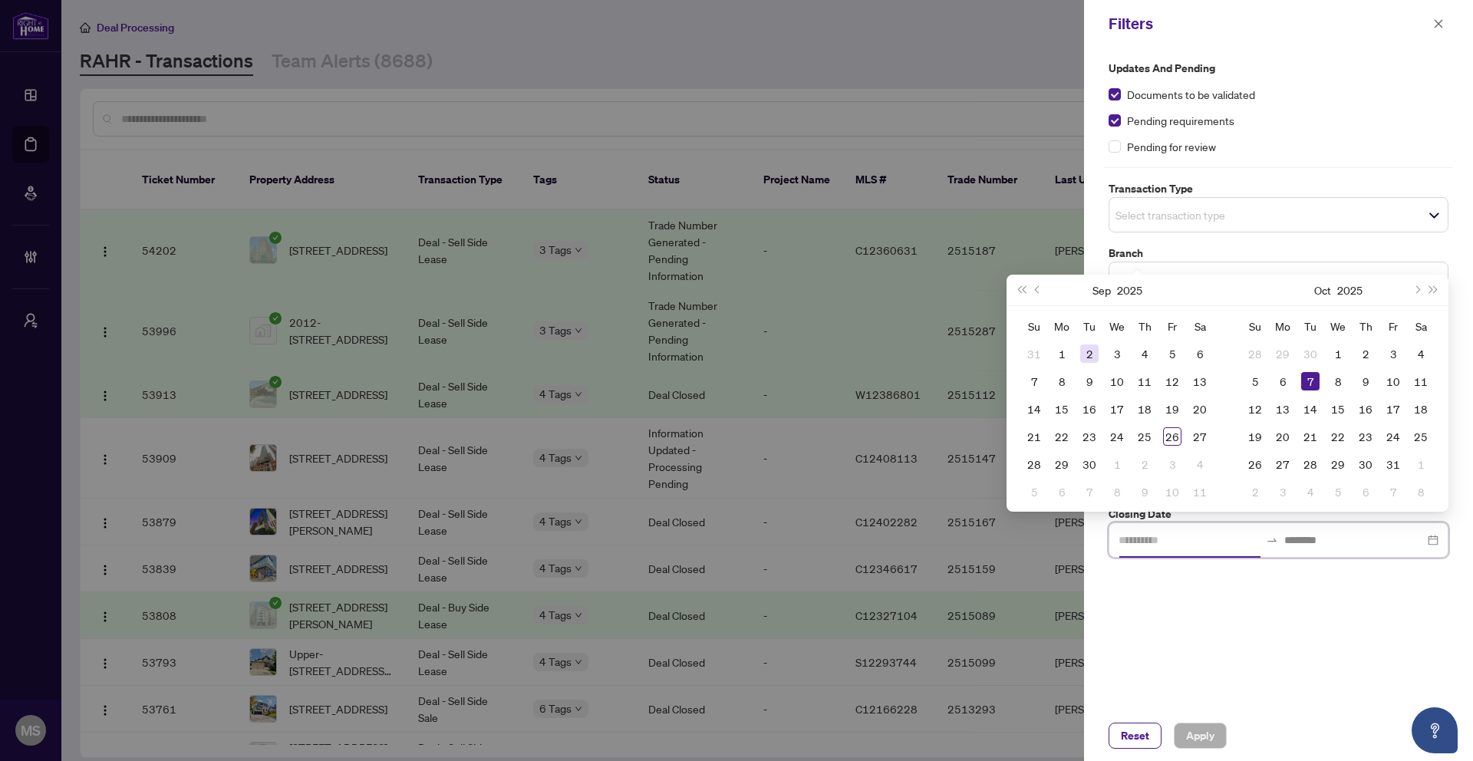
type input "**********"
click at [1041, 292] on button "Previous month (PageUp)" at bounding box center [1038, 290] width 17 height 31
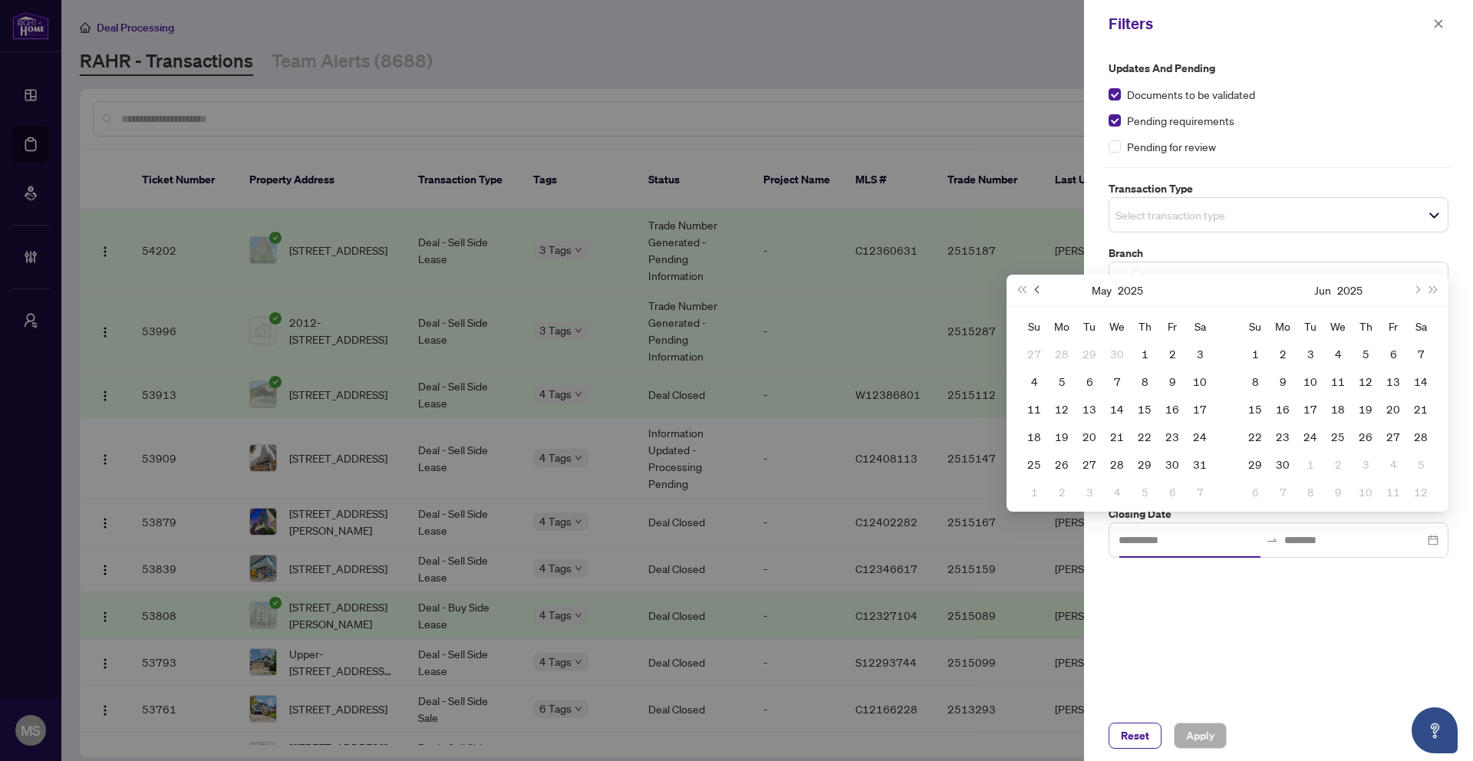
click at [1041, 292] on button "Previous month (PageUp)" at bounding box center [1038, 290] width 17 height 31
click at [1042, 292] on button "Previous month (PageUp)" at bounding box center [1038, 290] width 17 height 31
type input "**********"
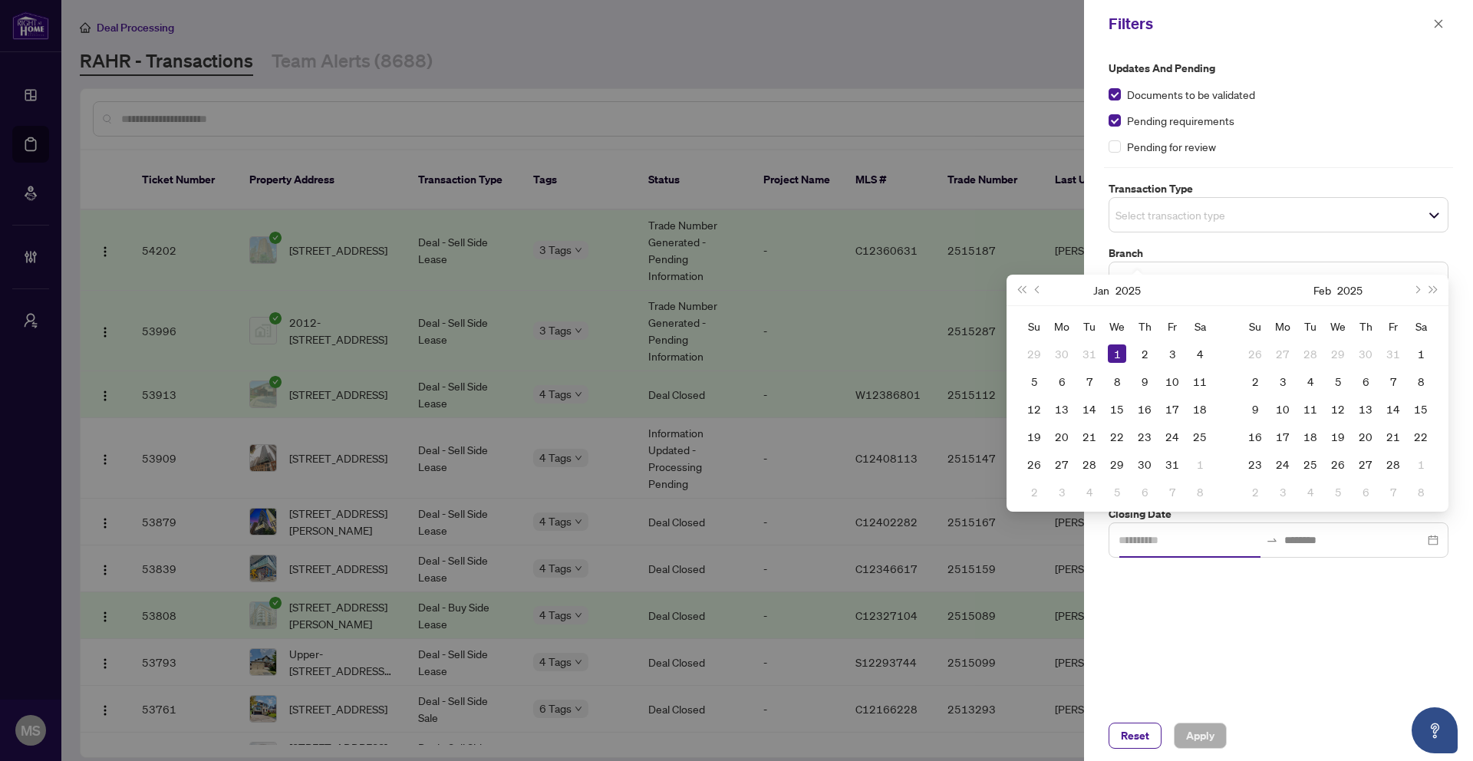
click at [1121, 355] on div "1" at bounding box center [1117, 354] width 18 height 18
type input "**********"
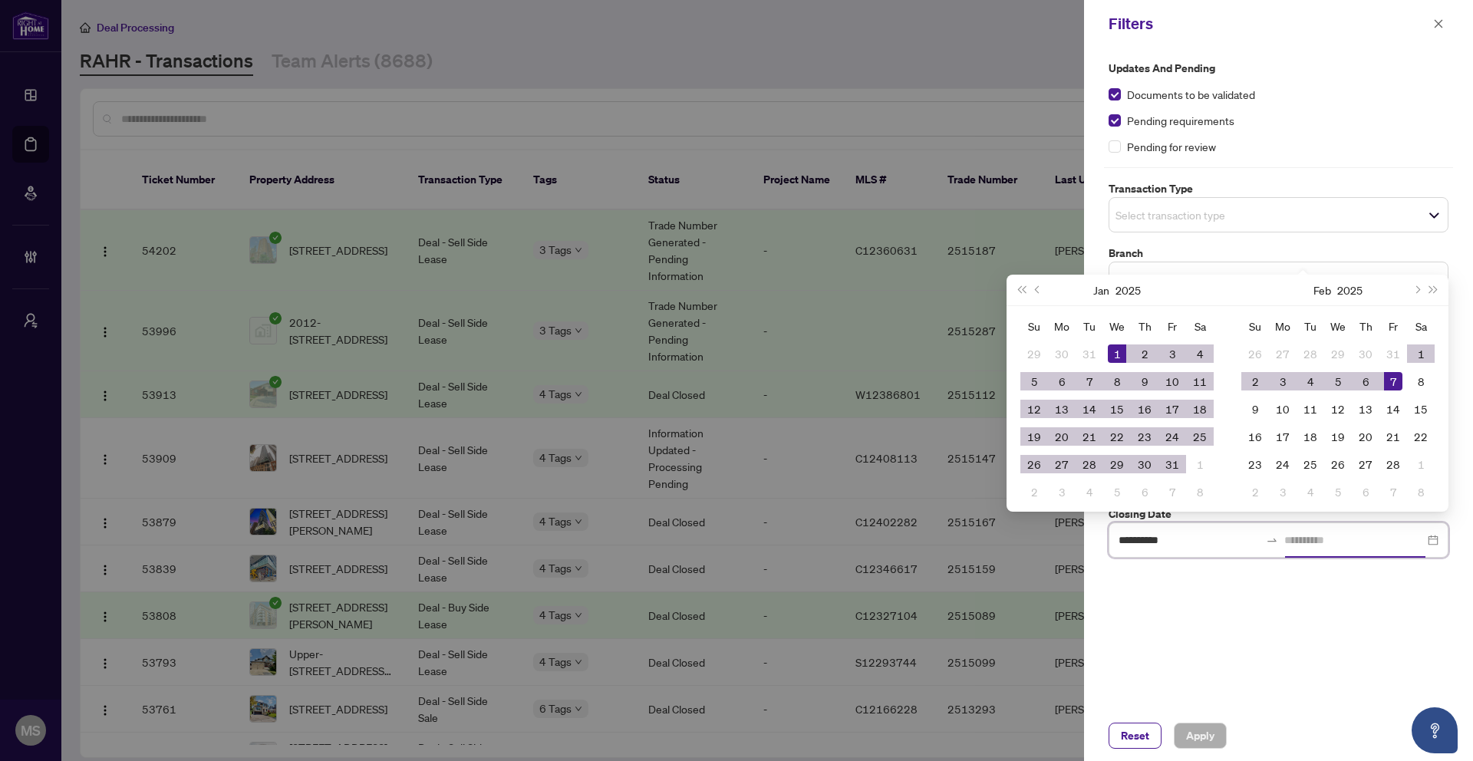
type input "**********"
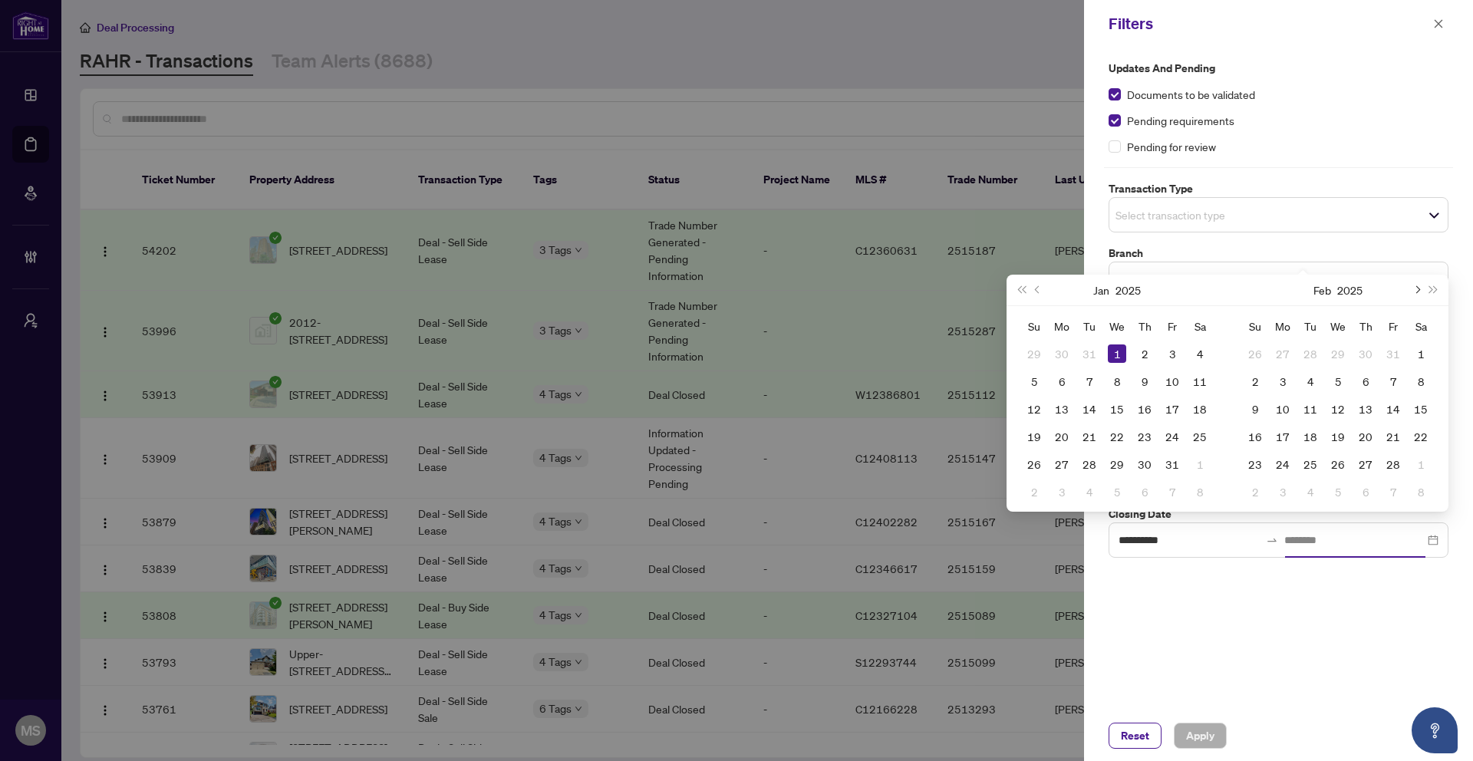
click at [1423, 291] on button "Next month (PageDown)" at bounding box center [1416, 290] width 17 height 31
click at [1423, 292] on button "Next month (PageDown)" at bounding box center [1416, 290] width 17 height 31
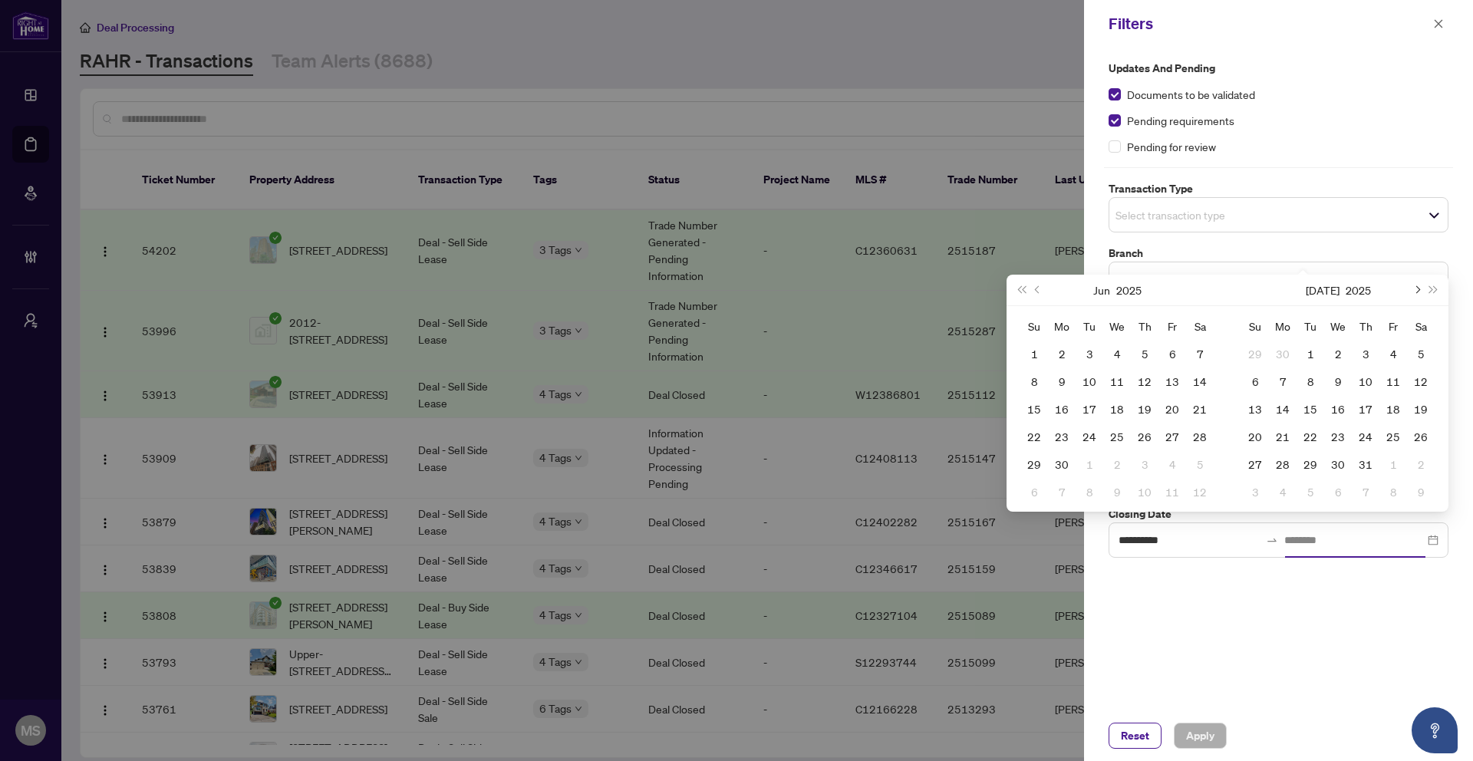
click at [1423, 292] on button "Next month (PageDown)" at bounding box center [1416, 290] width 17 height 31
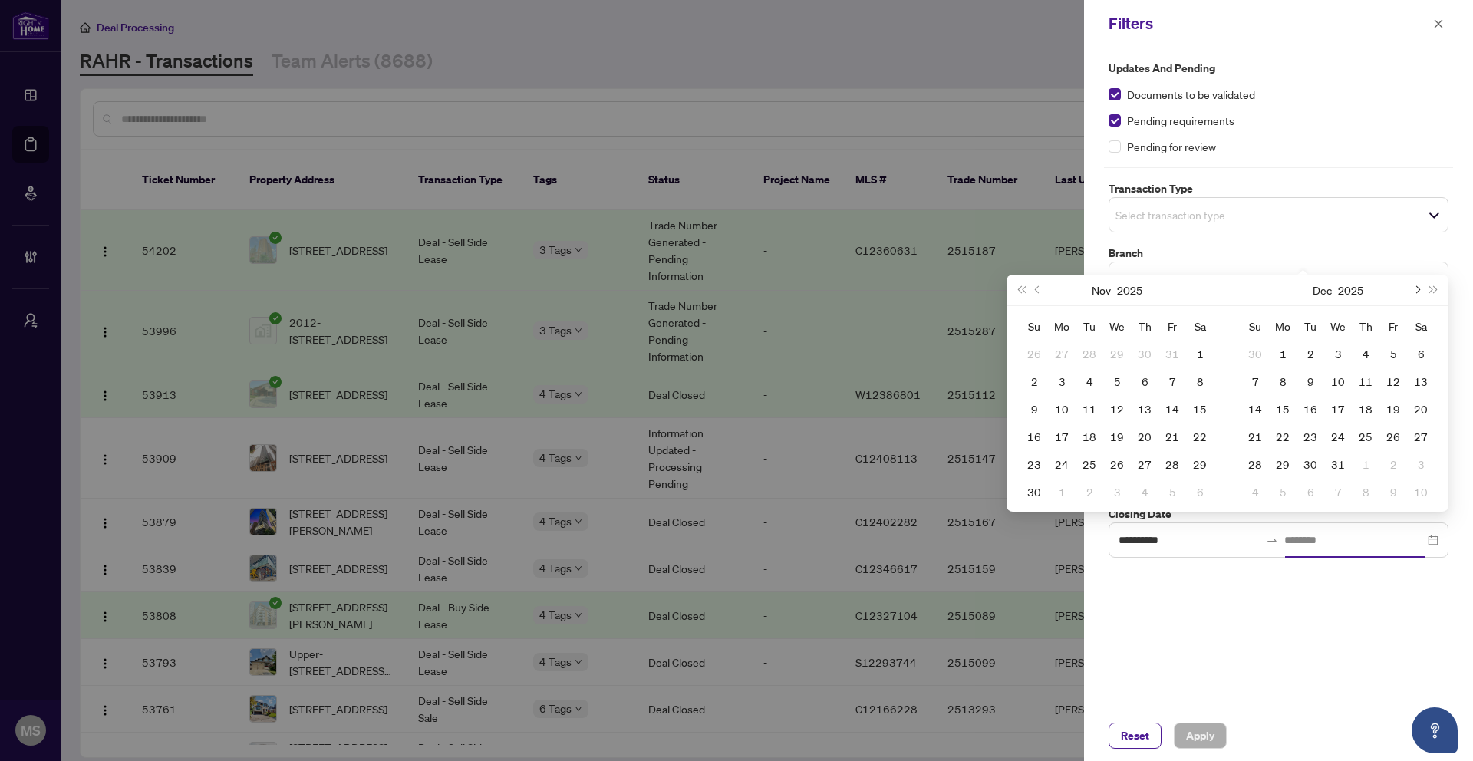
click at [1423, 292] on button "Next month (PageDown)" at bounding box center [1416, 290] width 17 height 31
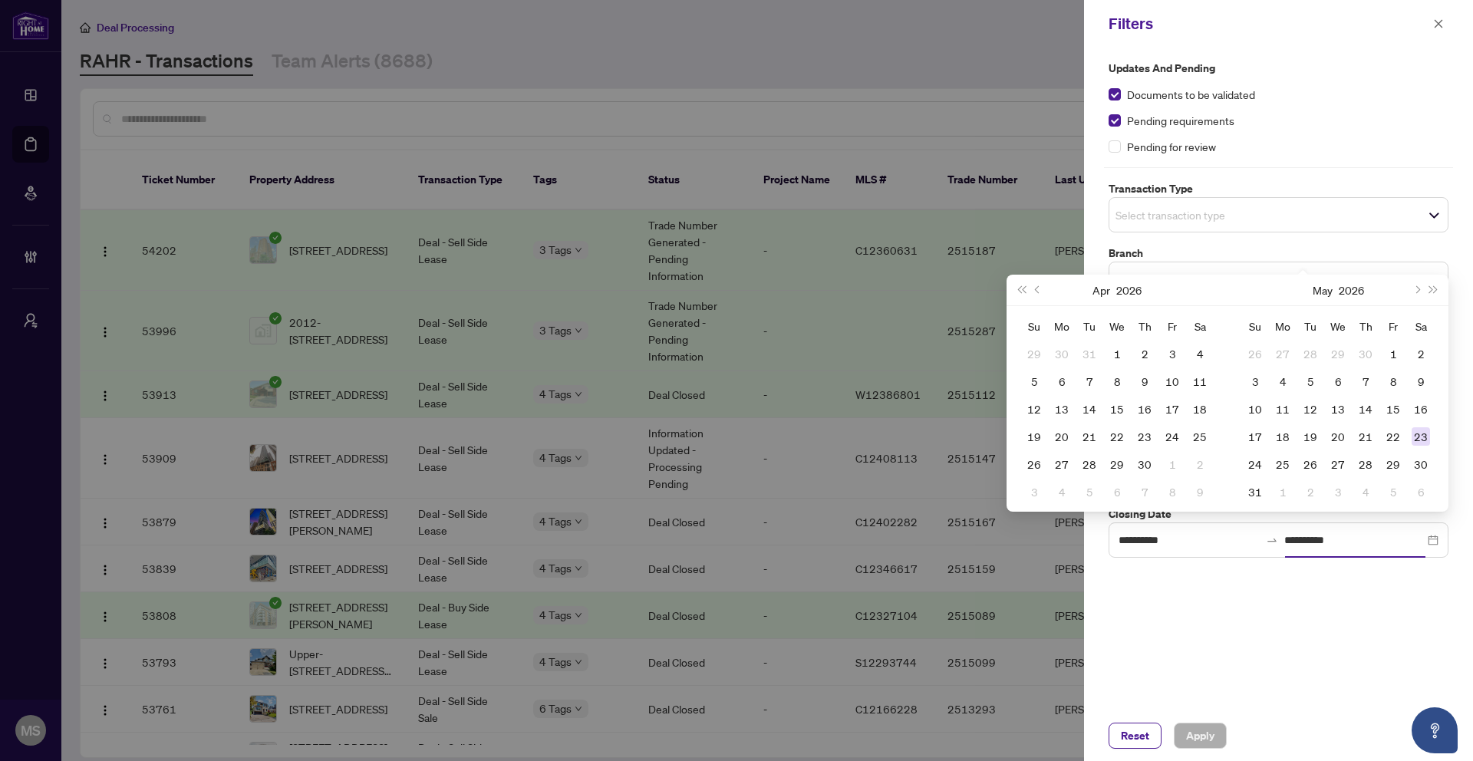
type input "**********"
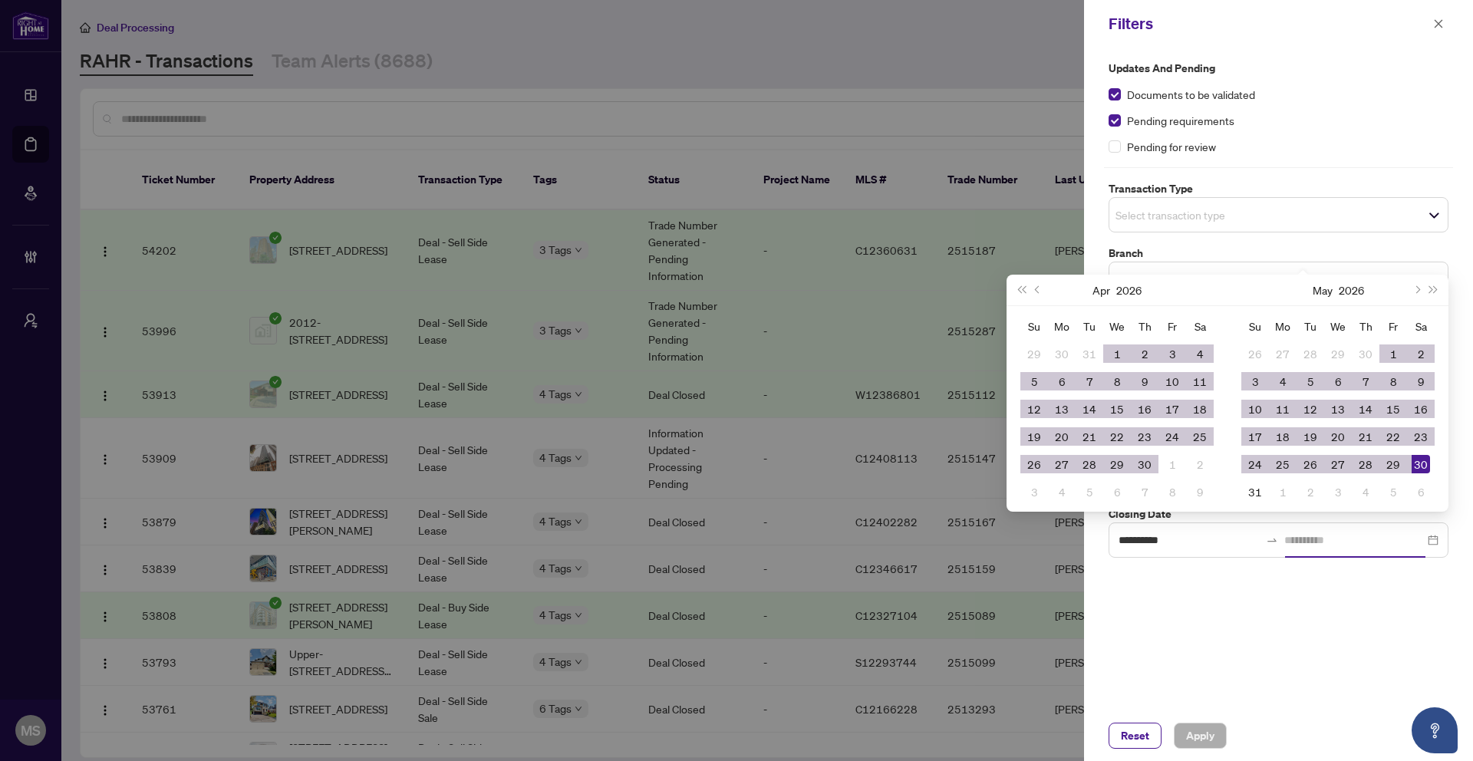
click at [1432, 464] on td "30" at bounding box center [1421, 464] width 28 height 28
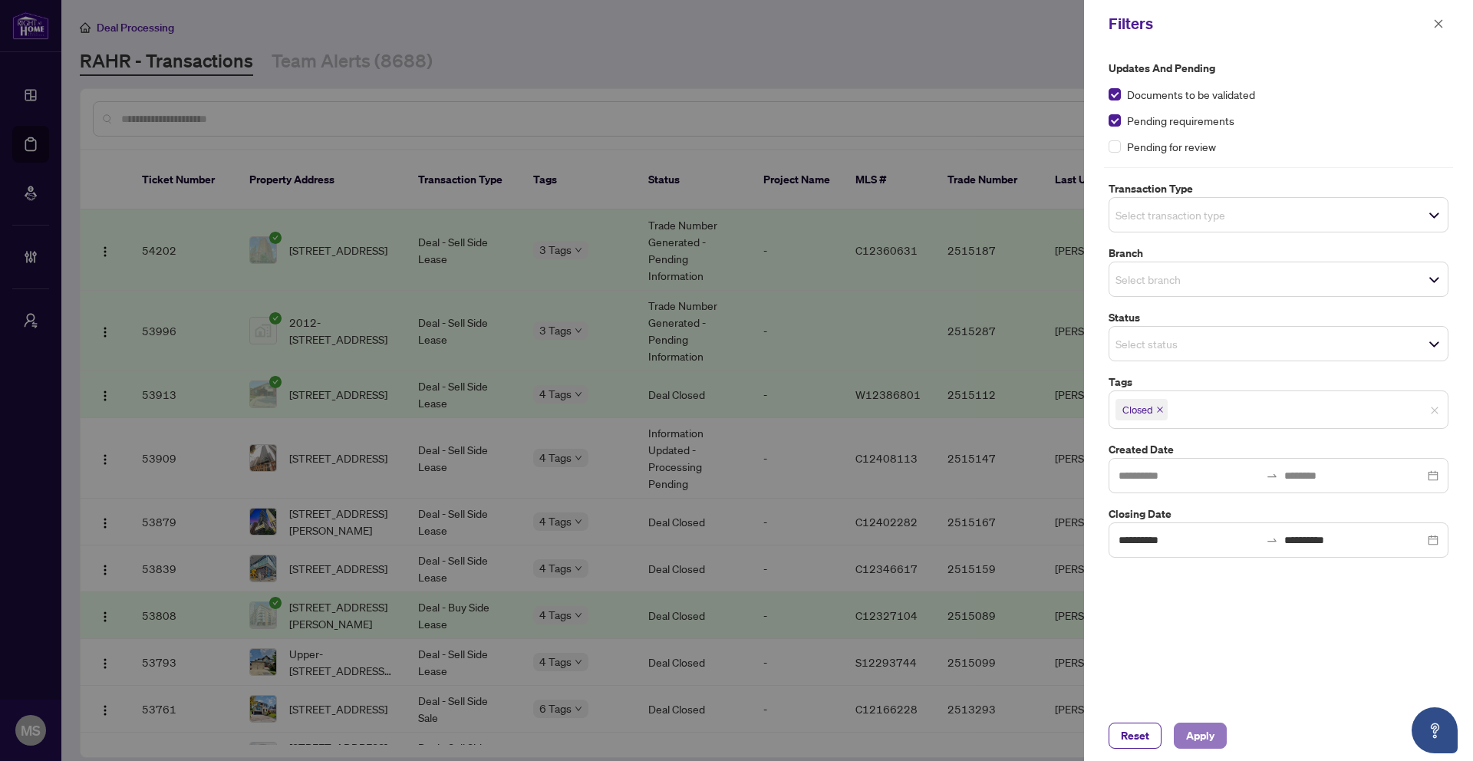
click at [1207, 743] on span "Apply" at bounding box center [1200, 736] width 28 height 25
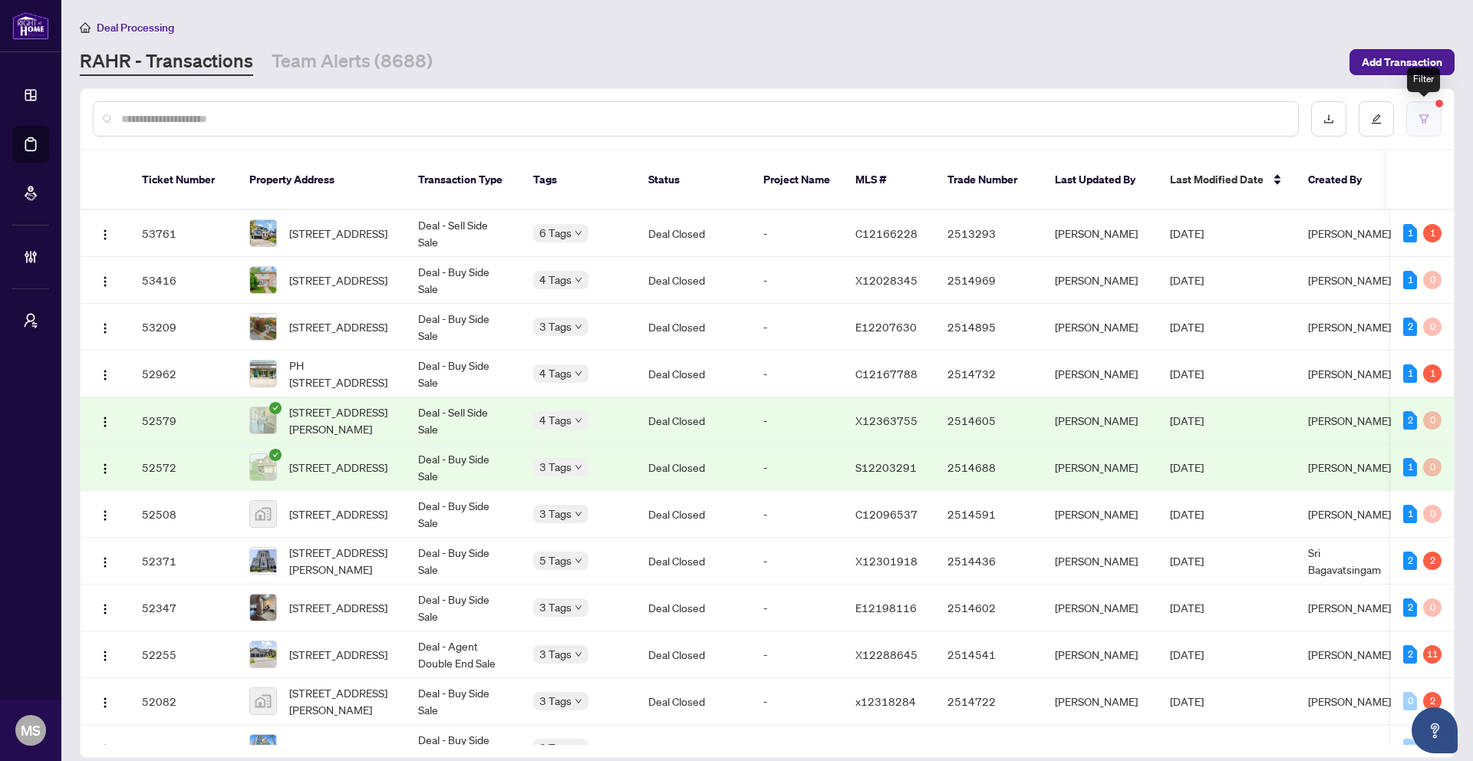
click at [1423, 118] on icon "filter" at bounding box center [1424, 119] width 11 height 11
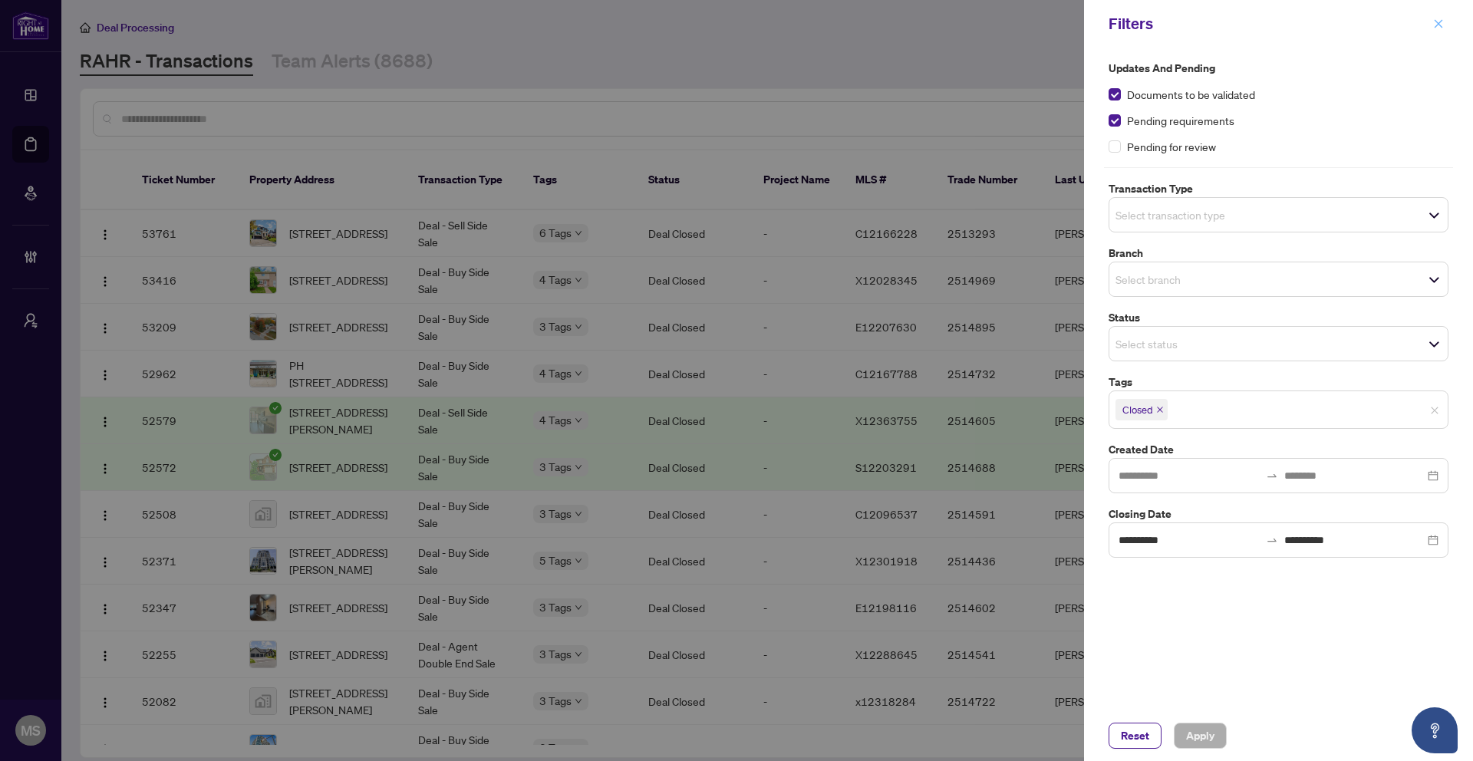
click at [1445, 24] on button "button" at bounding box center [1439, 24] width 20 height 18
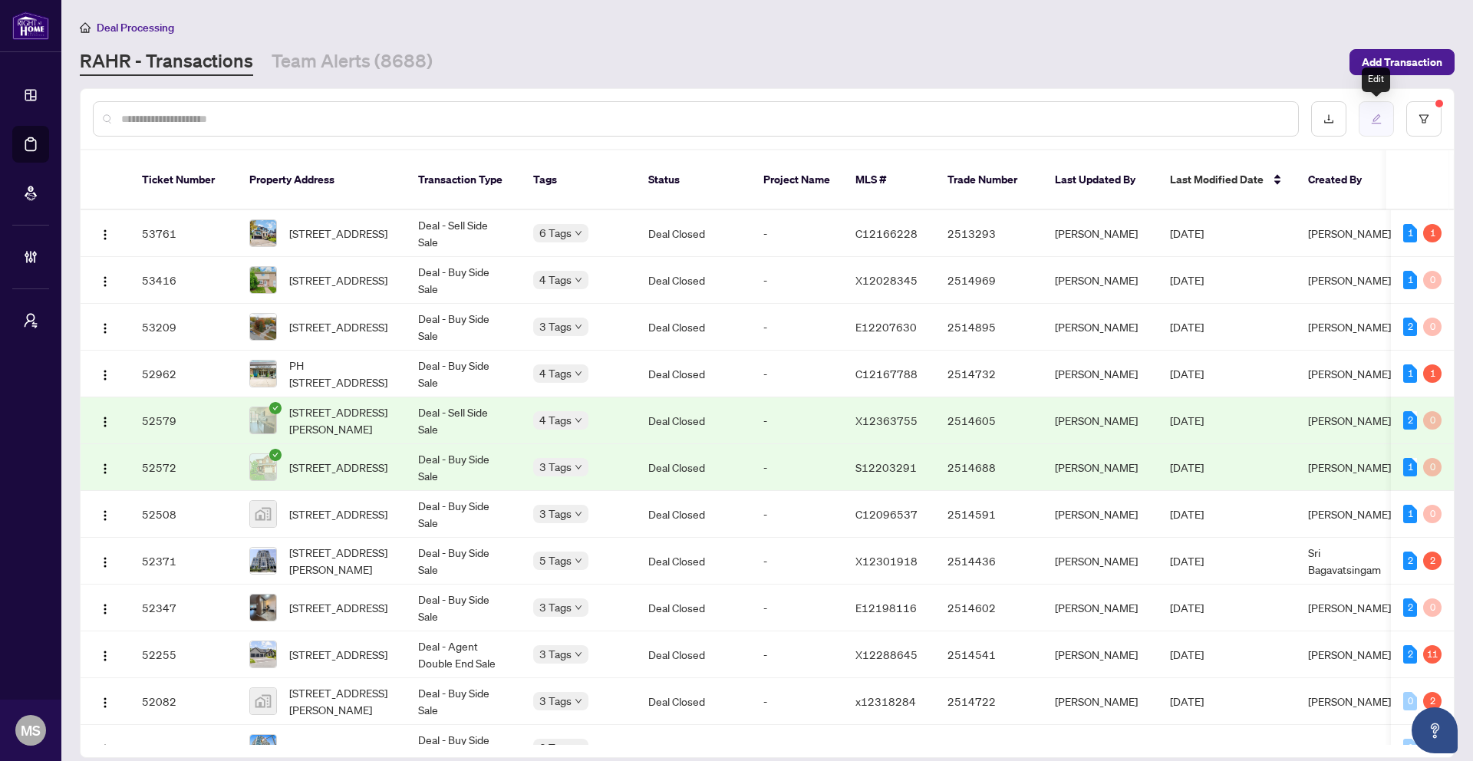
click at [1377, 120] on icon "edit" at bounding box center [1376, 119] width 11 height 11
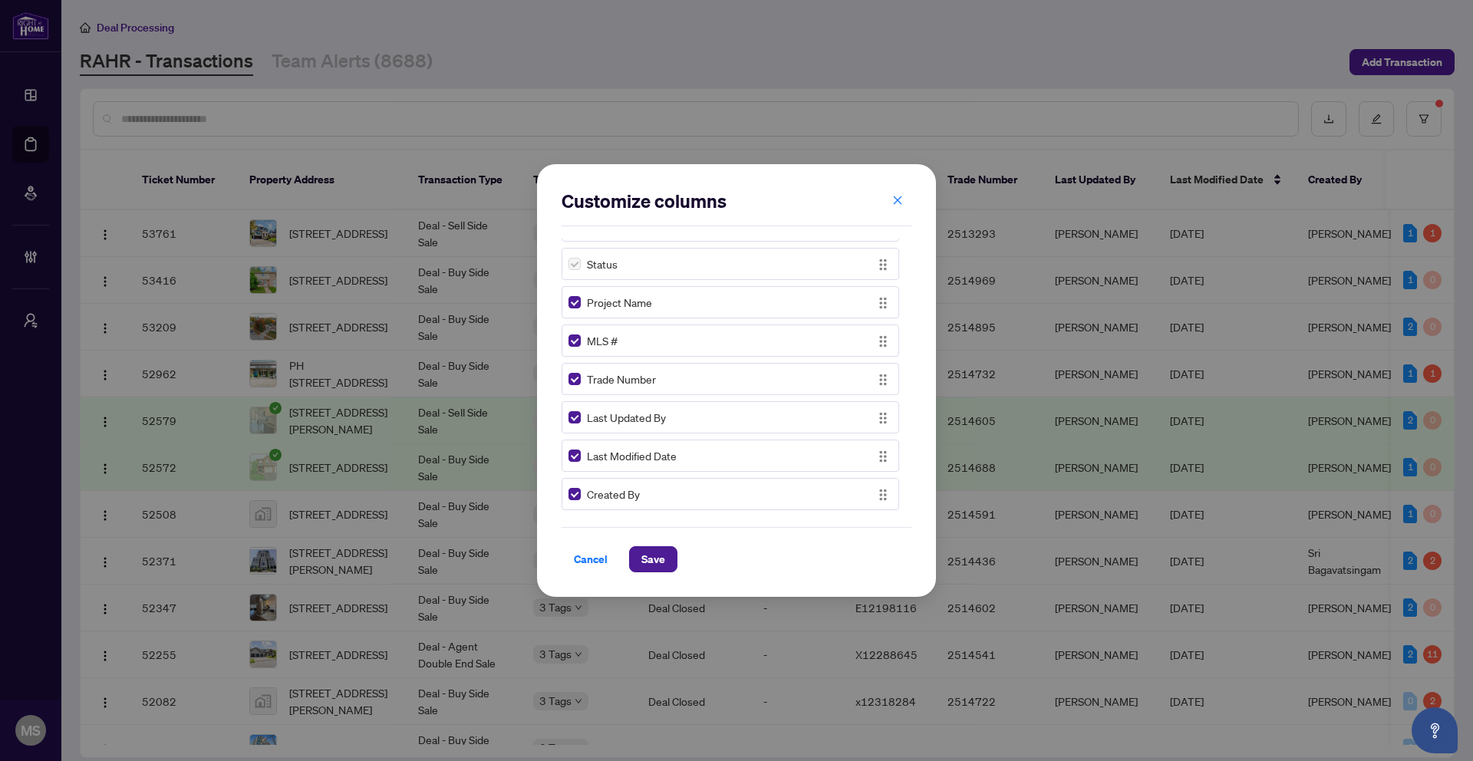
scroll to position [437, 0]
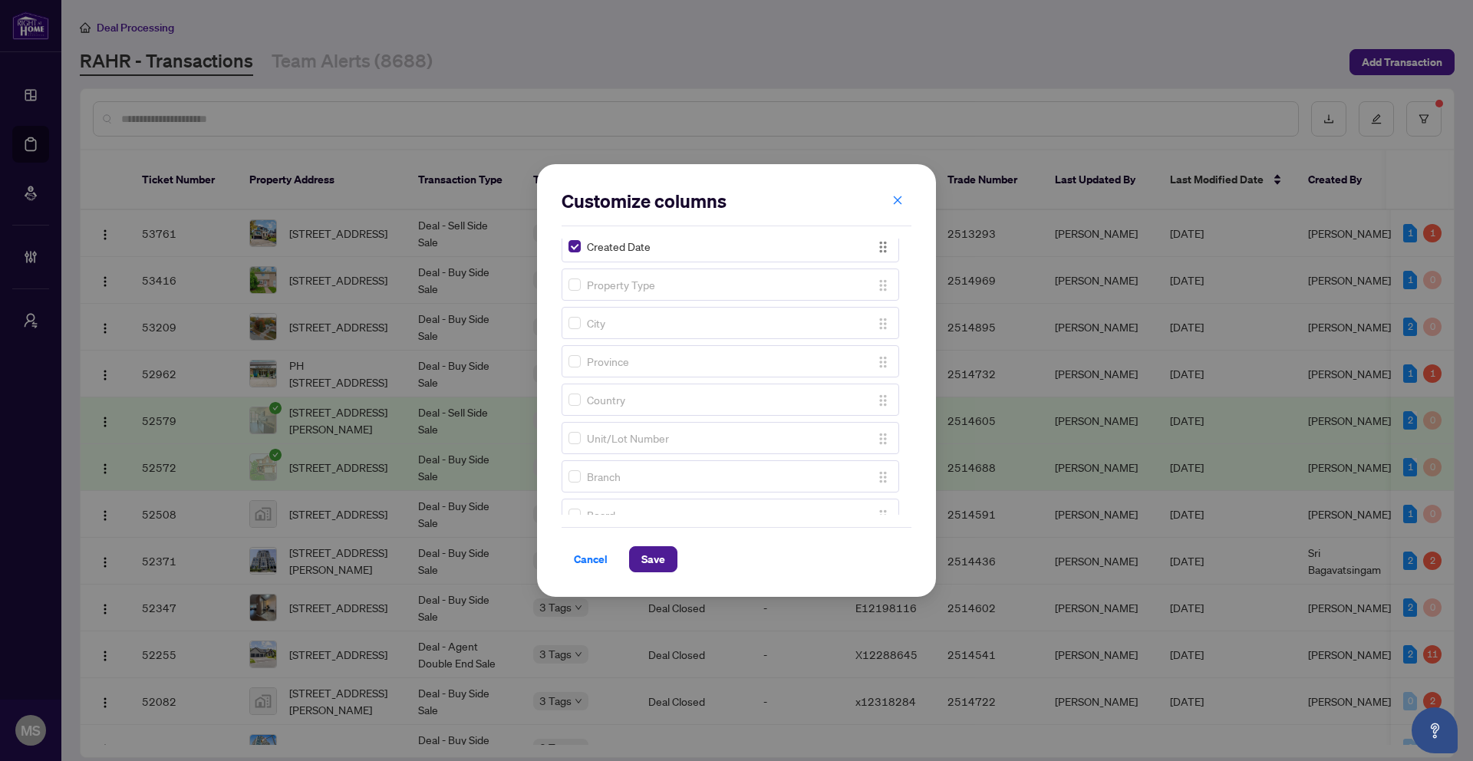
click at [581, 283] on div "Property Type" at bounding box center [717, 284] width 296 height 17
click at [582, 486] on div "Signing Date" at bounding box center [731, 476] width 338 height 32
click at [581, 478] on div "Tentative Closing Date" at bounding box center [717, 480] width 296 height 17
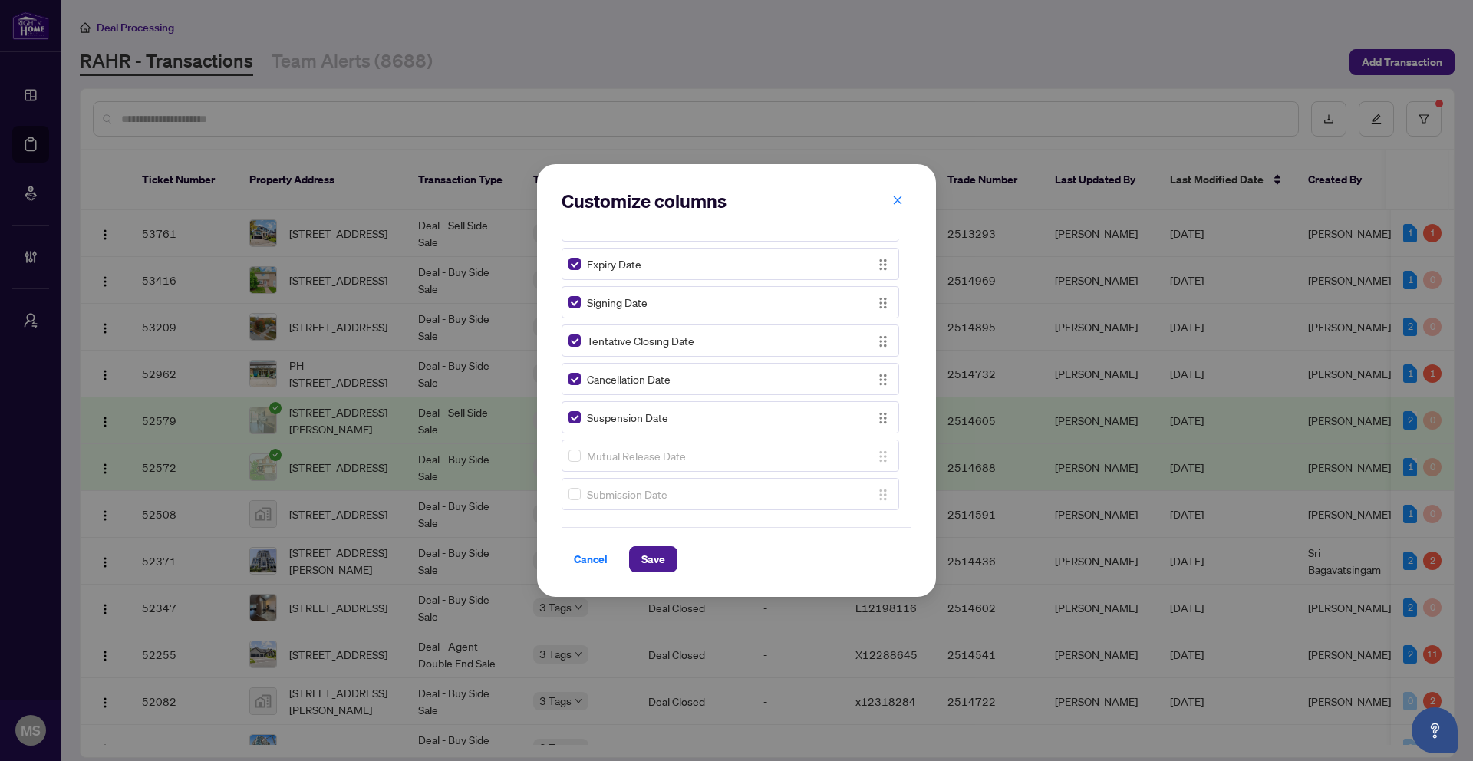
scroll to position [1188, 0]
click at [665, 553] on button "Save" at bounding box center [653, 559] width 48 height 26
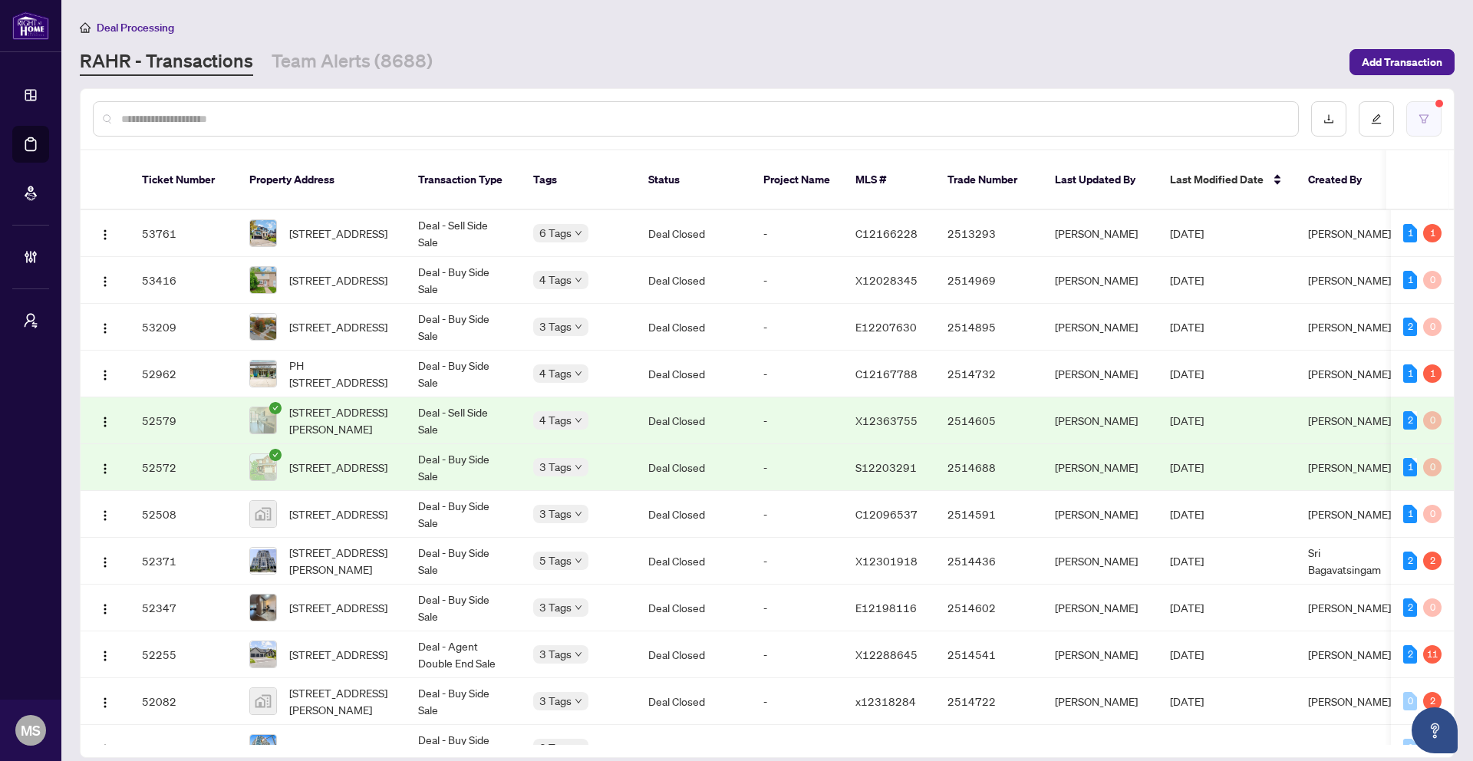
click at [1420, 110] on button "button" at bounding box center [1423, 118] width 35 height 35
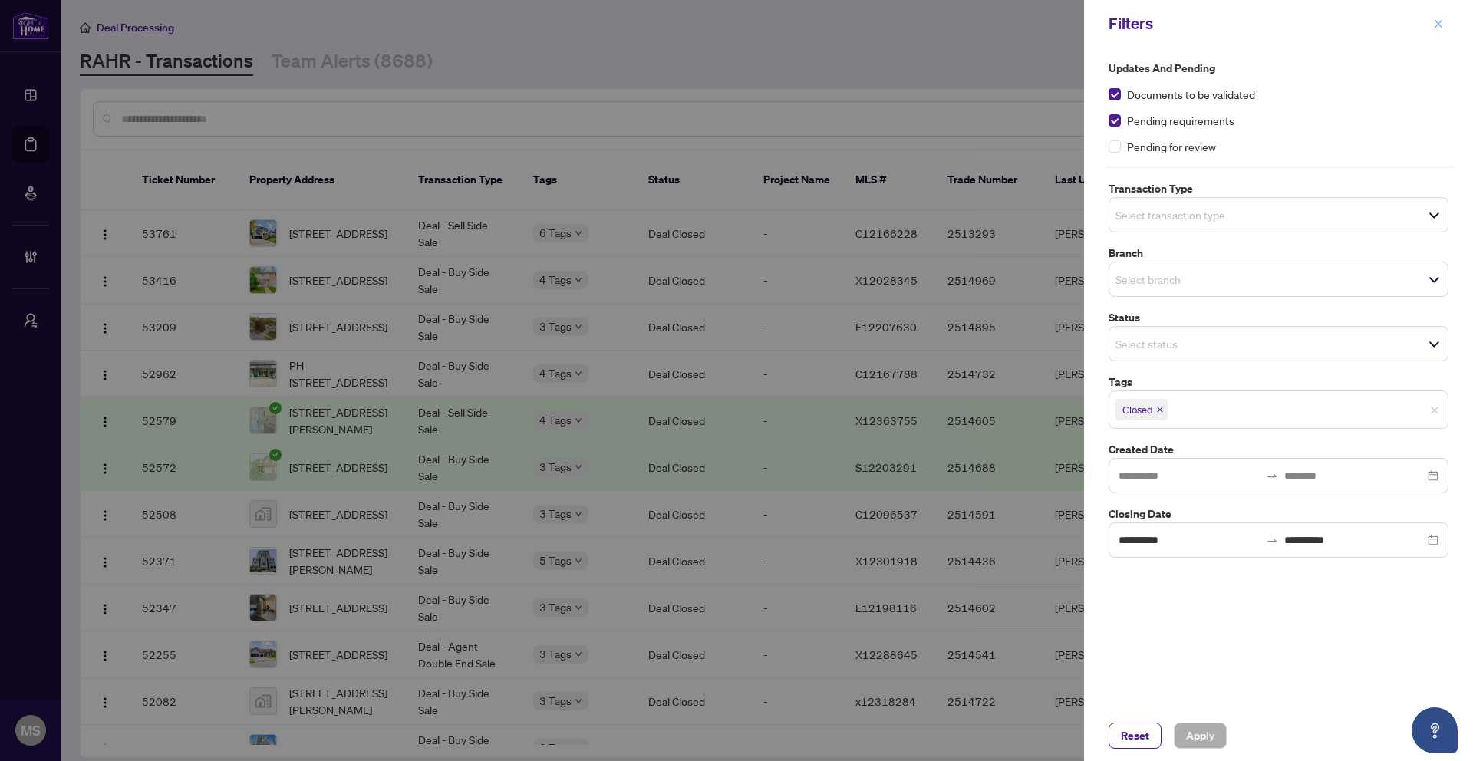
click at [1439, 16] on span "button" at bounding box center [1438, 24] width 11 height 25
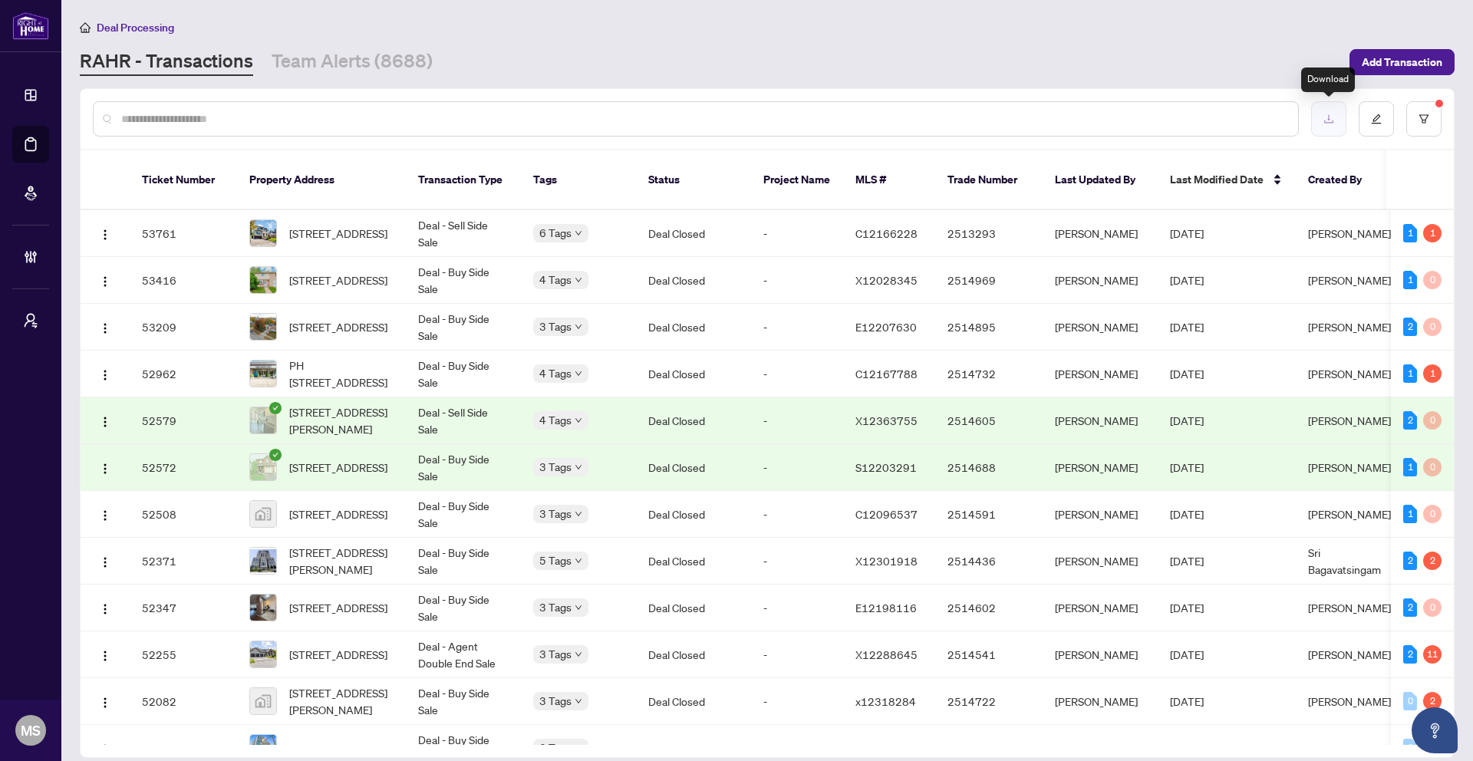
click at [1328, 124] on button "button" at bounding box center [1328, 118] width 35 height 35
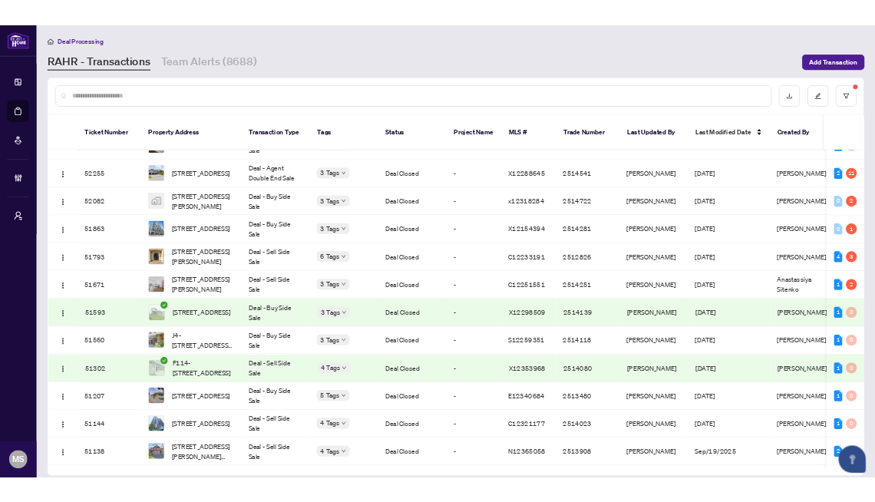
scroll to position [406, 0]
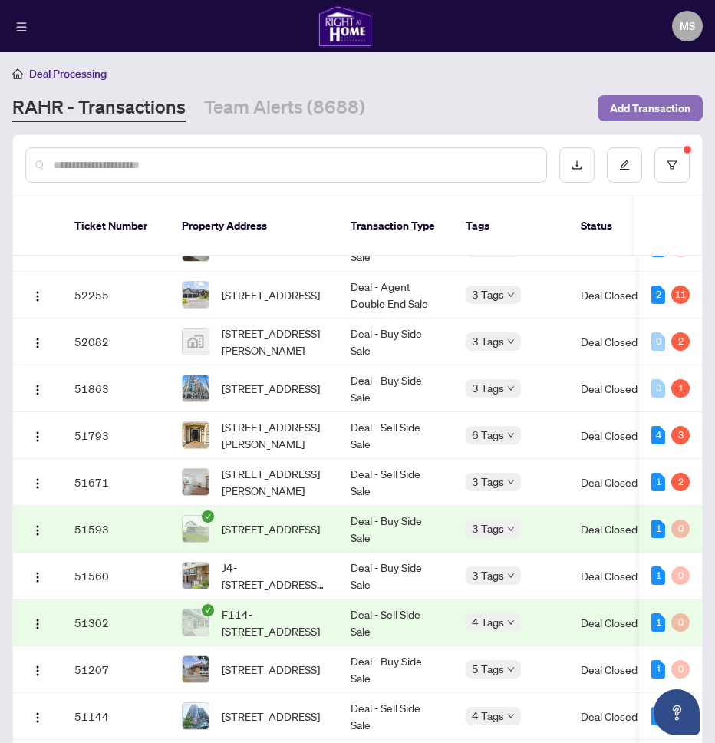
click at [625, 112] on span "Add Transaction" at bounding box center [650, 108] width 81 height 25
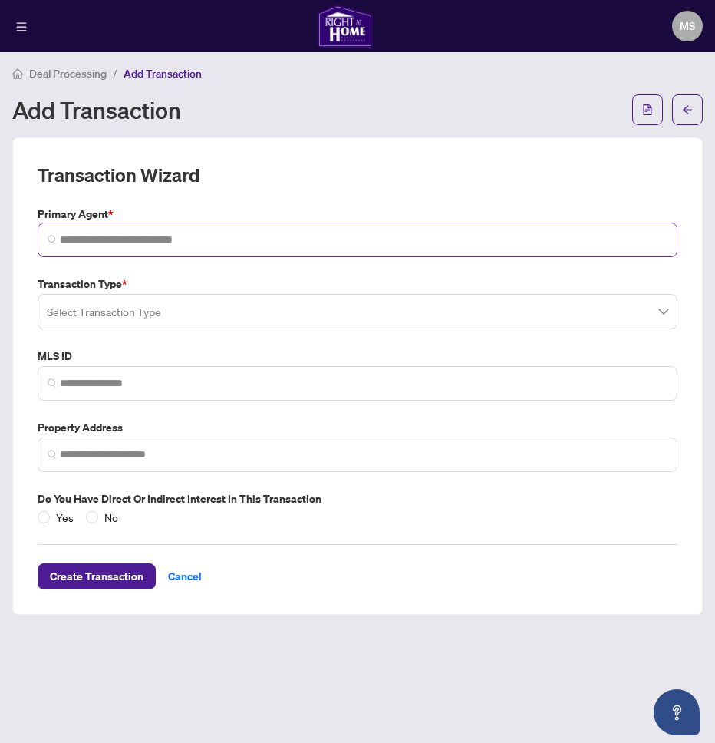
click at [160, 230] on span at bounding box center [358, 240] width 640 height 35
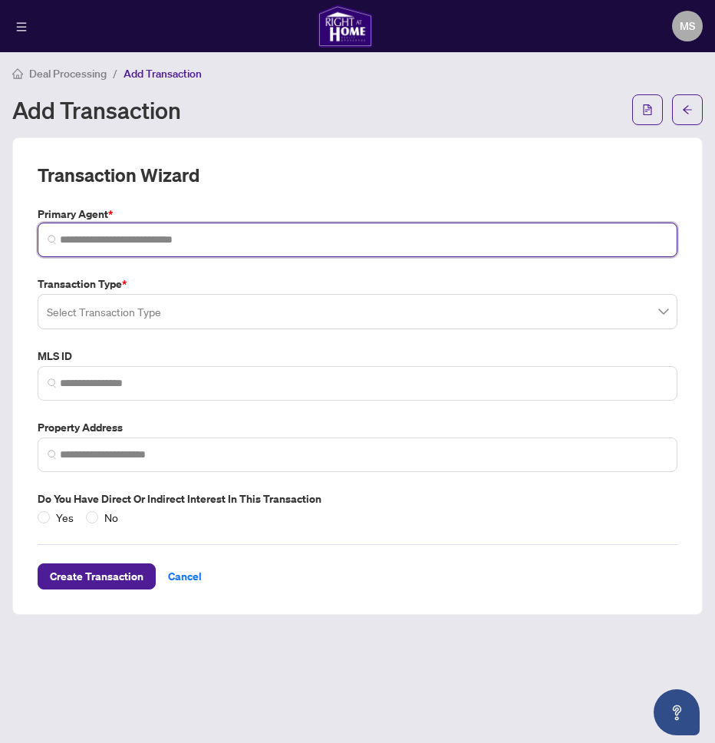
click at [140, 236] on input "search" at bounding box center [364, 240] width 608 height 16
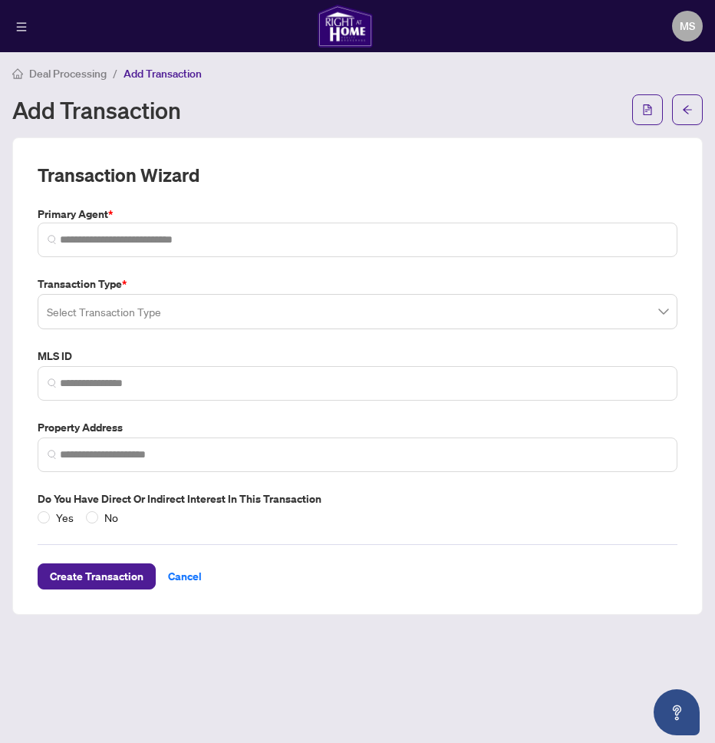
click at [160, 308] on div "Transaction Type * Select Transaction Type" at bounding box center [357, 302] width 652 height 54
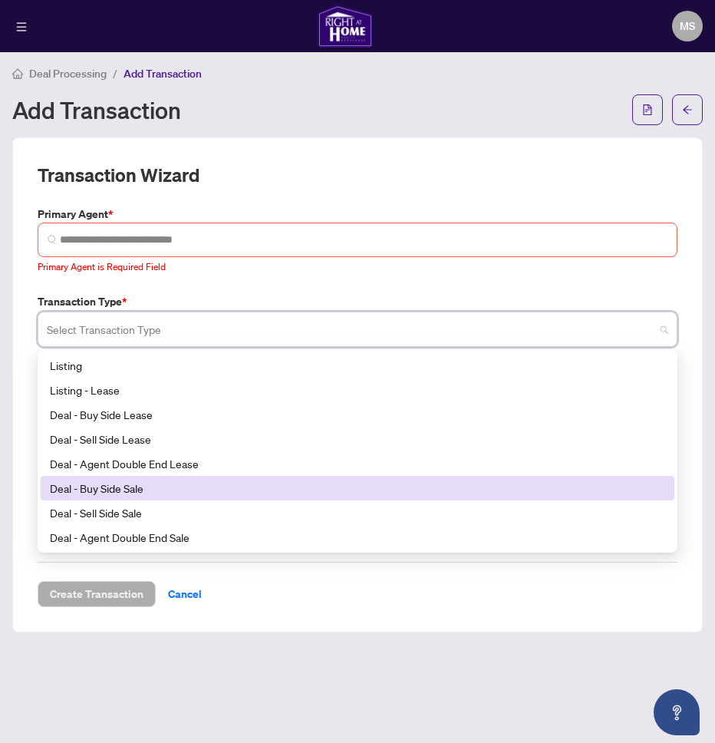
click at [138, 490] on div "Deal - Buy Side Sale" at bounding box center [357, 488] width 615 height 17
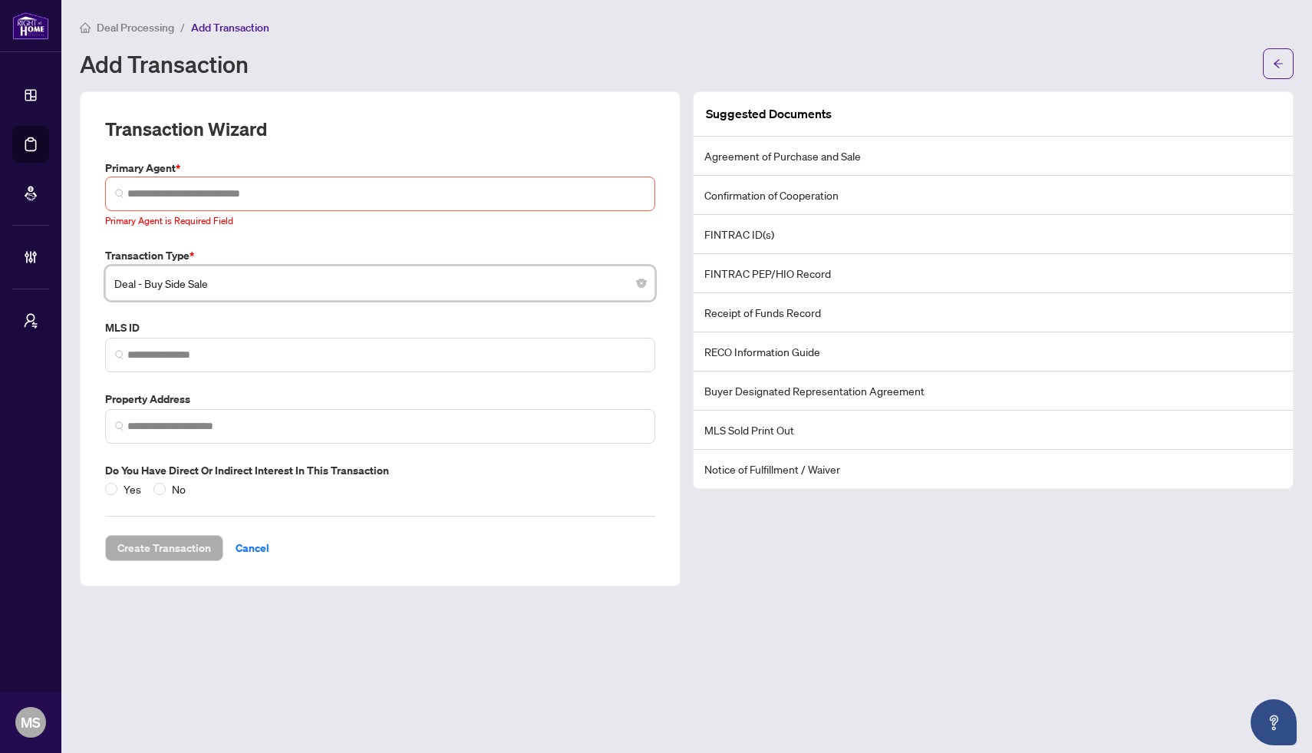
click at [826, 533] on div "Suggested Documents Agreement of Purchase and Sale Confirmation of Cooperation …" at bounding box center [993, 338] width 613 height 495
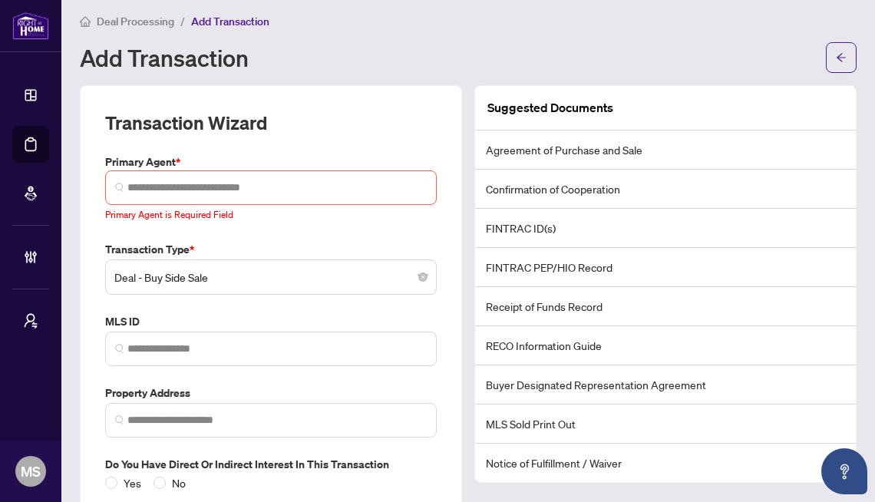
scroll to position [15, 0]
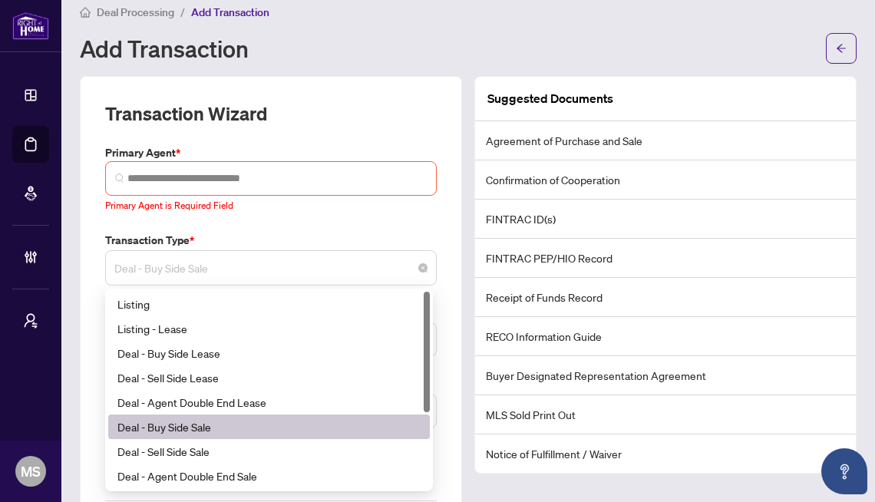
click at [253, 281] on span "Deal - Buy Side Sale" at bounding box center [270, 267] width 313 height 29
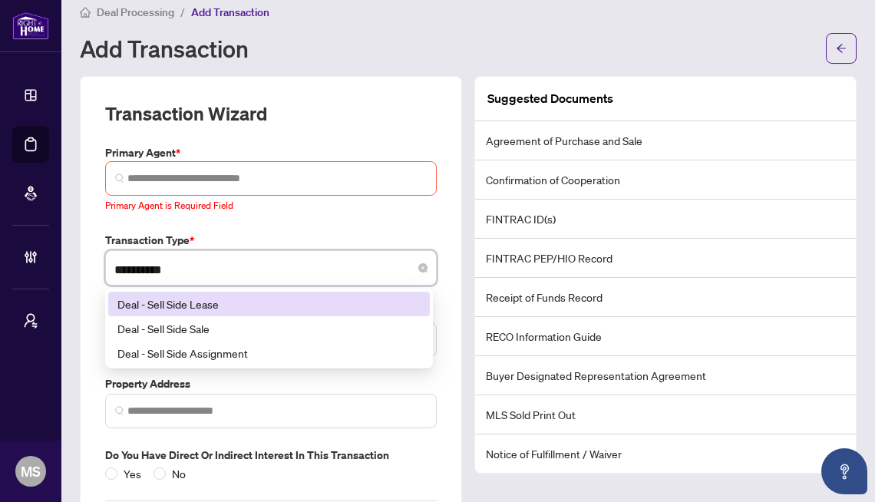
type input "**********"
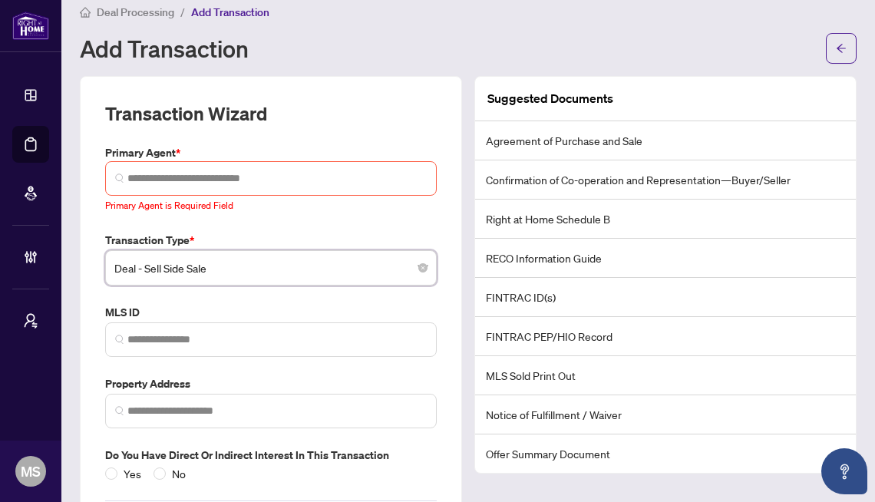
click at [853, 283] on div "Suggested Documents Agreement of Purchase and Sale Confirmation of Co-operation…" at bounding box center [665, 323] width 394 height 495
click at [254, 267] on span "Deal - Sell Side Sale" at bounding box center [270, 267] width 313 height 29
type input "*"
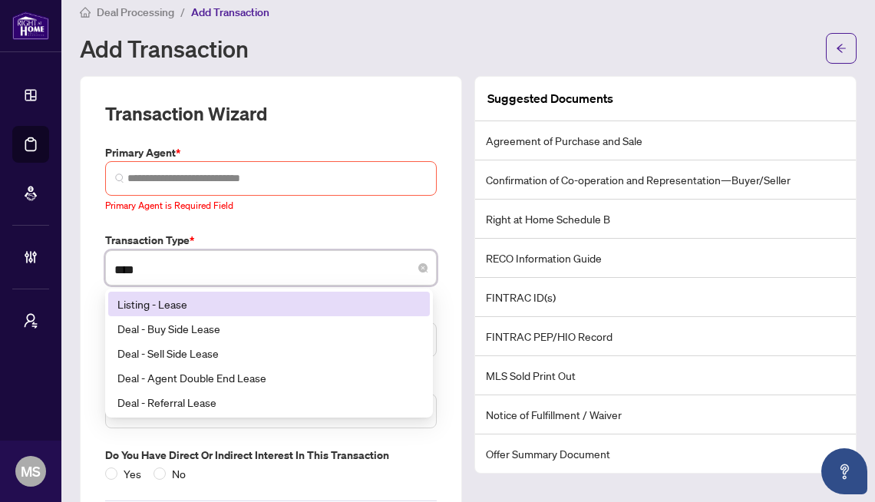
type input "*****"
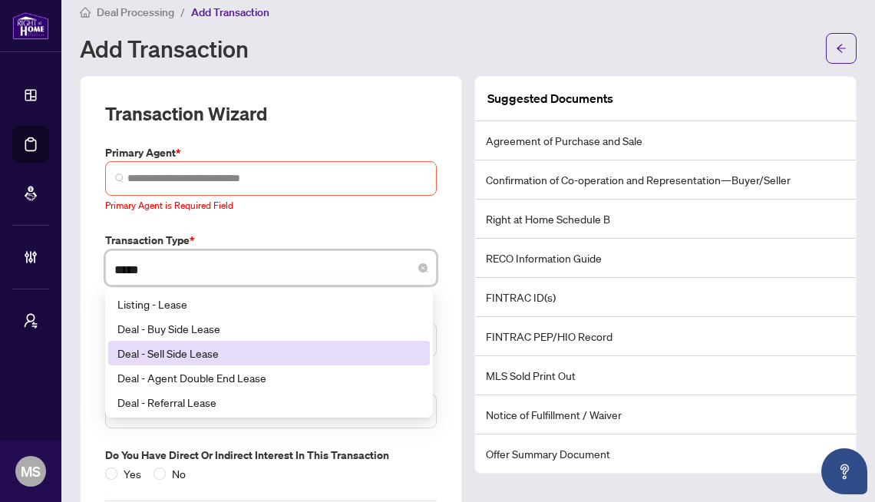
click at [213, 357] on div "Deal - Sell Side Lease" at bounding box center [268, 353] width 303 height 17
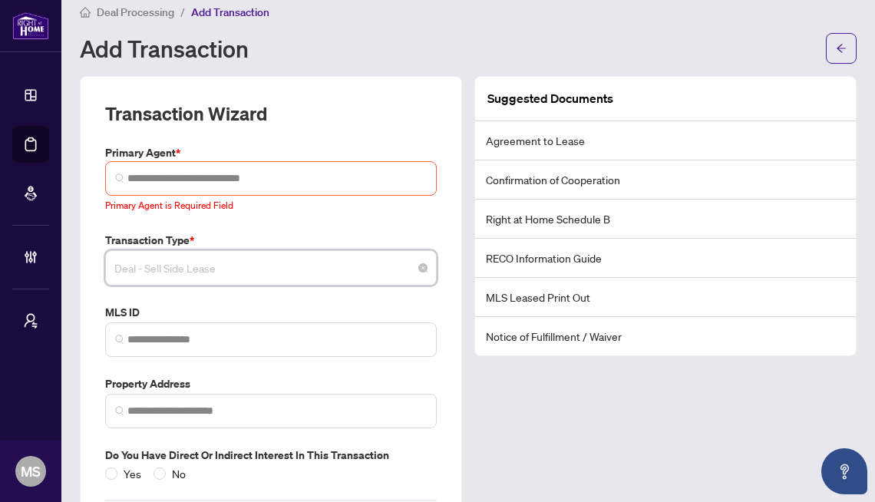
click at [285, 266] on span "Deal - Sell Side Lease" at bounding box center [270, 267] width 313 height 29
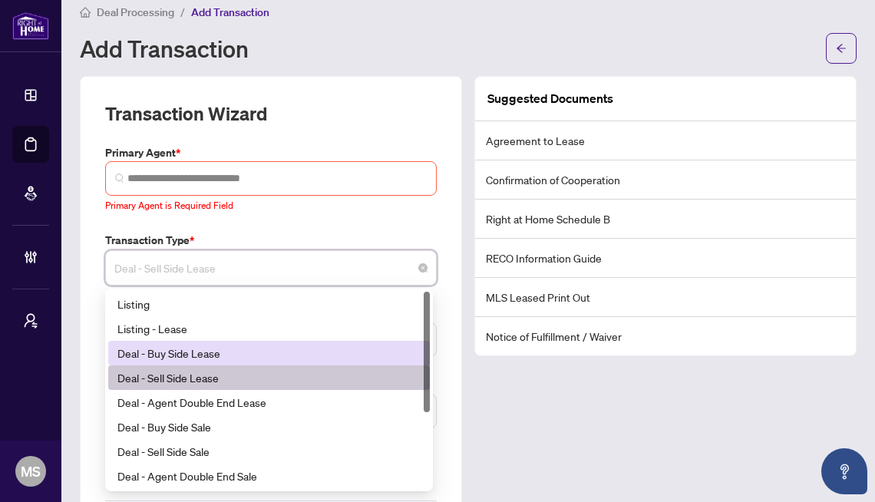
click at [191, 347] on div "Deal - Buy Side Lease" at bounding box center [268, 353] width 303 height 17
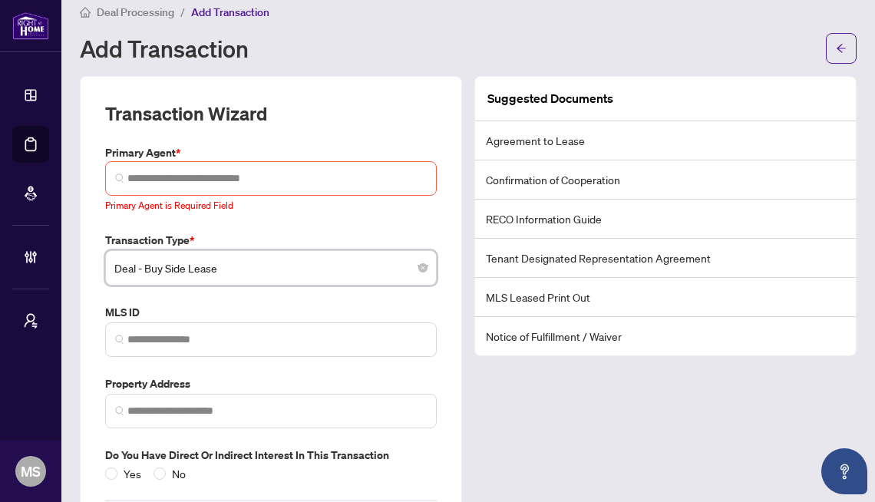
paste input "*********"
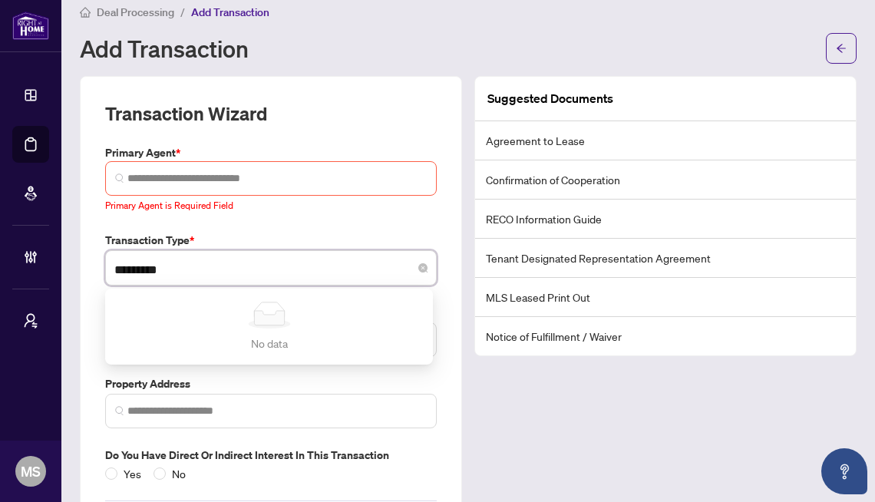
type input "*********"
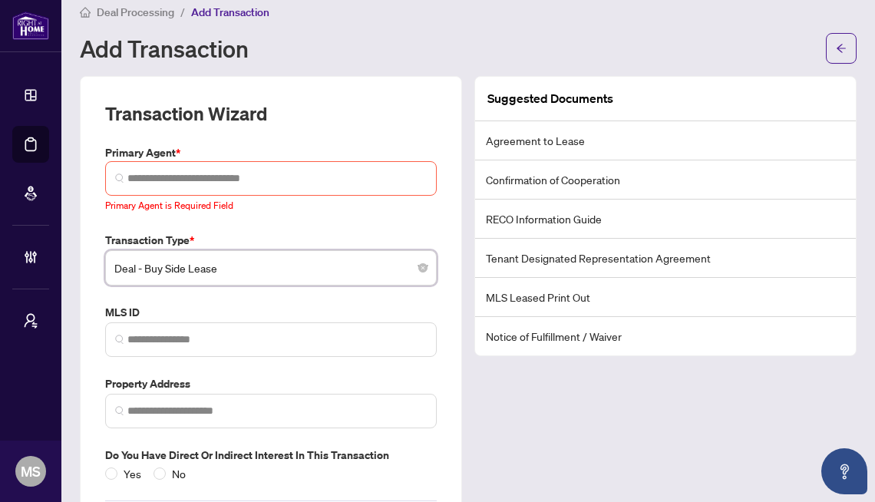
click at [219, 267] on span "Deal - Buy Side Lease" at bounding box center [270, 267] width 313 height 29
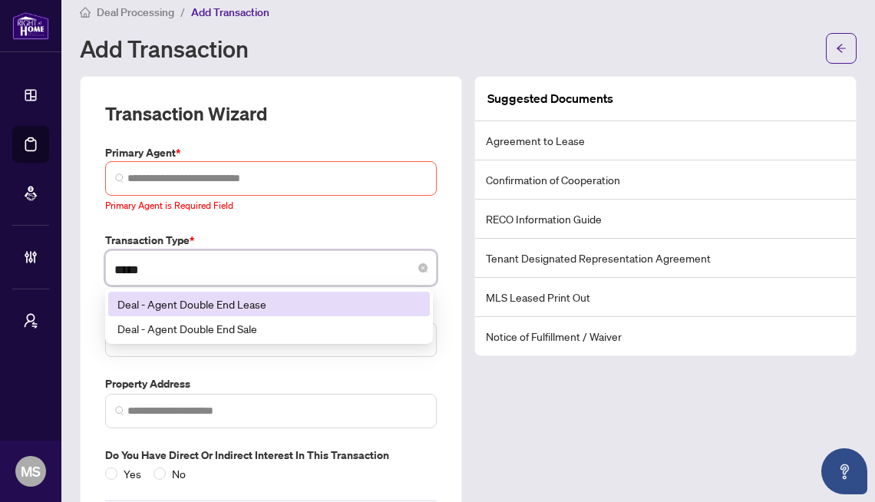
type input "******"
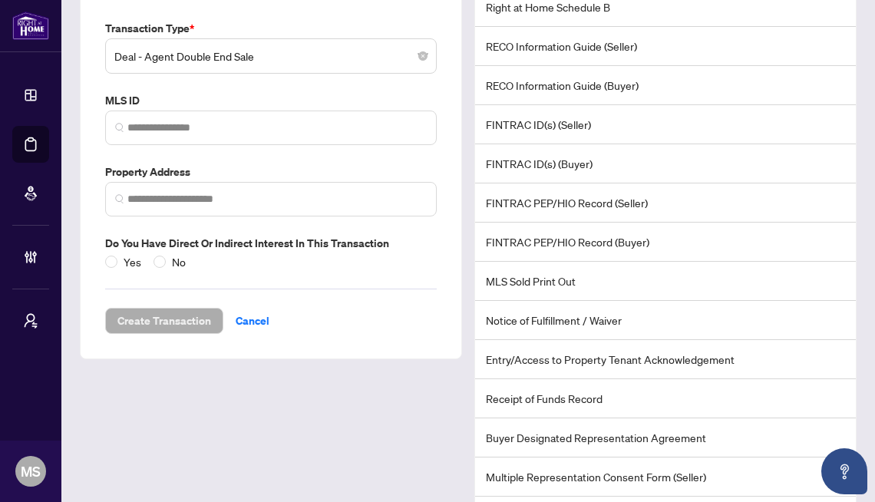
scroll to position [279, 0]
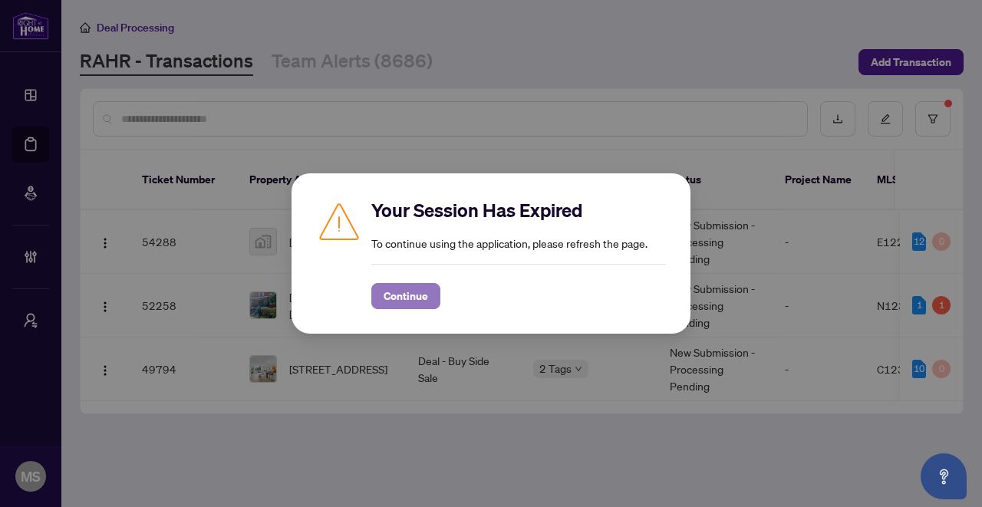
click at [394, 294] on span "Continue" at bounding box center [406, 296] width 45 height 25
